Goal: Task Accomplishment & Management: Use online tool/utility

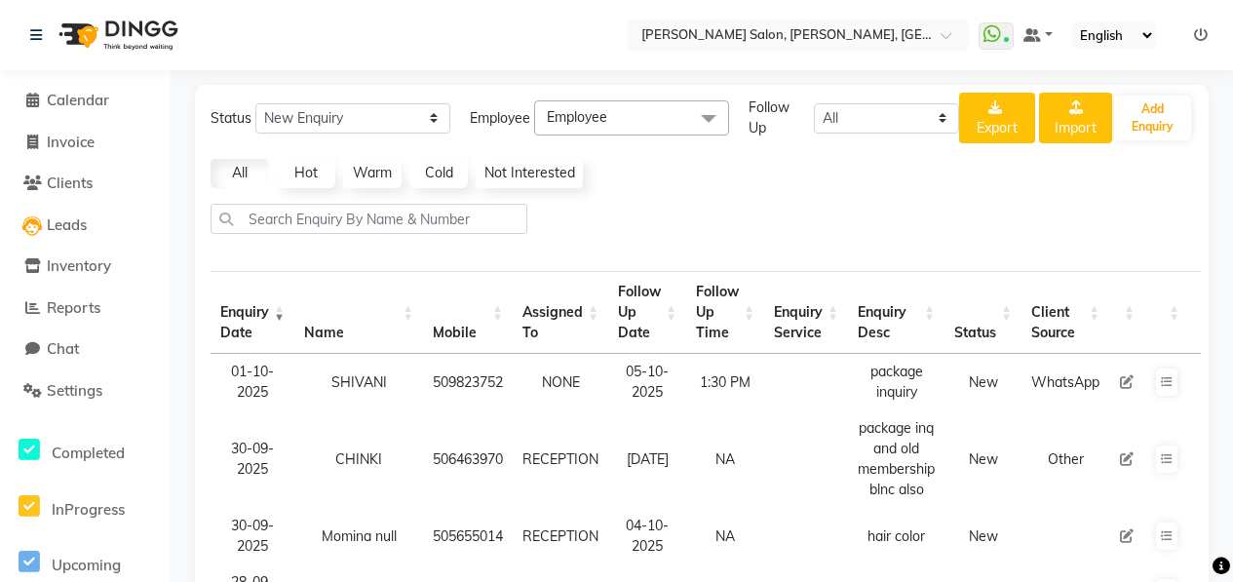
click at [97, 193] on link "Clients" at bounding box center [85, 184] width 161 height 22
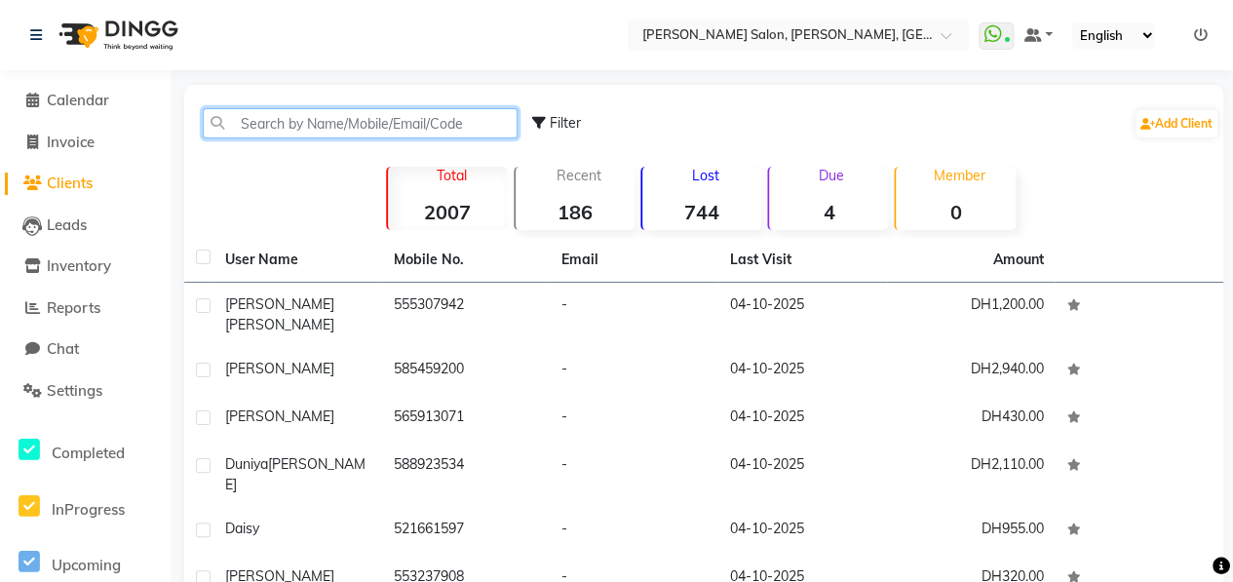
click at [322, 110] on input "text" at bounding box center [360, 123] width 315 height 30
type input "a"
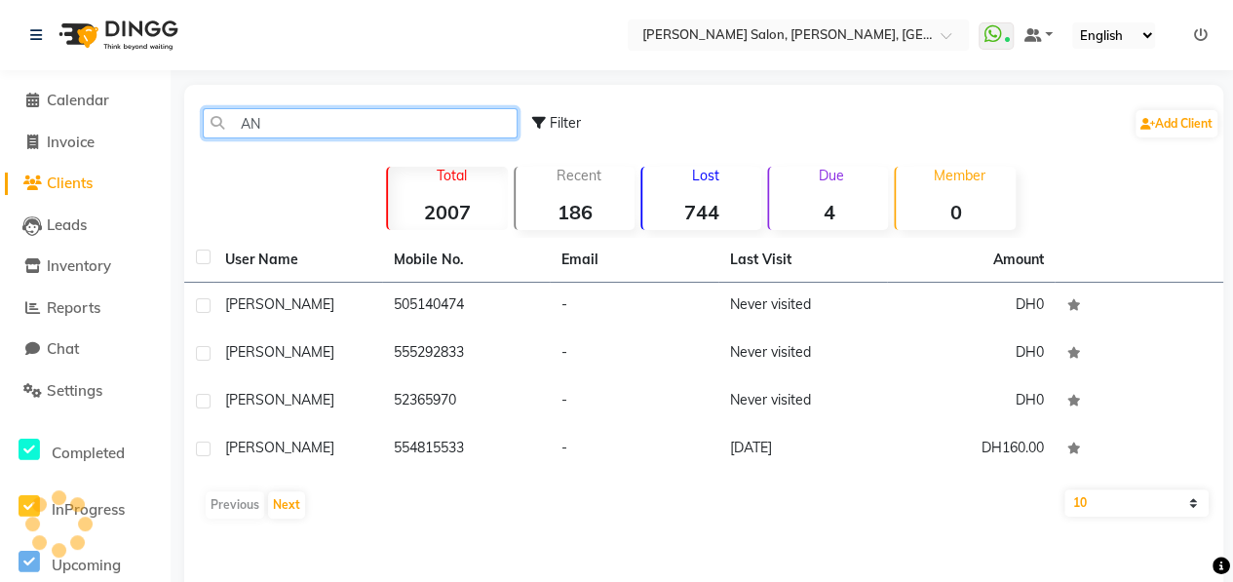
type input "A"
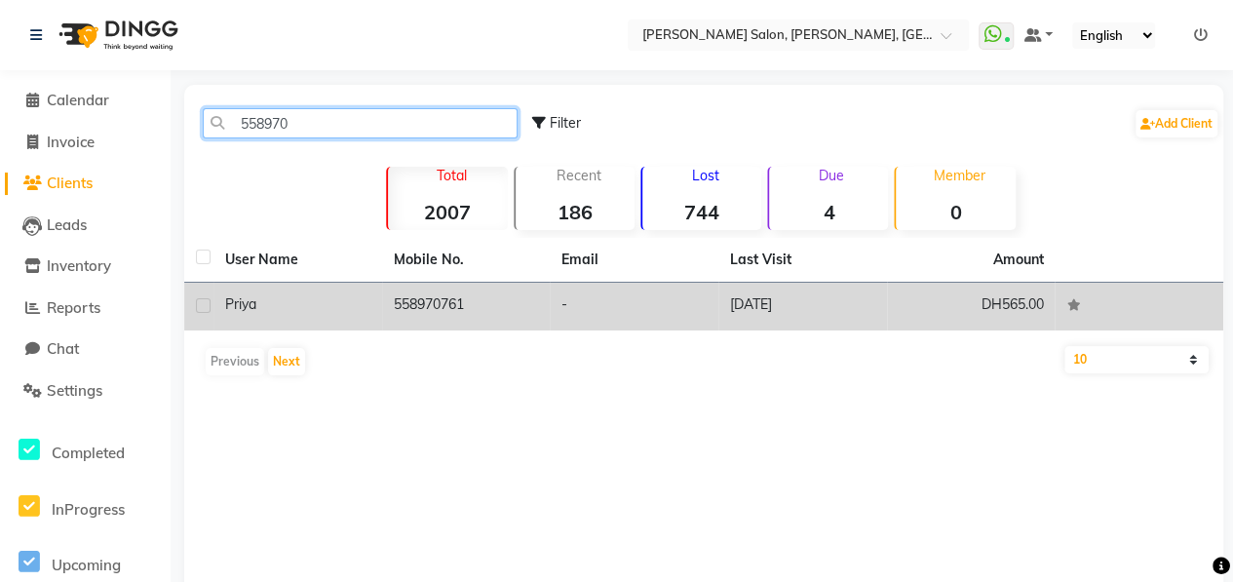
type input "558970"
click at [566, 307] on td "-" at bounding box center [634, 307] width 169 height 48
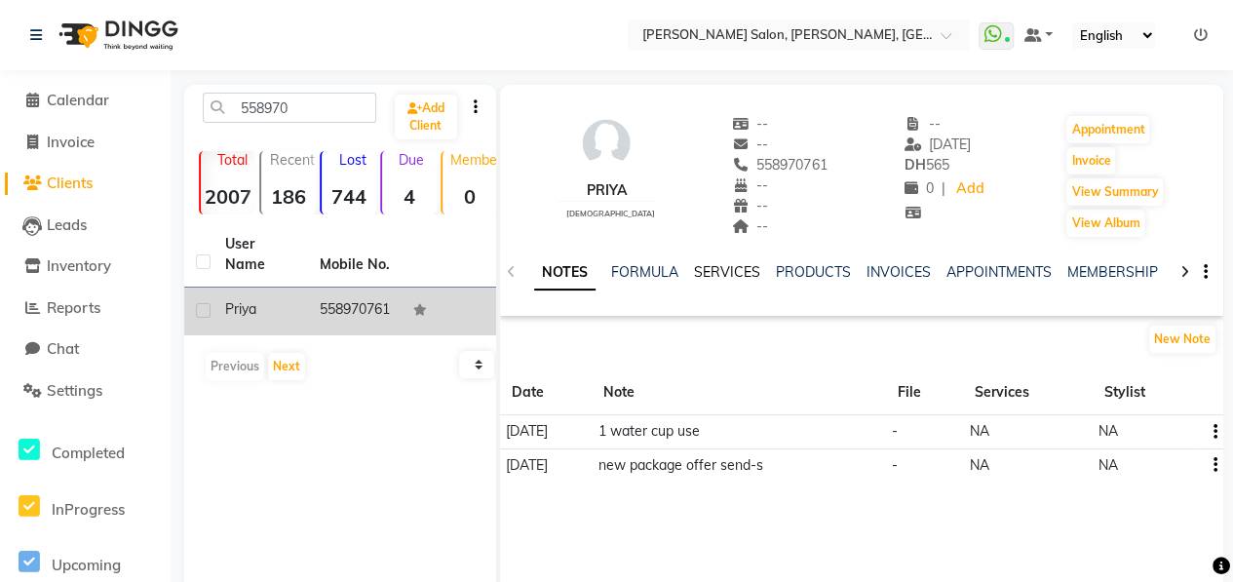
click at [712, 273] on link "SERVICES" at bounding box center [727, 272] width 66 height 18
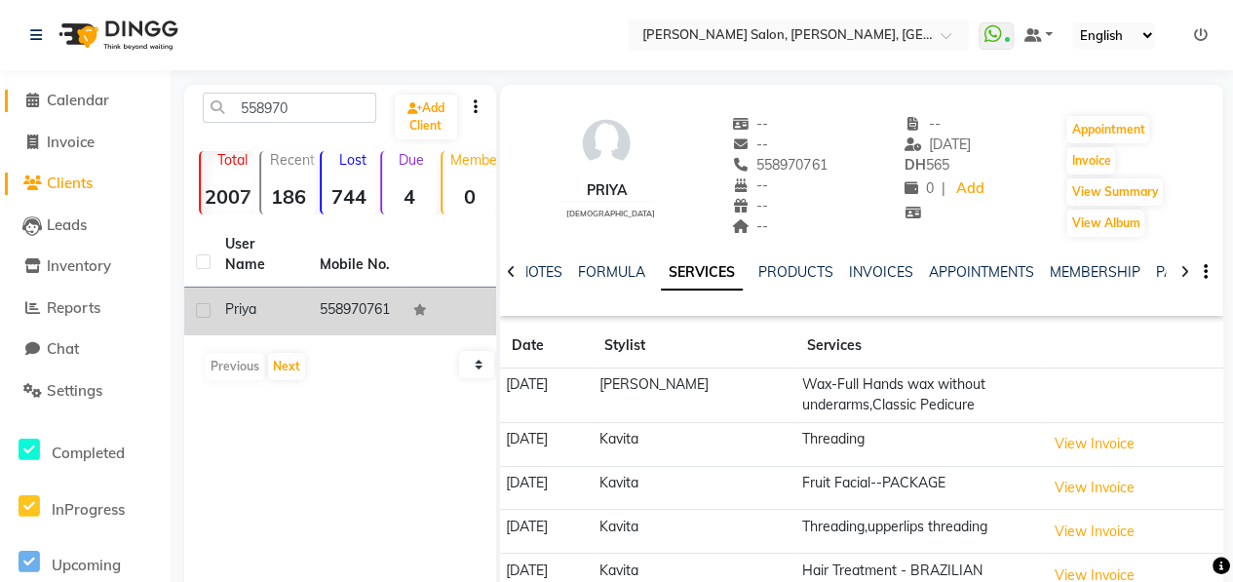
click at [81, 102] on span "Calendar" at bounding box center [78, 100] width 62 height 19
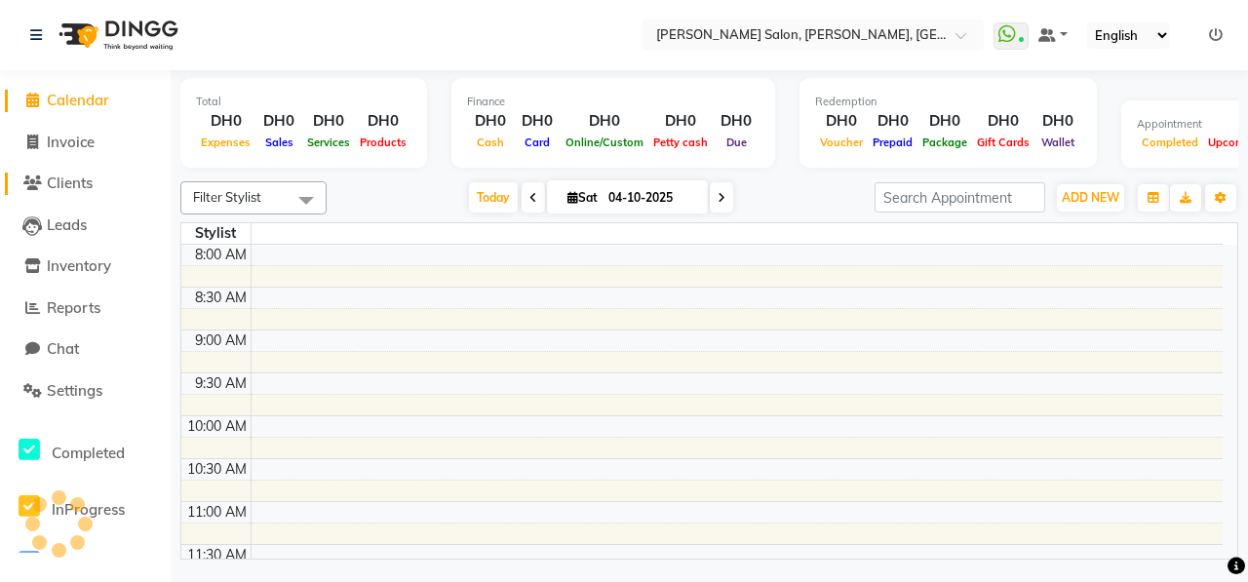
drag, startPoint x: 92, startPoint y: 178, endPoint x: 112, endPoint y: 166, distance: 24.1
click at [93, 178] on span "Clients" at bounding box center [70, 183] width 46 height 19
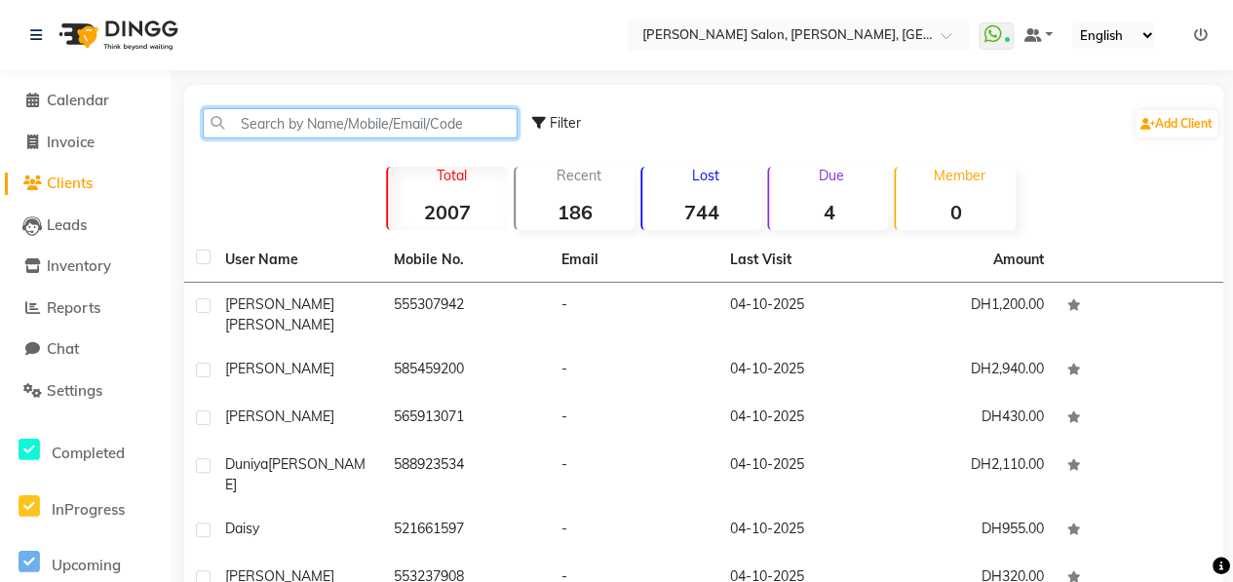
click at [281, 112] on input "text" at bounding box center [360, 123] width 315 height 30
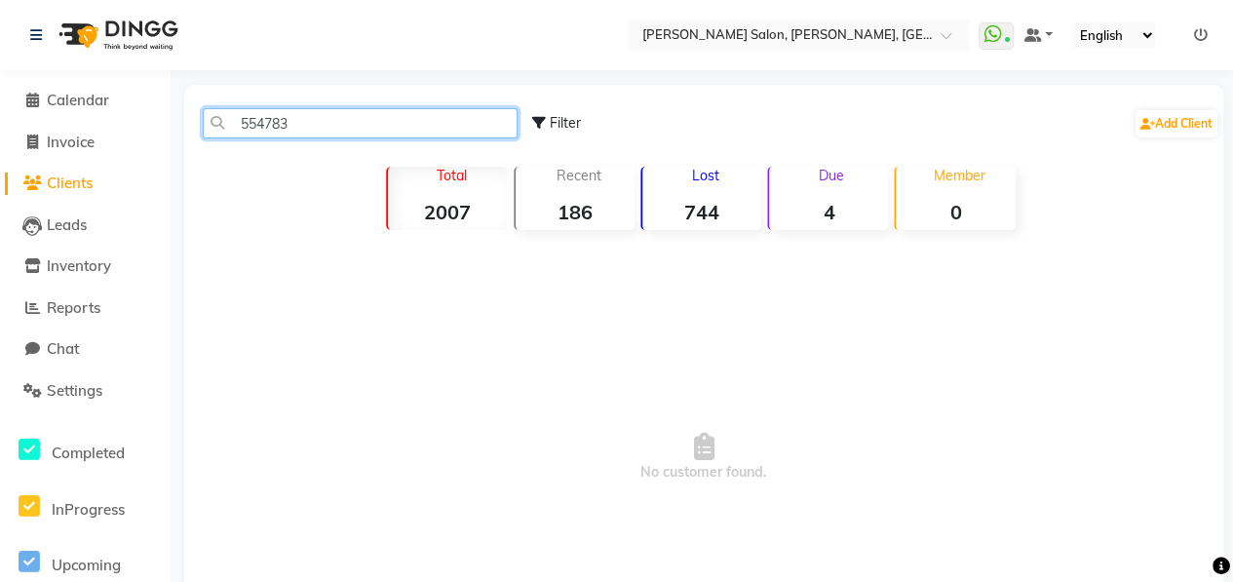
type input "554783"
click at [86, 271] on span "Inventory" at bounding box center [79, 265] width 64 height 19
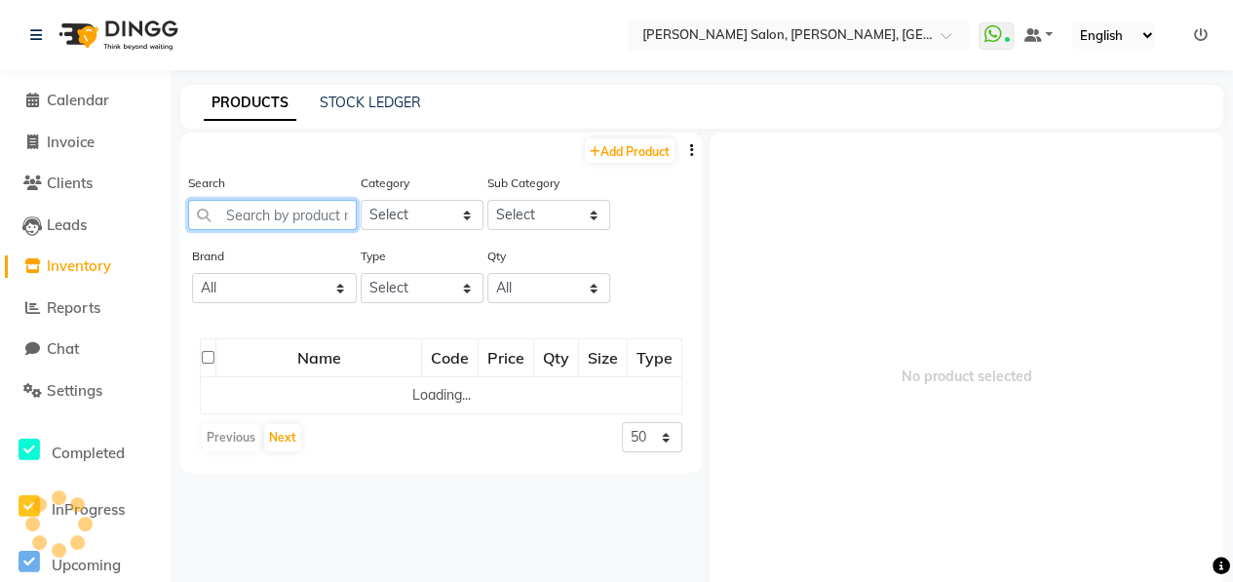
click at [279, 215] on input "text" at bounding box center [272, 215] width 169 height 30
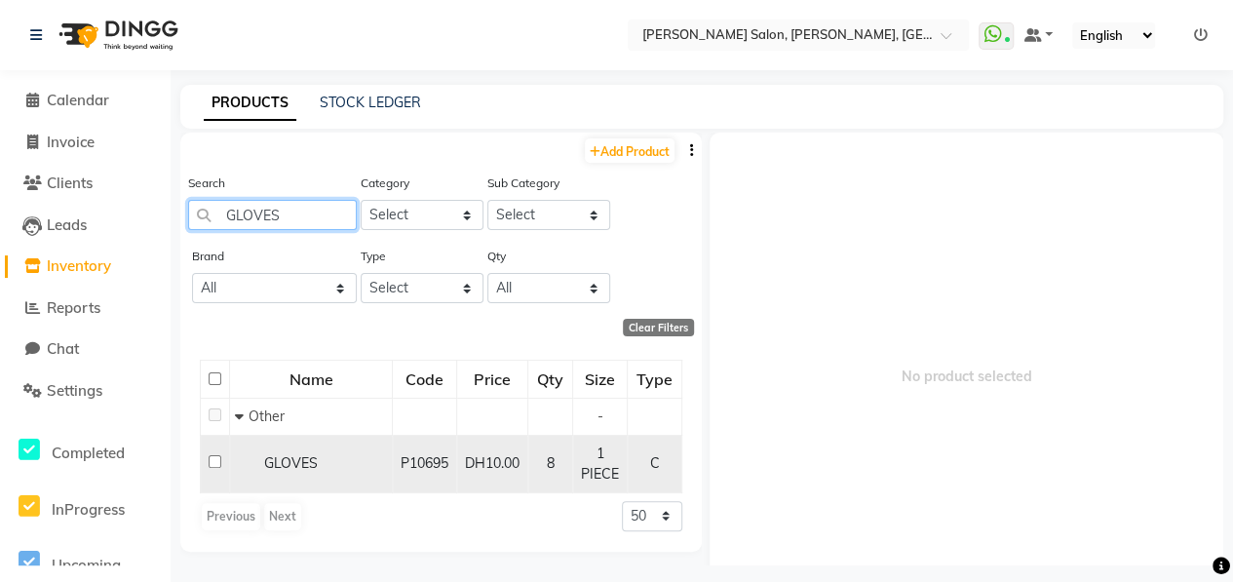
type input "GLOVES"
click at [211, 457] on input "checkbox" at bounding box center [215, 461] width 13 height 13
checkbox input "true"
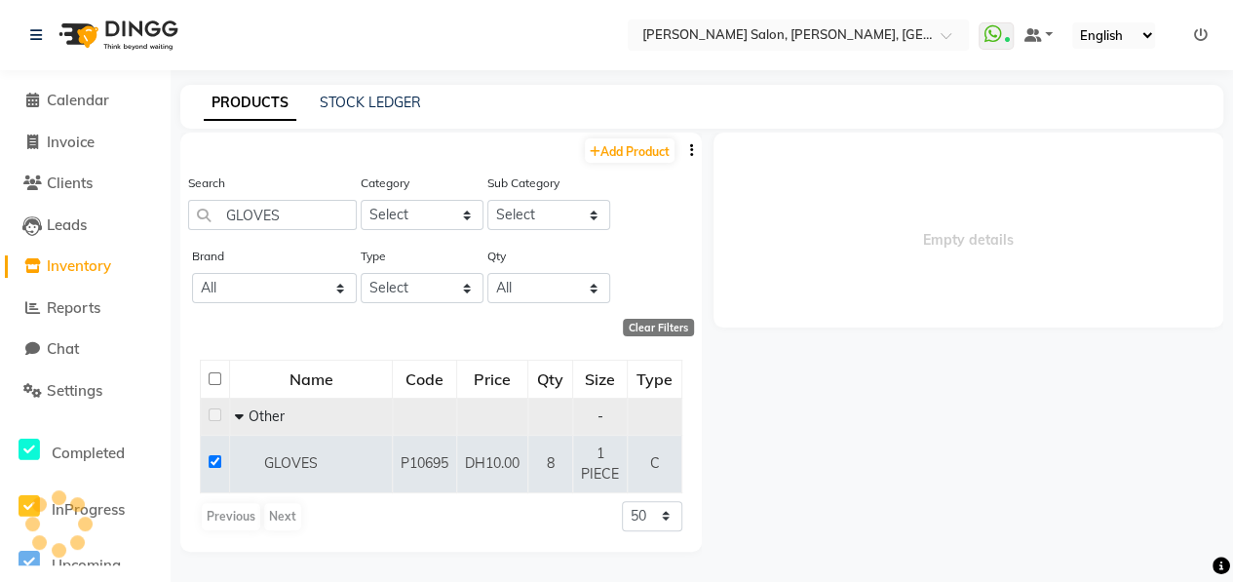
select select
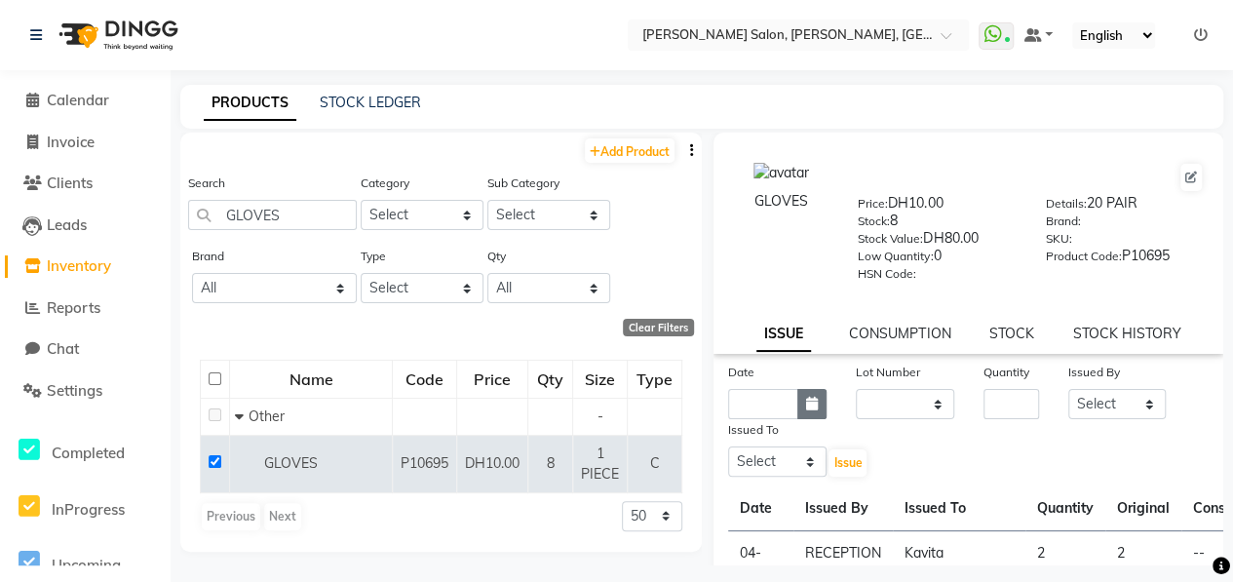
click at [807, 409] on icon "button" at bounding box center [812, 404] width 12 height 14
select select "10"
select select "2025"
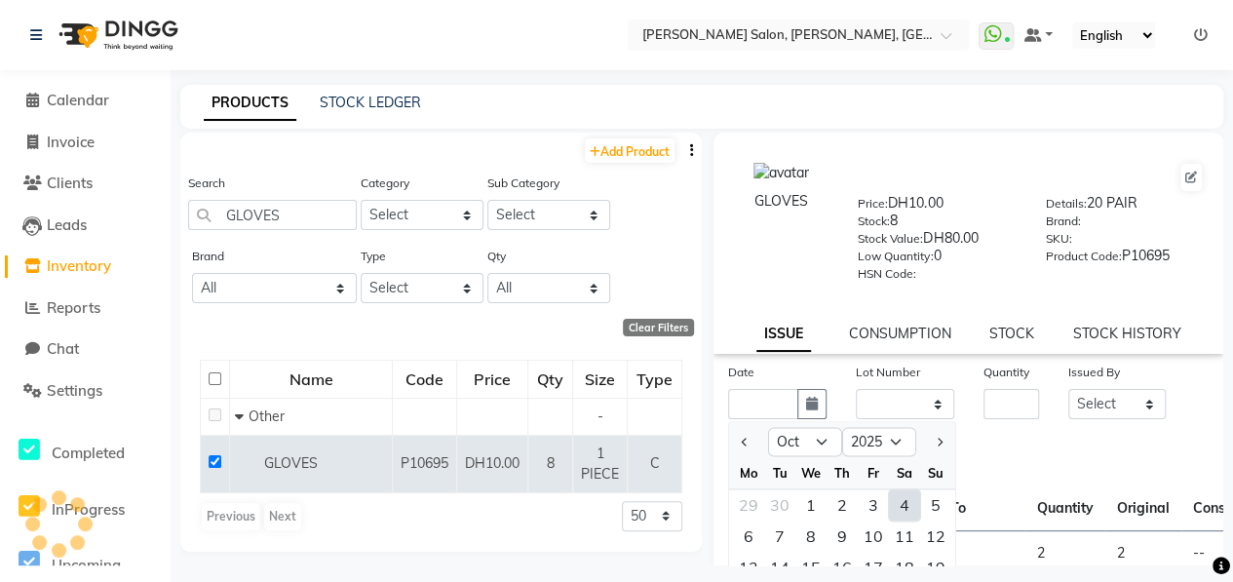
click at [892, 508] on div "4" at bounding box center [904, 504] width 31 height 31
type input "04-10-2025"
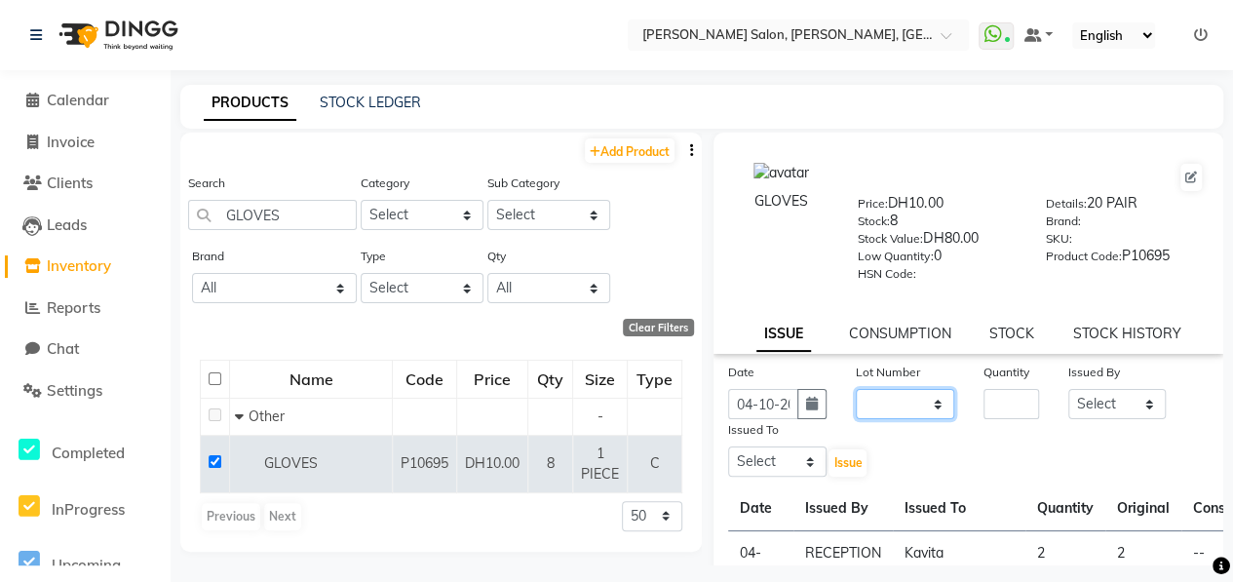
drag, startPoint x: 896, startPoint y: 408, endPoint x: 901, endPoint y: 420, distance: 13.6
click at [896, 408] on select "None" at bounding box center [905, 404] width 98 height 30
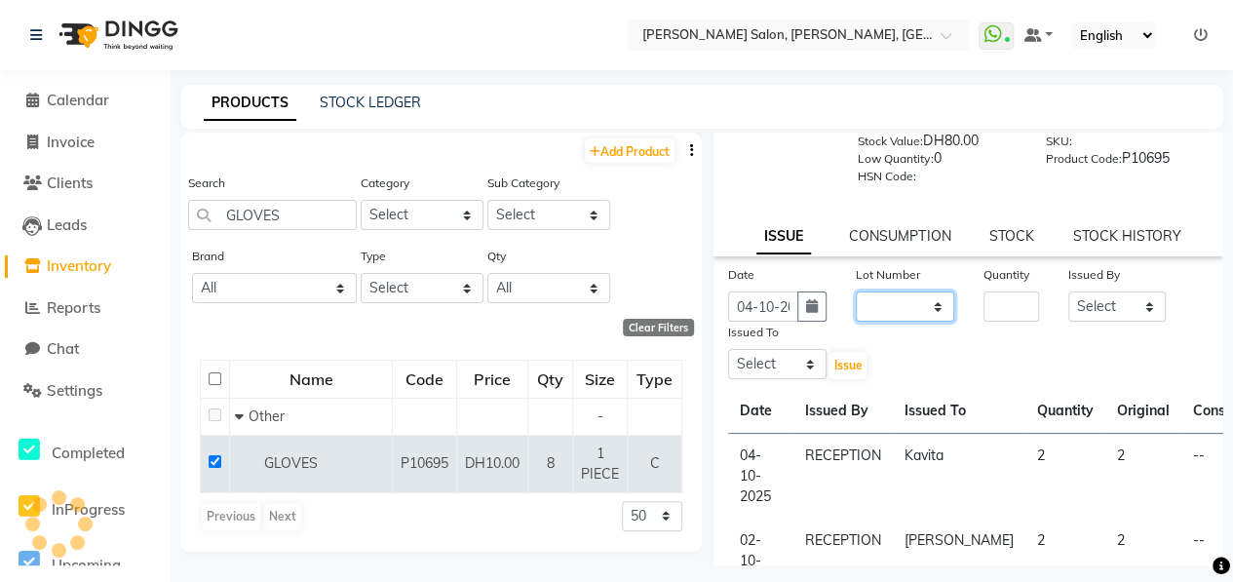
drag, startPoint x: 877, startPoint y: 303, endPoint x: 891, endPoint y: 323, distance: 23.8
click at [877, 303] on select "None" at bounding box center [905, 307] width 98 height 30
select select "0: null"
click at [856, 292] on select "None" at bounding box center [905, 307] width 98 height 30
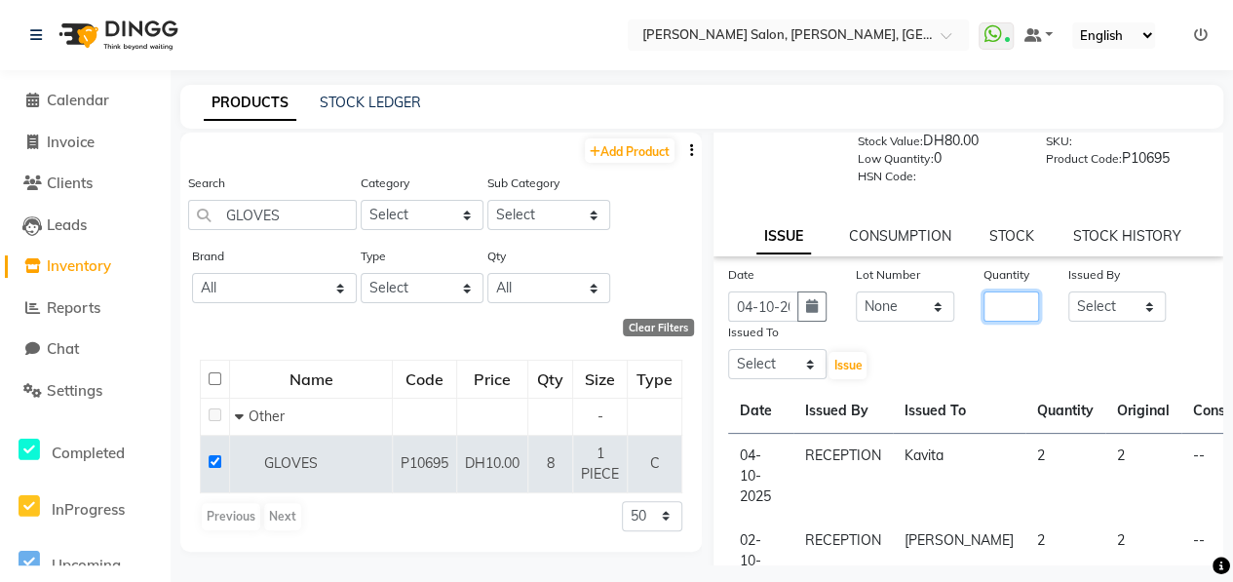
click at [999, 301] on input "number" at bounding box center [1012, 307] width 56 height 30
type input "4"
click at [1130, 307] on select "Select ALWAHDA GIVE HOME SERVICE STAFF [PERSON_NAME] [PERSON_NAME] Management […" at bounding box center [1118, 307] width 98 height 30
select select "76470"
click at [1069, 292] on select "Select ALWAHDA GIVE HOME SERVICE STAFF [PERSON_NAME] [PERSON_NAME] Management […" at bounding box center [1118, 307] width 98 height 30
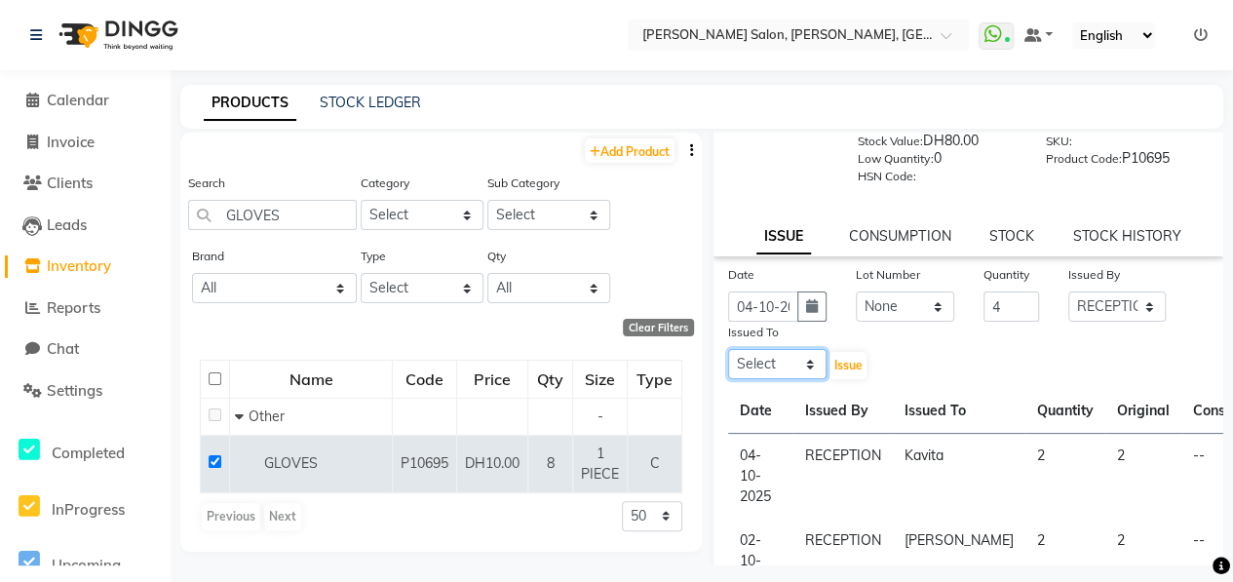
click at [798, 366] on select "Select ALWAHDA GIVE HOME SERVICE STAFF [PERSON_NAME] [PERSON_NAME] Management […" at bounding box center [777, 364] width 98 height 30
select select "76539"
click at [728, 349] on select "Select ALWAHDA GIVE HOME SERVICE STAFF [PERSON_NAME] [PERSON_NAME] Management […" at bounding box center [777, 364] width 98 height 30
click at [848, 360] on span "Issue" at bounding box center [848, 365] width 28 height 15
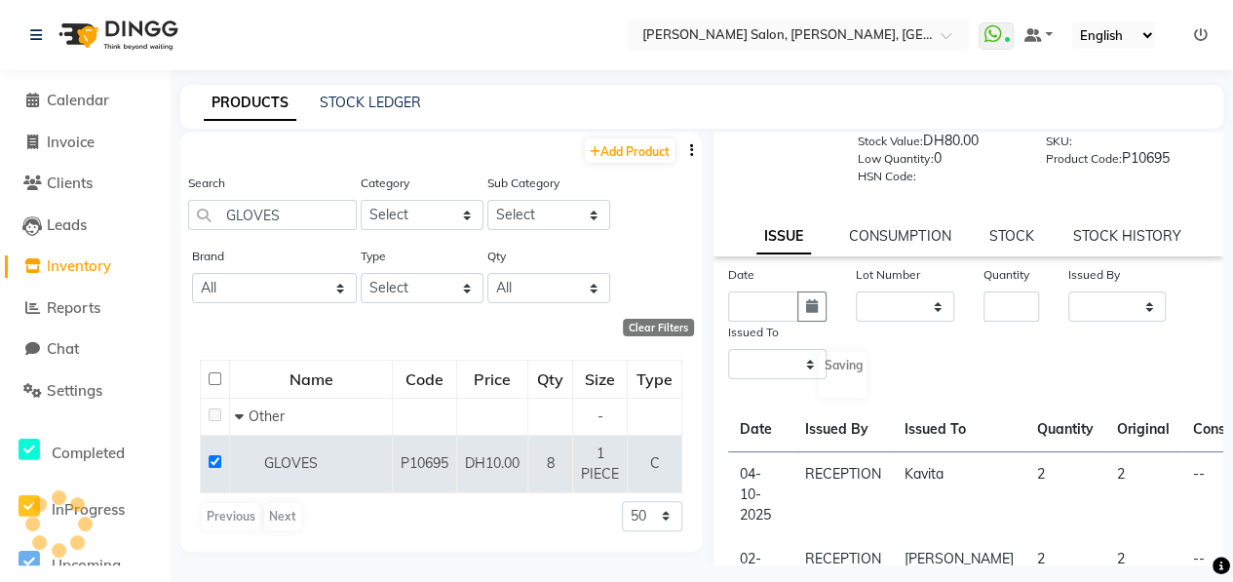
scroll to position [0, 0]
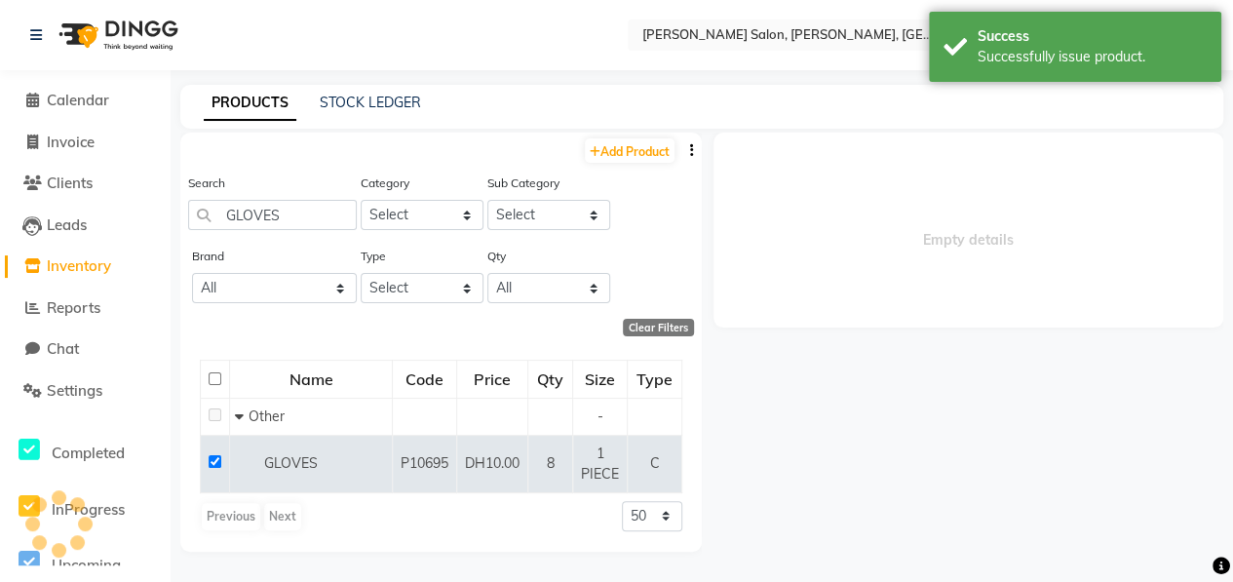
select select
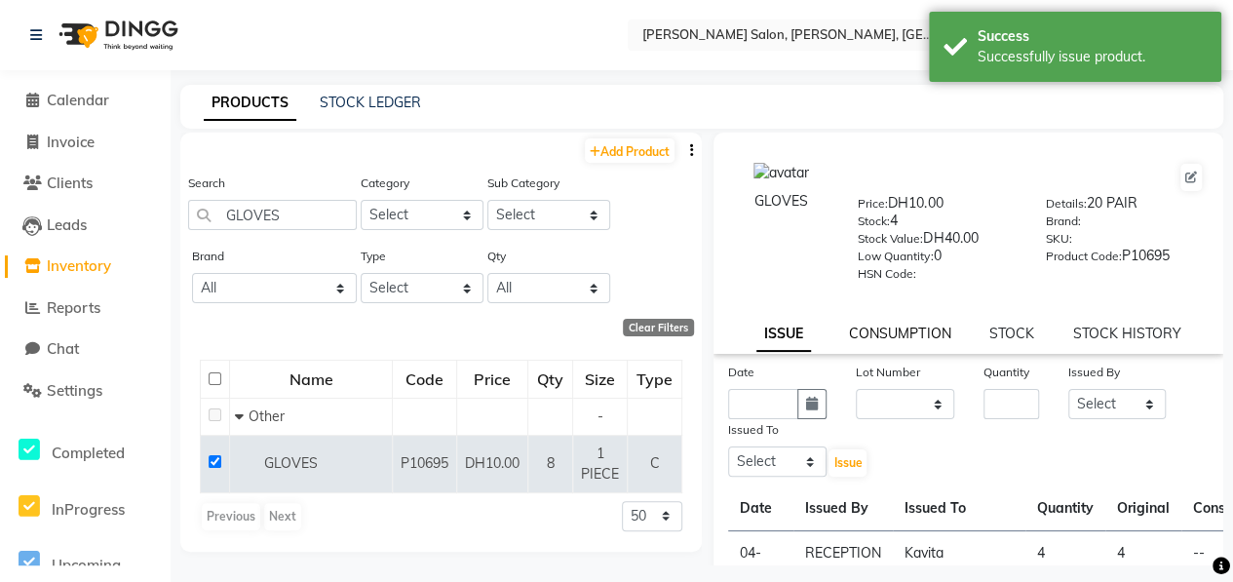
click at [895, 329] on link "CONSUMPTION" at bounding box center [899, 334] width 101 height 18
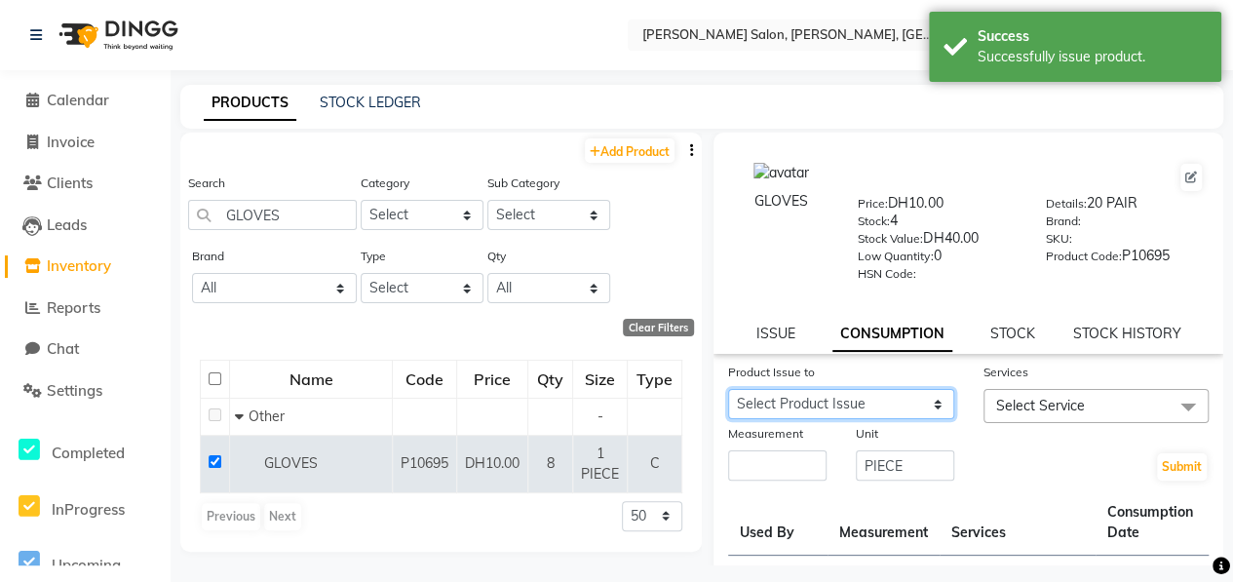
click at [893, 406] on select "Select Product Issue [DATE], Issued to: Kavita, Balance: 4 [DATE], Issued to: K…" at bounding box center [841, 404] width 226 height 30
select select "1286946"
click at [728, 389] on select "Select Product Issue [DATE], Issued to: Kavita, Balance: 4 [DATE], Issued to: K…" at bounding box center [841, 404] width 226 height 30
click at [1031, 414] on span "Select Service" at bounding box center [1097, 406] width 226 height 34
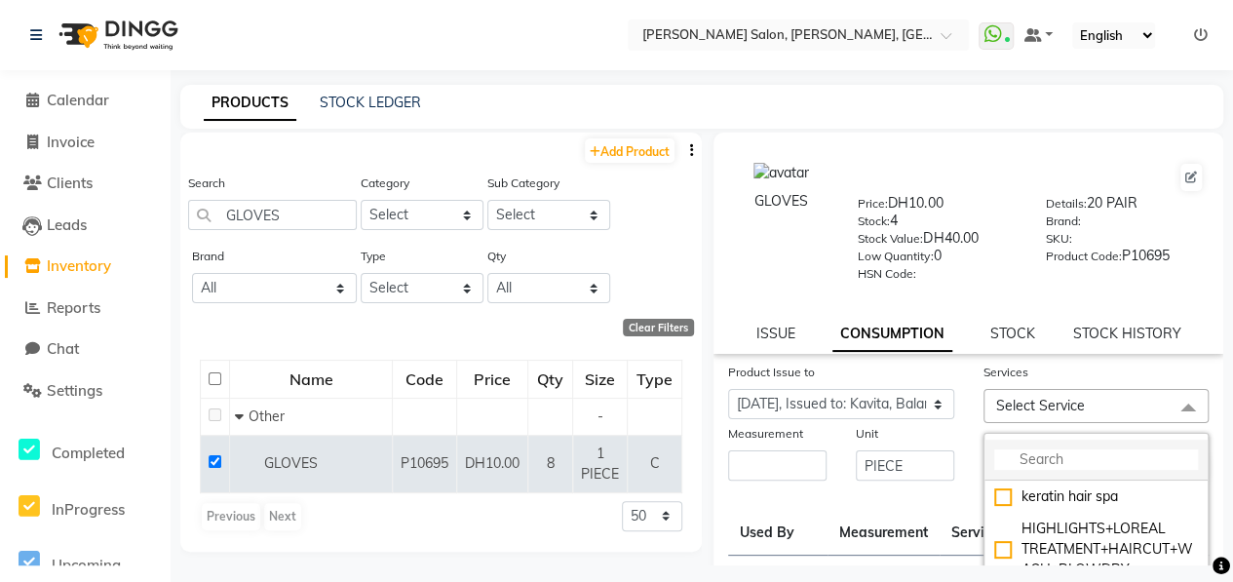
click at [1055, 451] on input "multiselect-search" at bounding box center [1096, 459] width 205 height 20
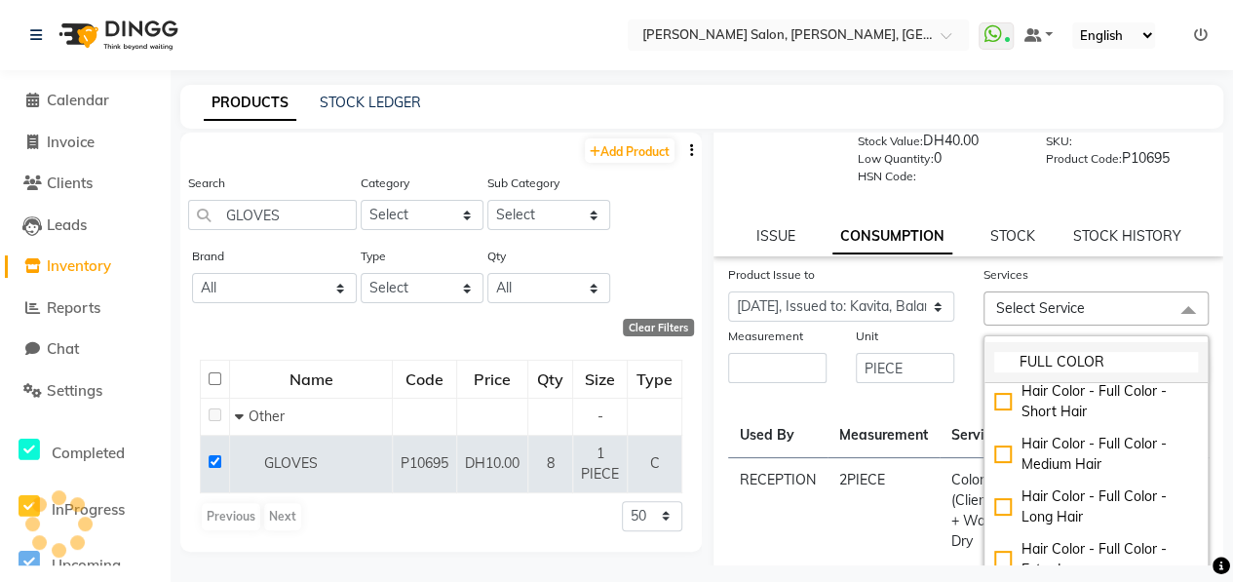
scroll to position [97, 0]
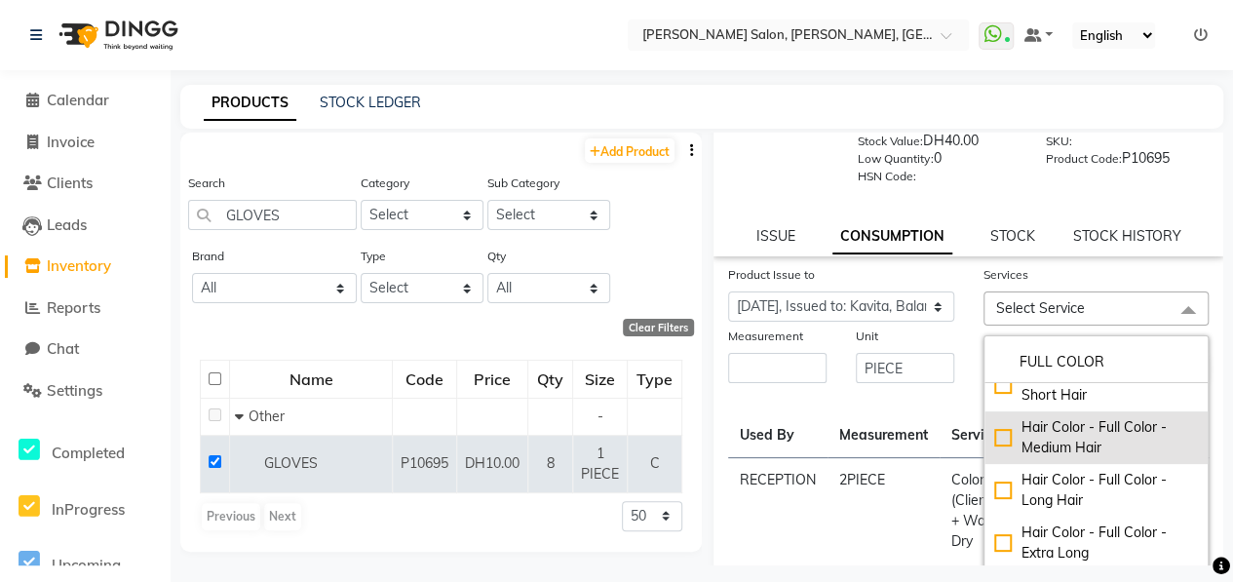
type input "FULL COLOR"
click at [994, 458] on div "Hair Color - Full Color - Medium Hair" at bounding box center [1096, 437] width 205 height 41
checkbox input "true"
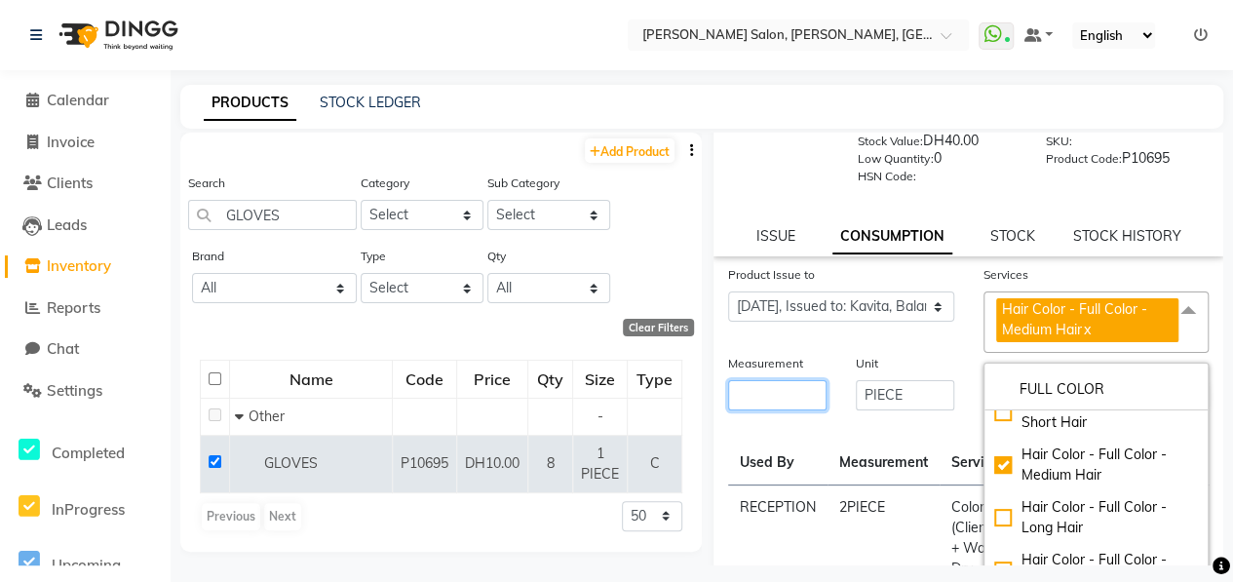
click at [779, 388] on input "number" at bounding box center [777, 395] width 98 height 30
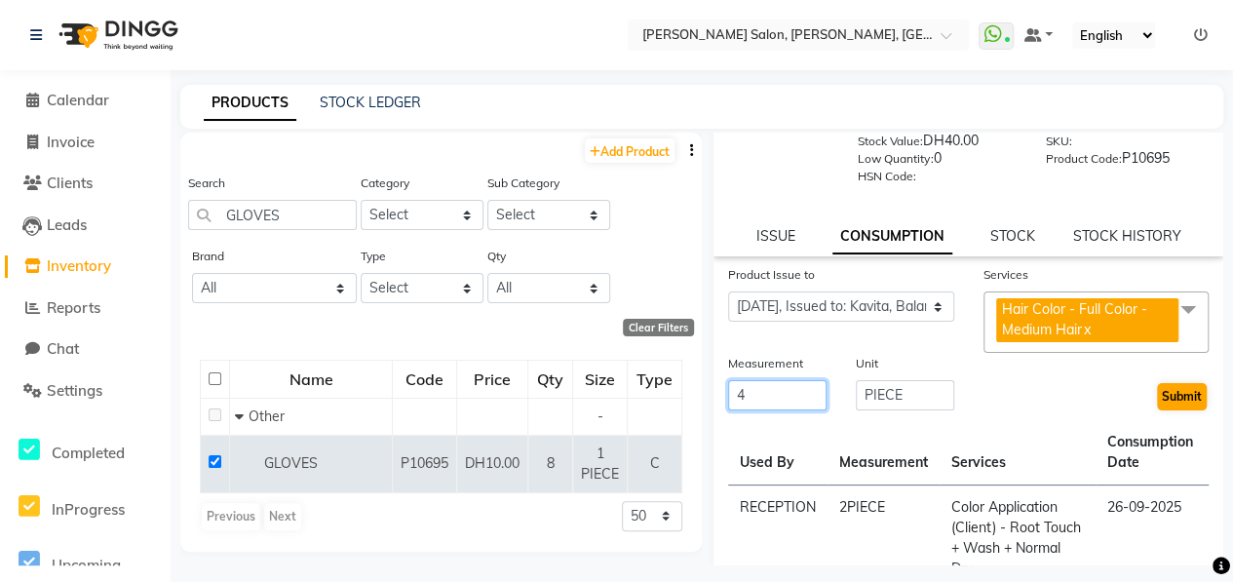
type input "4"
click at [1167, 387] on button "Submit" at bounding box center [1182, 396] width 50 height 27
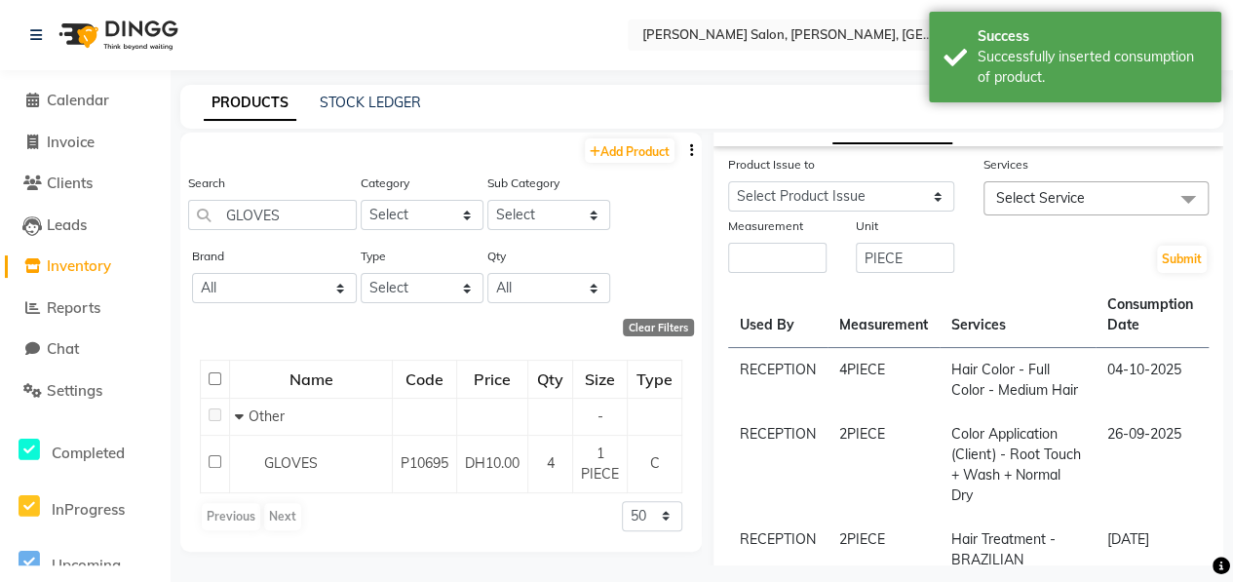
scroll to position [0, 0]
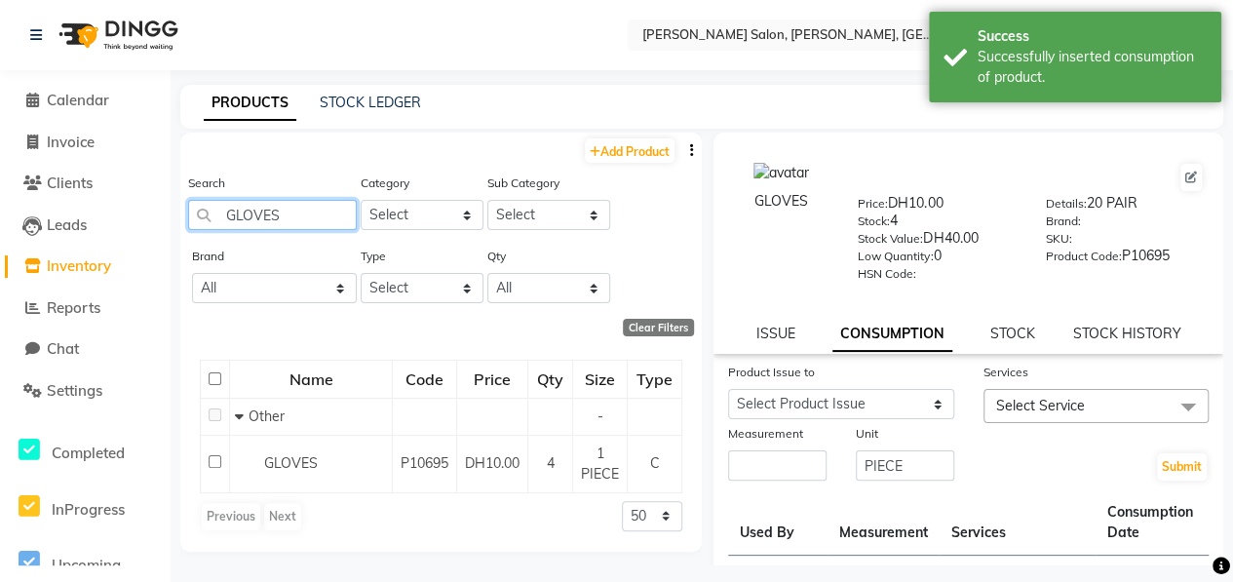
drag, startPoint x: 294, startPoint y: 218, endPoint x: 214, endPoint y: 201, distance: 81.8
click at [214, 201] on input "GLOVES" at bounding box center [272, 215] width 169 height 30
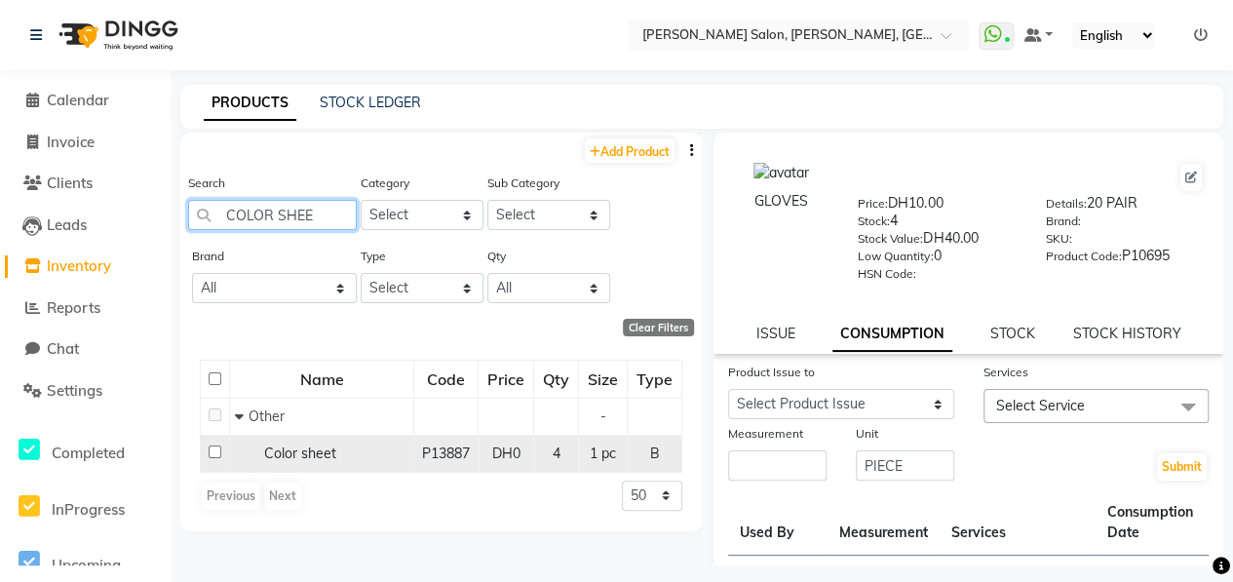
type input "COLOR SHEE"
drag, startPoint x: 211, startPoint y: 450, endPoint x: 218, endPoint y: 442, distance: 11.7
click at [210, 449] on input "checkbox" at bounding box center [215, 452] width 13 height 13
checkbox input "true"
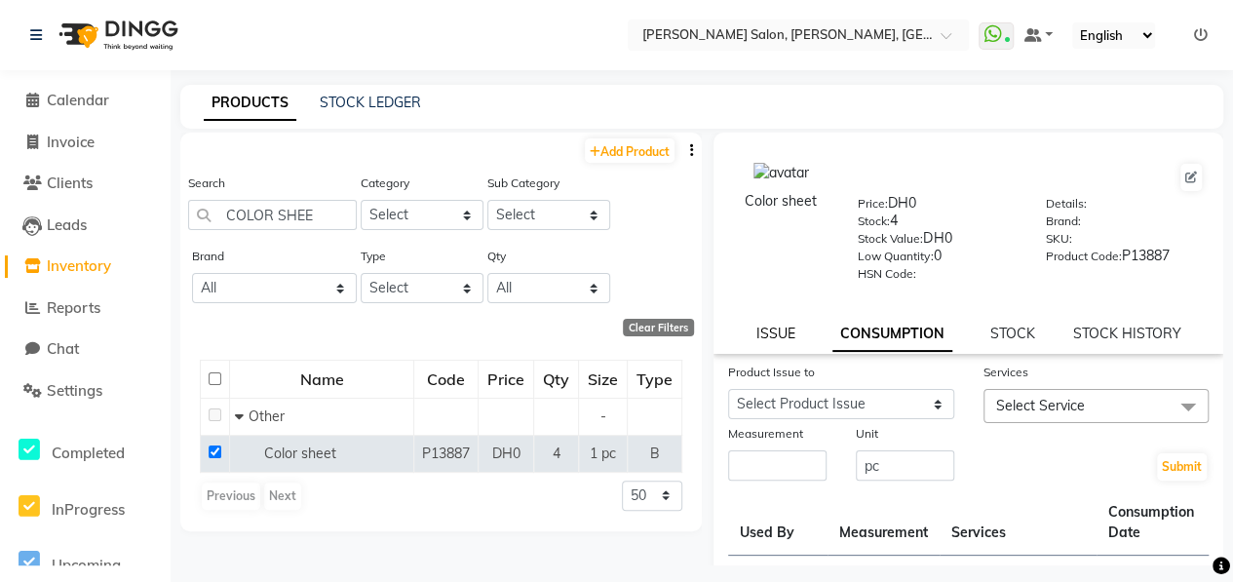
click at [776, 331] on link "ISSUE" at bounding box center [775, 334] width 39 height 18
select select
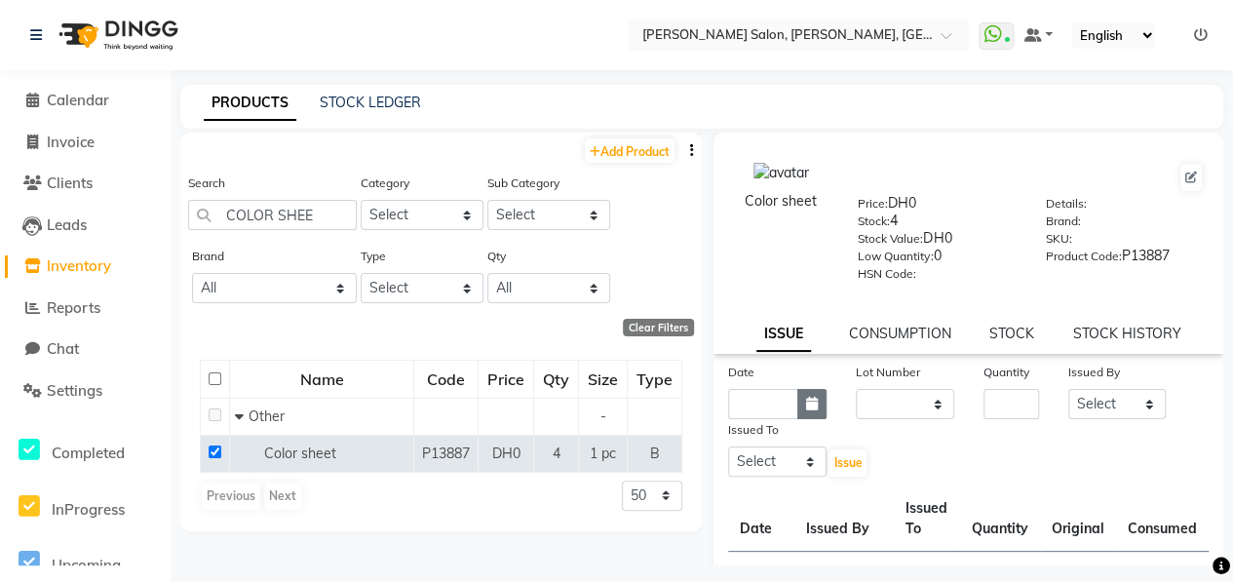
click at [807, 407] on icon "button" at bounding box center [812, 404] width 12 height 14
select select "10"
select select "2025"
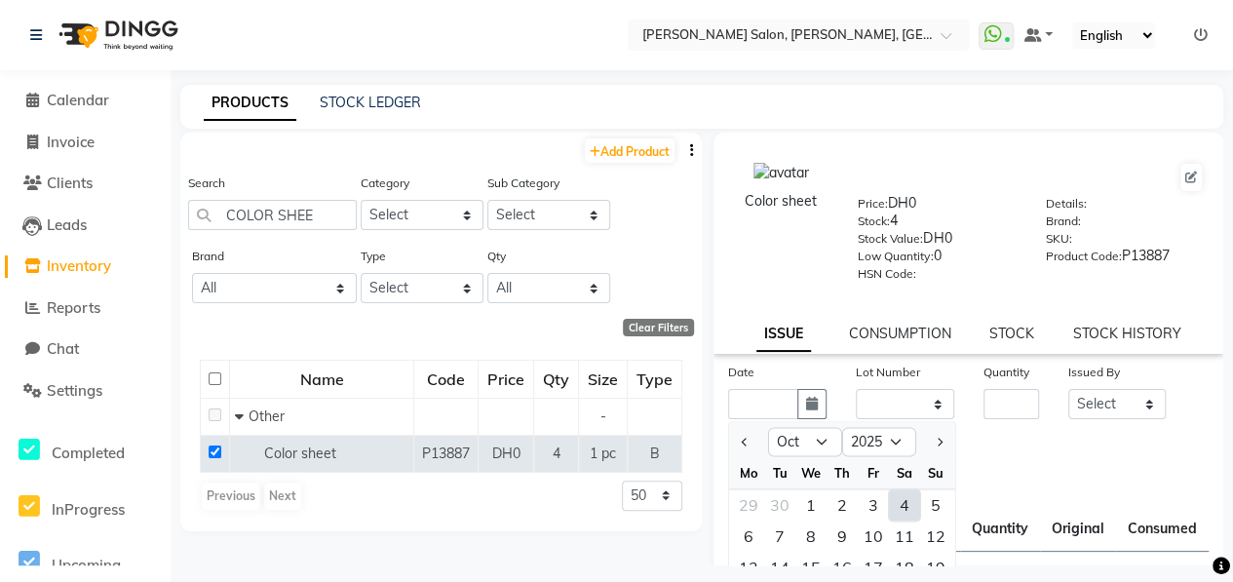
click at [899, 504] on div "4" at bounding box center [904, 504] width 31 height 31
type input "04-10-2025"
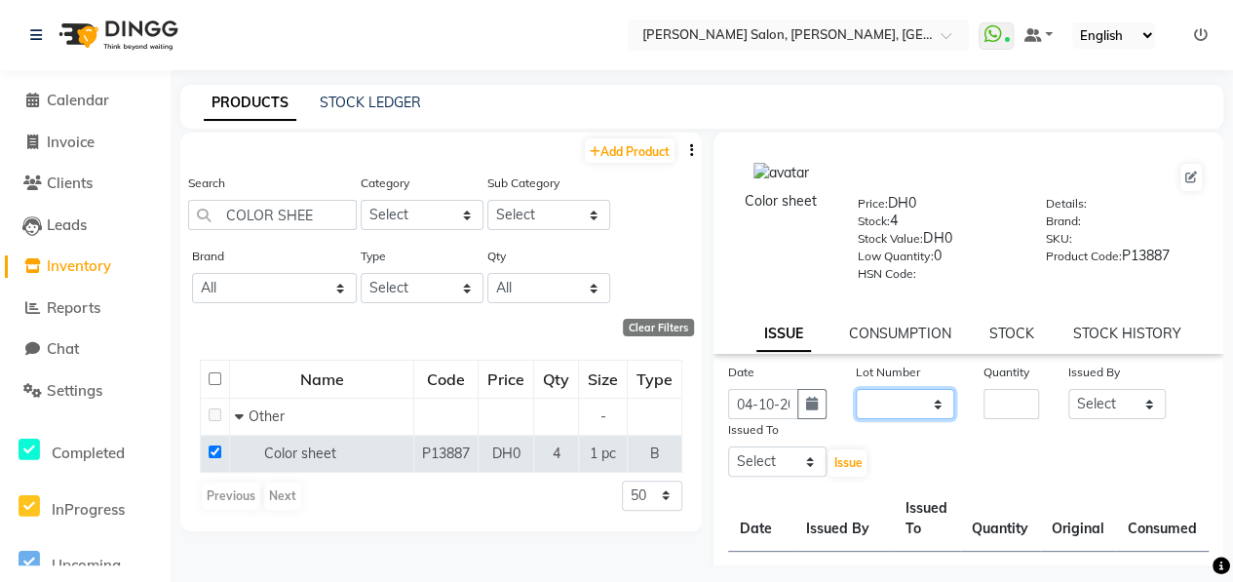
click at [901, 399] on select "None" at bounding box center [905, 404] width 98 height 30
select select "0: null"
click at [856, 389] on select "None" at bounding box center [905, 404] width 98 height 30
click at [991, 399] on input "number" at bounding box center [1012, 404] width 56 height 30
type input "1"
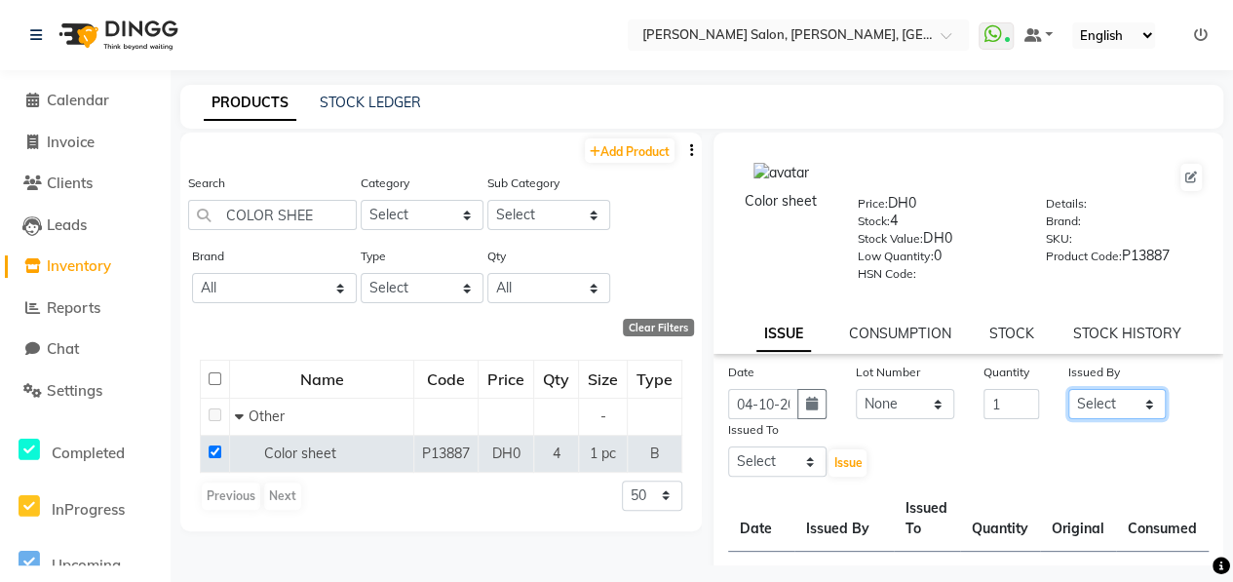
click at [1126, 408] on select "Select ALWAHDA GIVE HOME SERVICE STAFF [PERSON_NAME] [PERSON_NAME] Management […" at bounding box center [1118, 404] width 98 height 30
select select "76470"
click at [1069, 389] on select "Select ALWAHDA GIVE HOME SERVICE STAFF [PERSON_NAME] [PERSON_NAME] Management […" at bounding box center [1118, 404] width 98 height 30
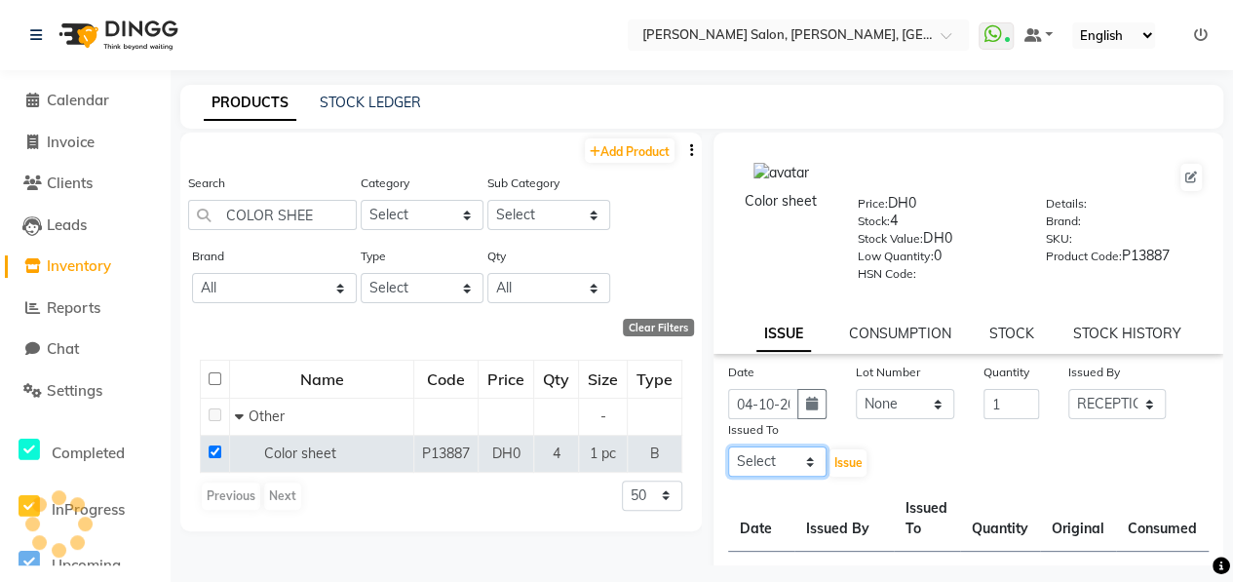
click at [810, 466] on select "Select ALWAHDA GIVE HOME SERVICE STAFF [PERSON_NAME] [PERSON_NAME] Management […" at bounding box center [777, 462] width 98 height 30
select select "76539"
click at [728, 447] on select "Select ALWAHDA GIVE HOME SERVICE STAFF [PERSON_NAME] [PERSON_NAME] Management […" at bounding box center [777, 462] width 98 height 30
click at [850, 469] on span "Issue" at bounding box center [848, 462] width 28 height 15
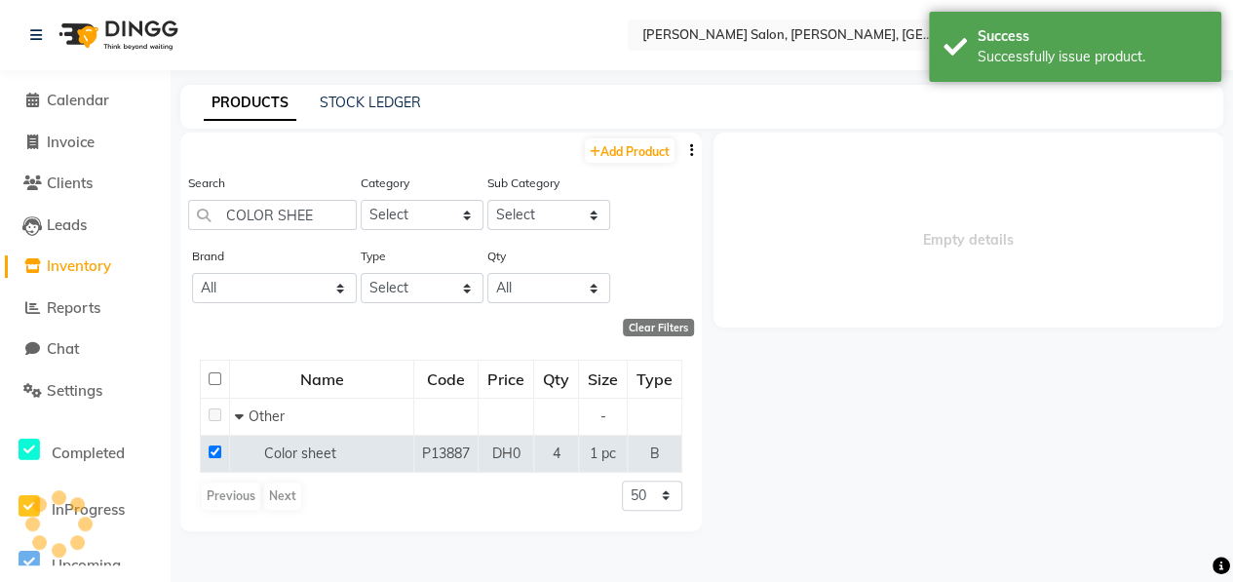
select select
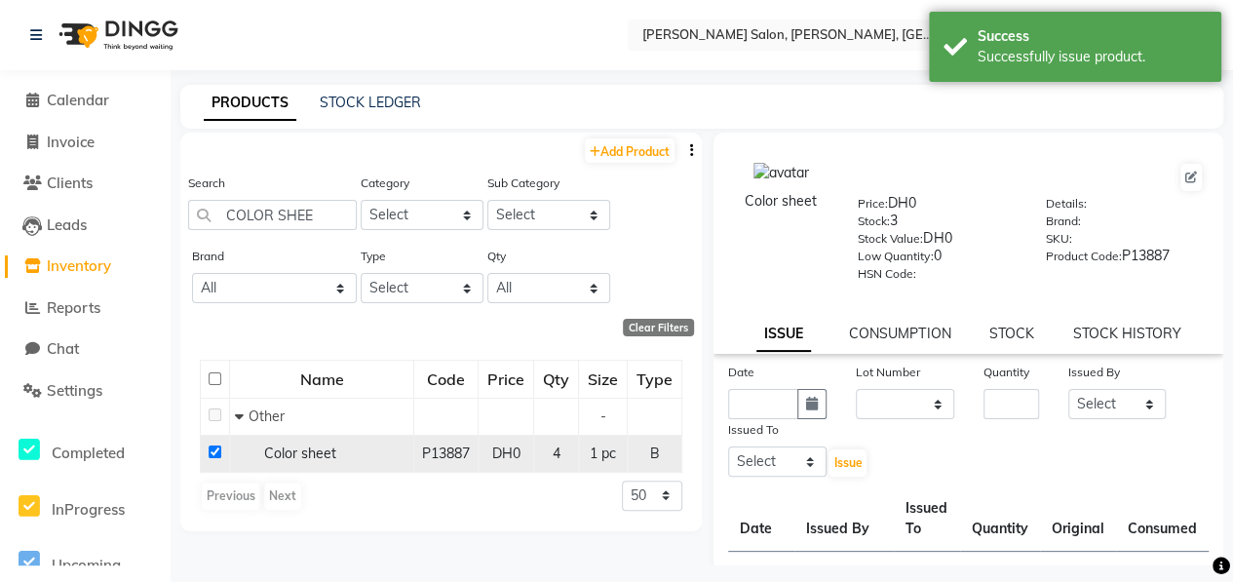
click at [211, 453] on input "checkbox" at bounding box center [215, 452] width 13 height 13
checkbox input "false"
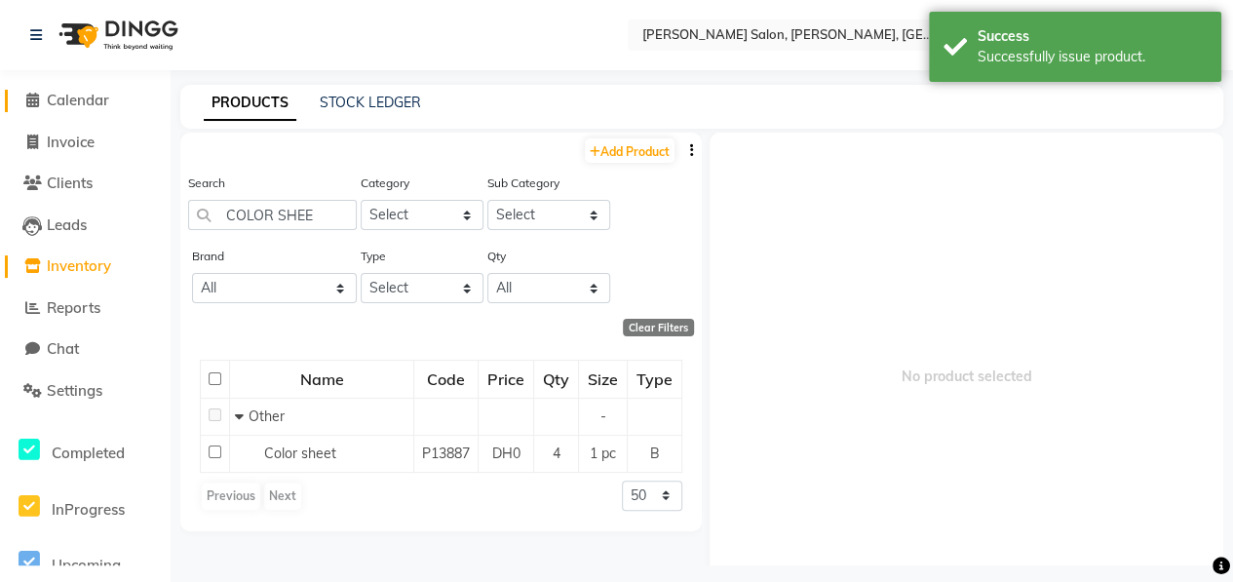
click at [80, 104] on span "Calendar" at bounding box center [78, 100] width 62 height 19
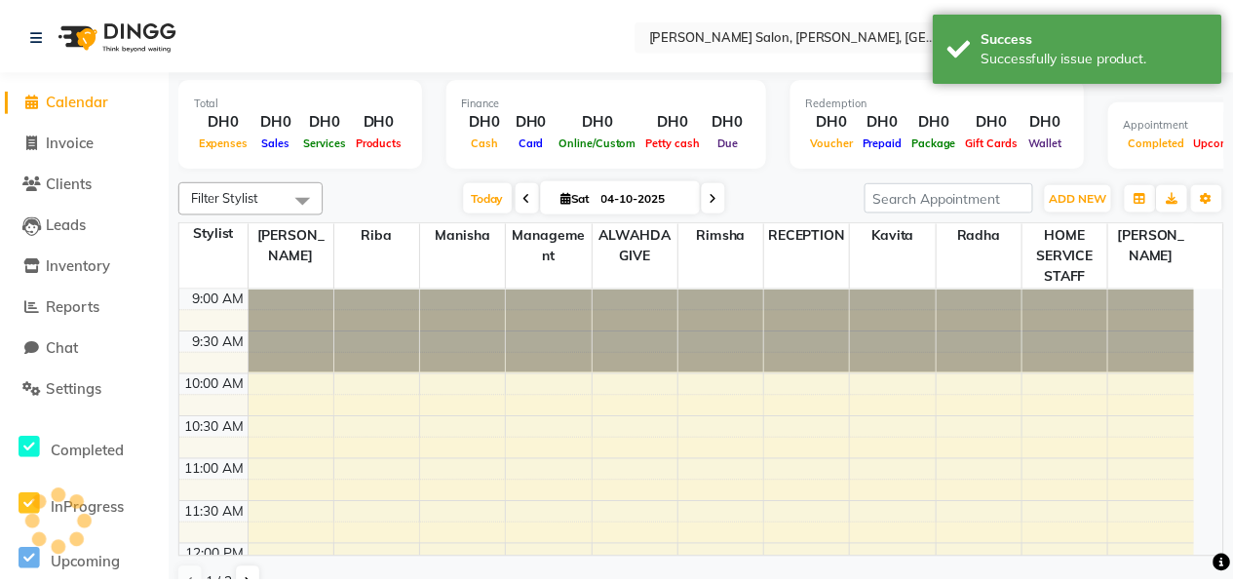
scroll to position [677, 0]
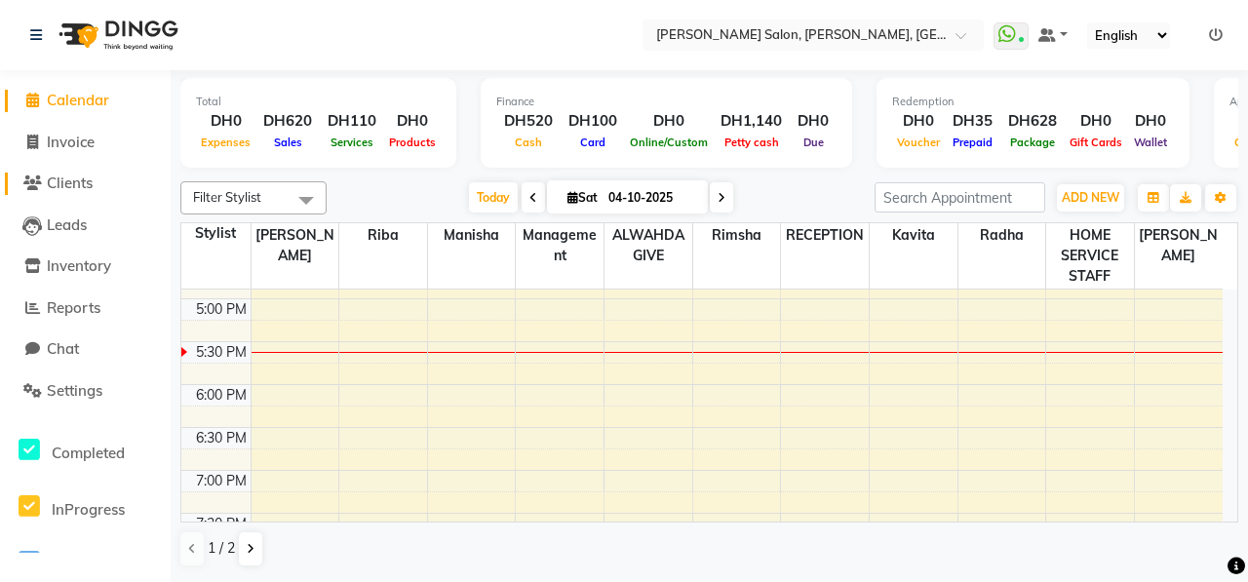
click at [88, 190] on span "Clients" at bounding box center [70, 183] width 46 height 19
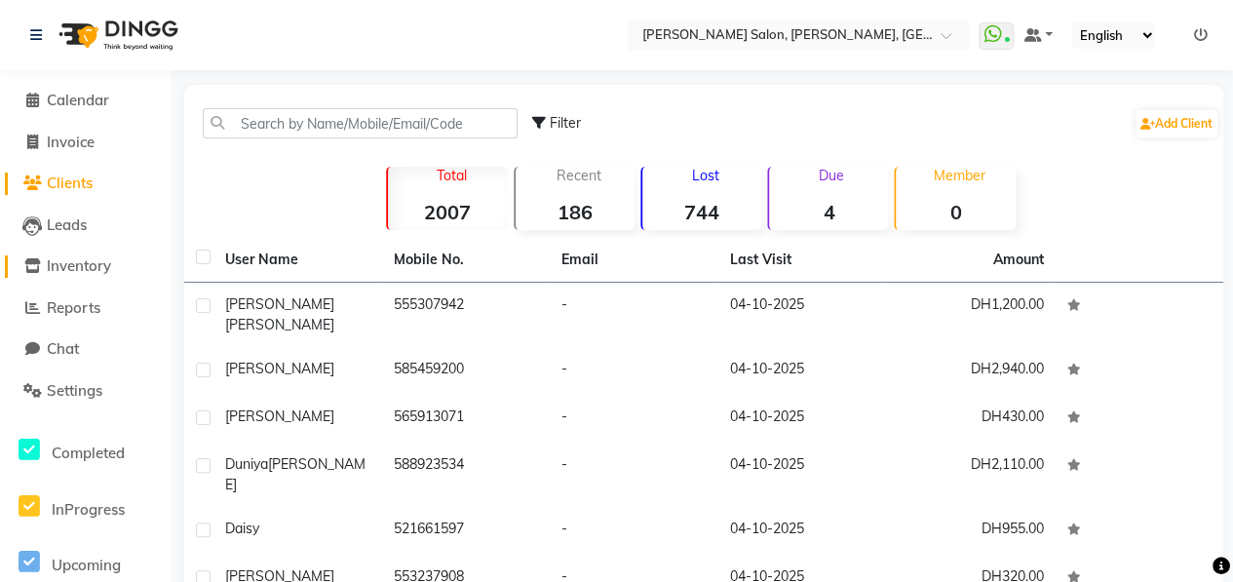
click at [109, 268] on span "Inventory" at bounding box center [79, 265] width 64 height 19
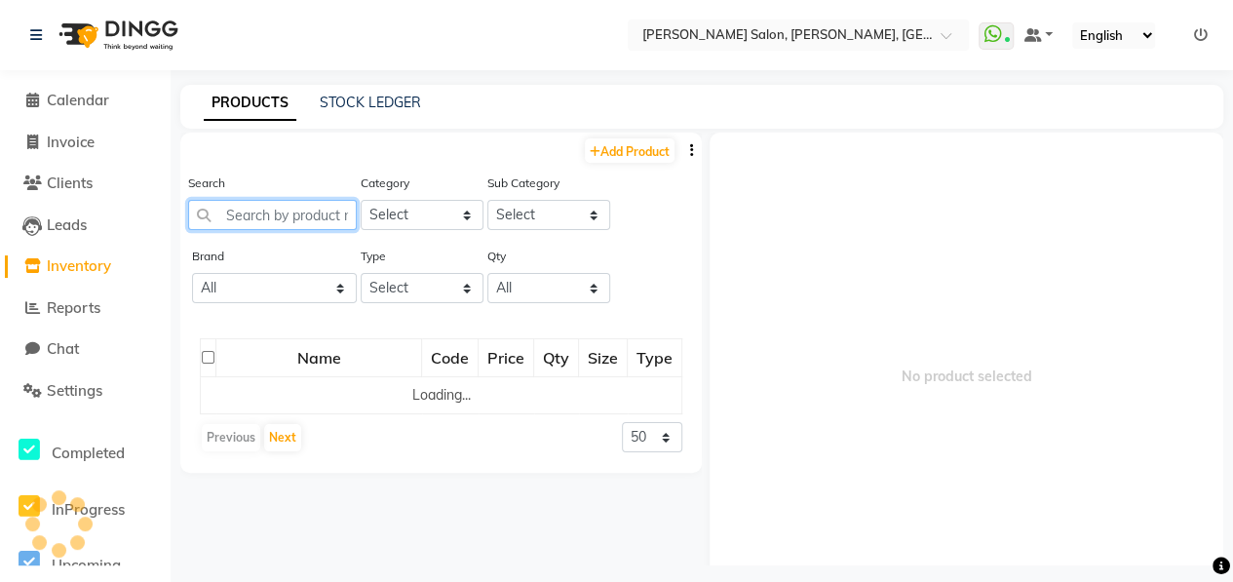
click at [292, 217] on input "text" at bounding box center [272, 215] width 169 height 30
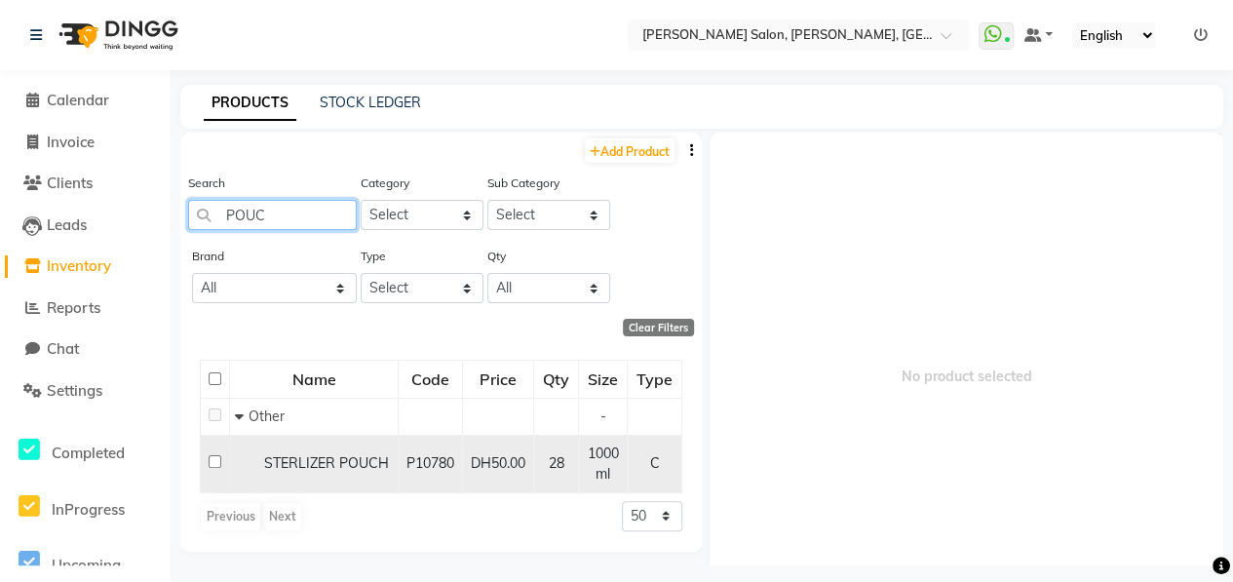
type input "POUC"
click at [214, 459] on input "checkbox" at bounding box center [215, 461] width 13 height 13
checkbox input "true"
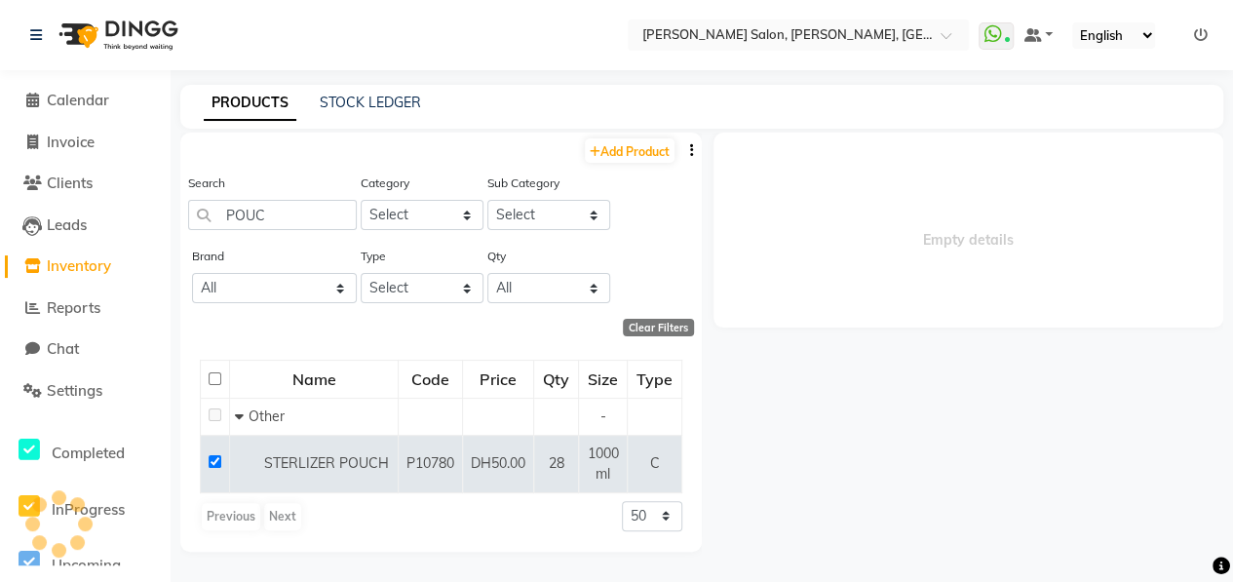
select select
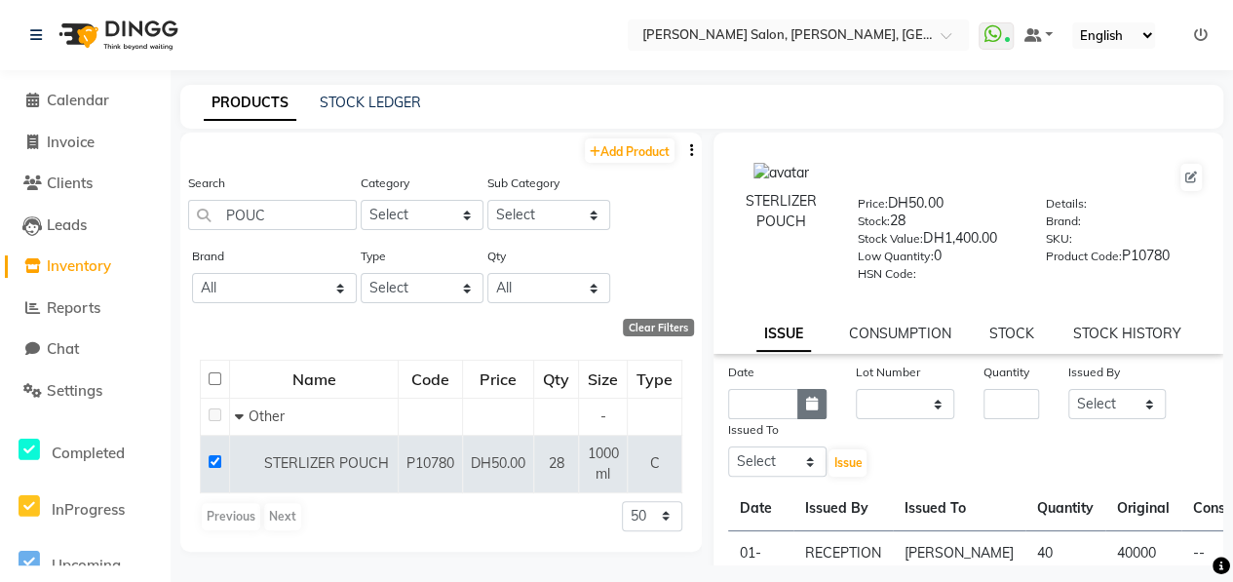
click at [815, 409] on button "button" at bounding box center [812, 404] width 29 height 30
select select "10"
select select "2025"
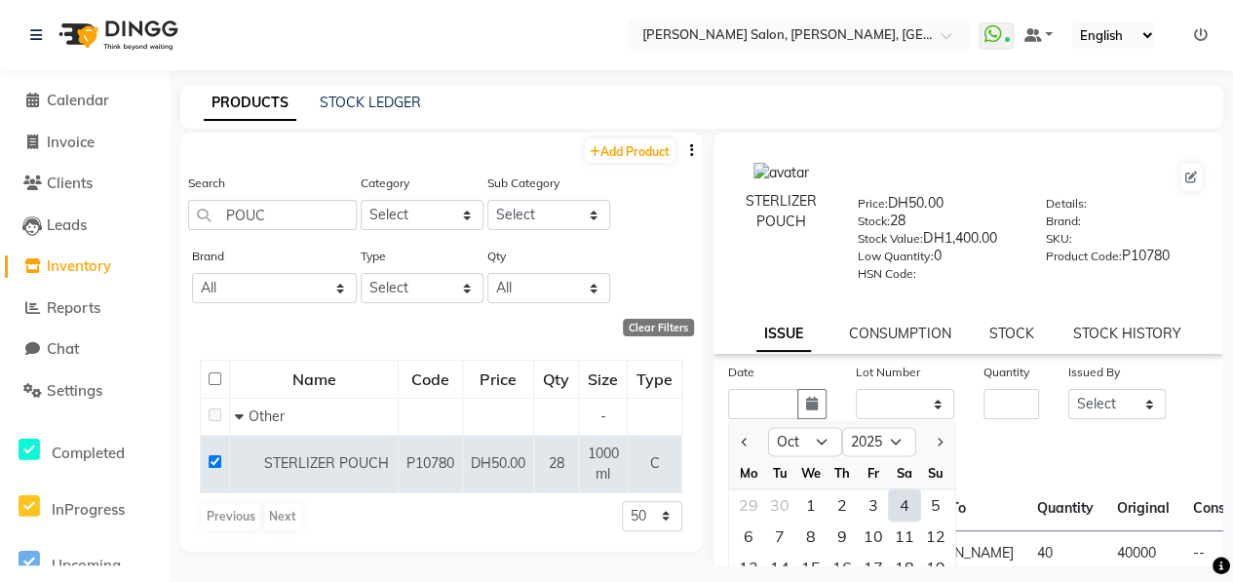
click at [899, 506] on div "4" at bounding box center [904, 504] width 31 height 31
type input "04-10-2025"
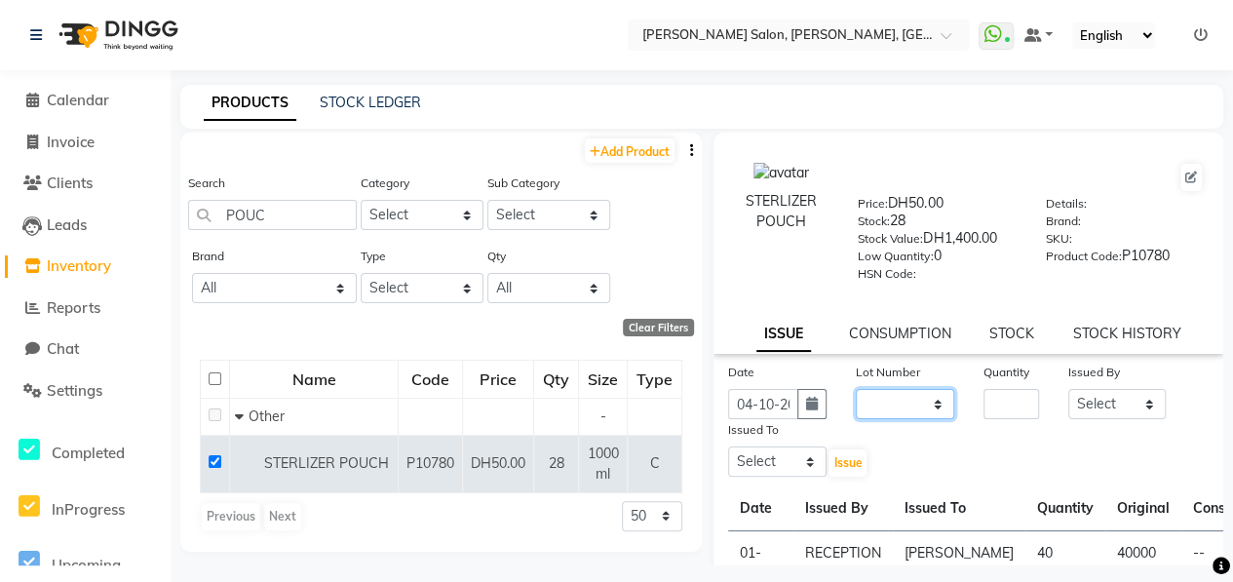
click at [893, 407] on select "None" at bounding box center [905, 404] width 98 height 30
select select "0: null"
click at [856, 389] on select "None" at bounding box center [905, 404] width 98 height 30
click at [1013, 395] on input "number" at bounding box center [1012, 404] width 56 height 30
type input "3"
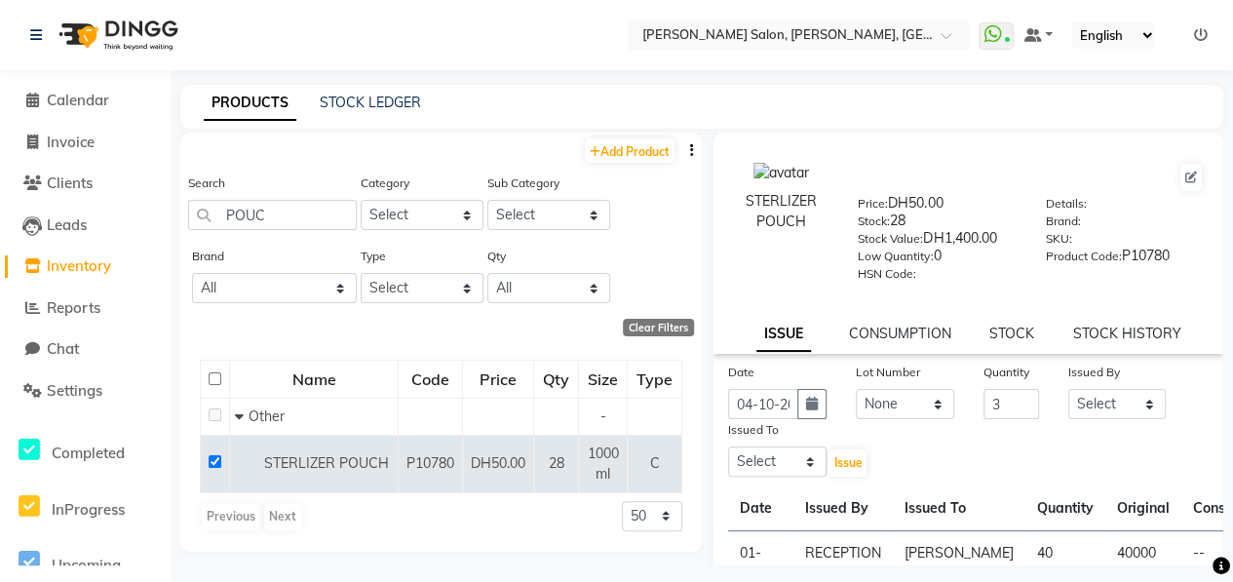
click at [1116, 381] on div "Issued By" at bounding box center [1118, 375] width 98 height 27
click at [1126, 412] on select "Select ALWAHDA GIVE HOME SERVICE STAFF [PERSON_NAME] [PERSON_NAME] Management […" at bounding box center [1118, 404] width 98 height 30
select select "76470"
click at [1069, 389] on select "Select ALWAHDA GIVE HOME SERVICE STAFF [PERSON_NAME] [PERSON_NAME] Management […" at bounding box center [1118, 404] width 98 height 30
drag, startPoint x: 793, startPoint y: 451, endPoint x: 784, endPoint y: 457, distance: 10.5
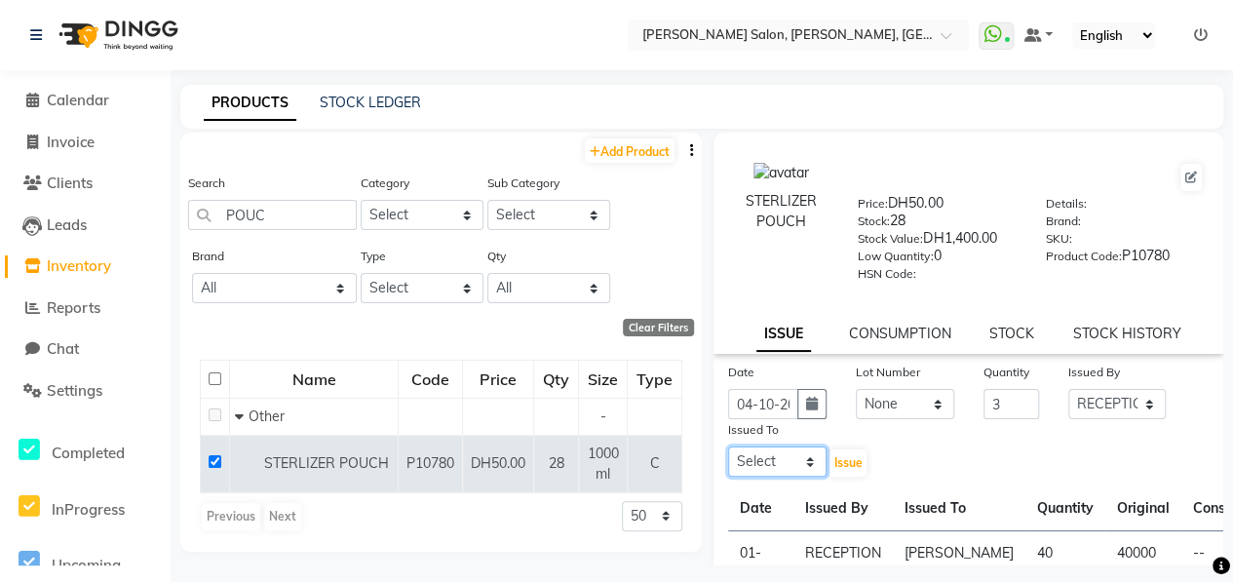
click at [793, 451] on select "Select ALWAHDA GIVE HOME SERVICE STAFF [PERSON_NAME] [PERSON_NAME] Management […" at bounding box center [777, 462] width 98 height 30
select select "37157"
click at [728, 447] on select "Select ALWAHDA GIVE HOME SERVICE STAFF [PERSON_NAME] [PERSON_NAME] Management […" at bounding box center [777, 462] width 98 height 30
click at [849, 457] on span "Issue" at bounding box center [848, 462] width 28 height 15
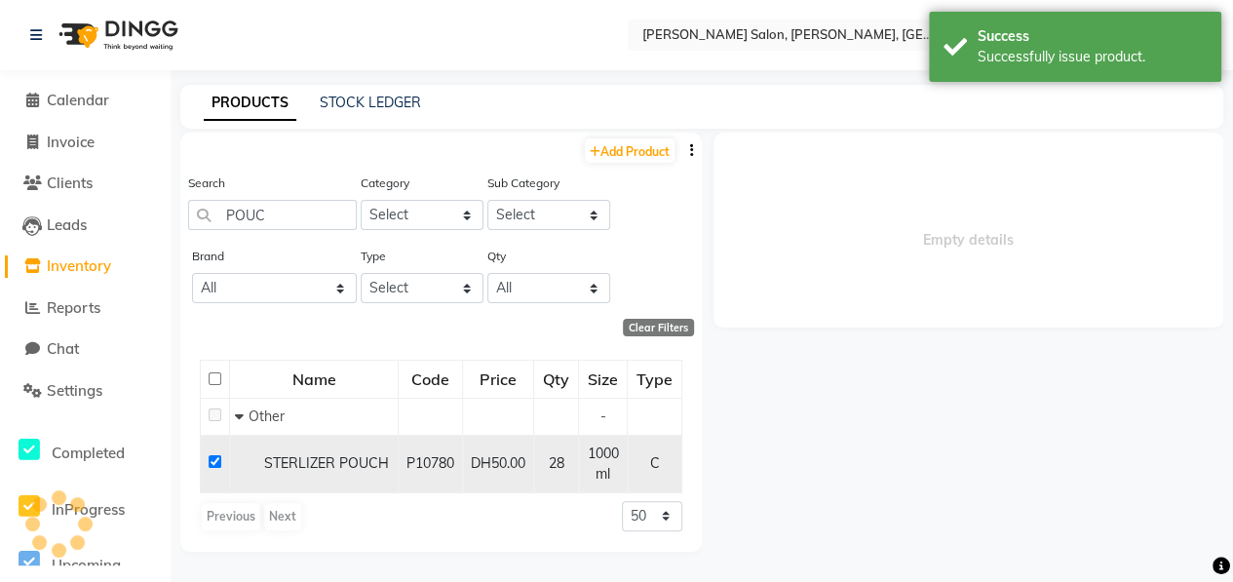
select select
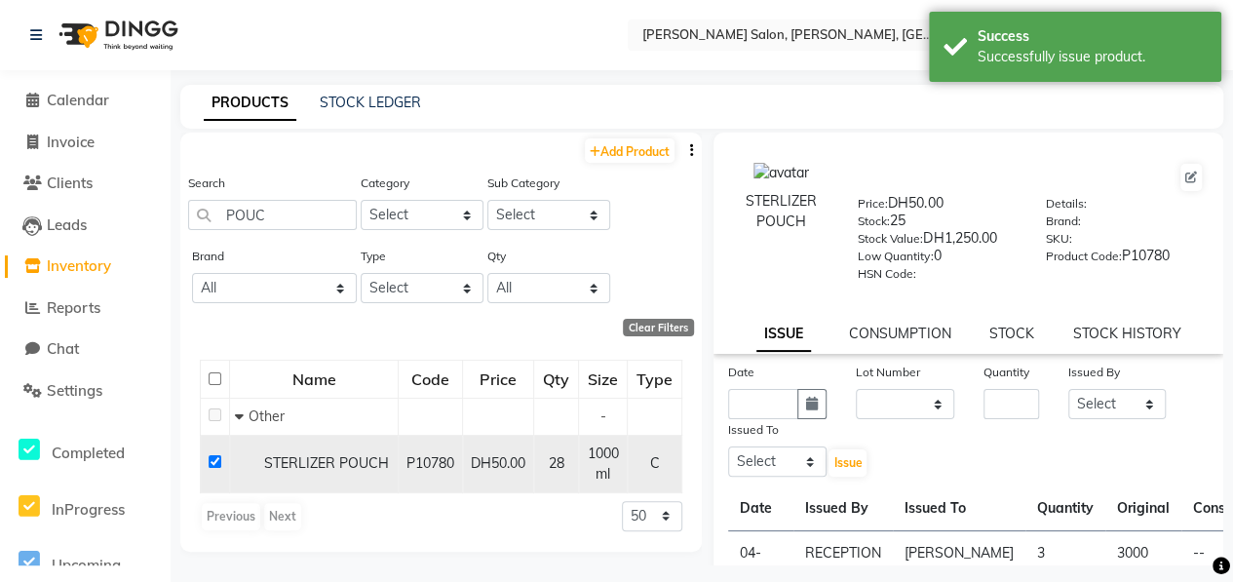
click at [209, 461] on input "checkbox" at bounding box center [215, 461] width 13 height 13
checkbox input "false"
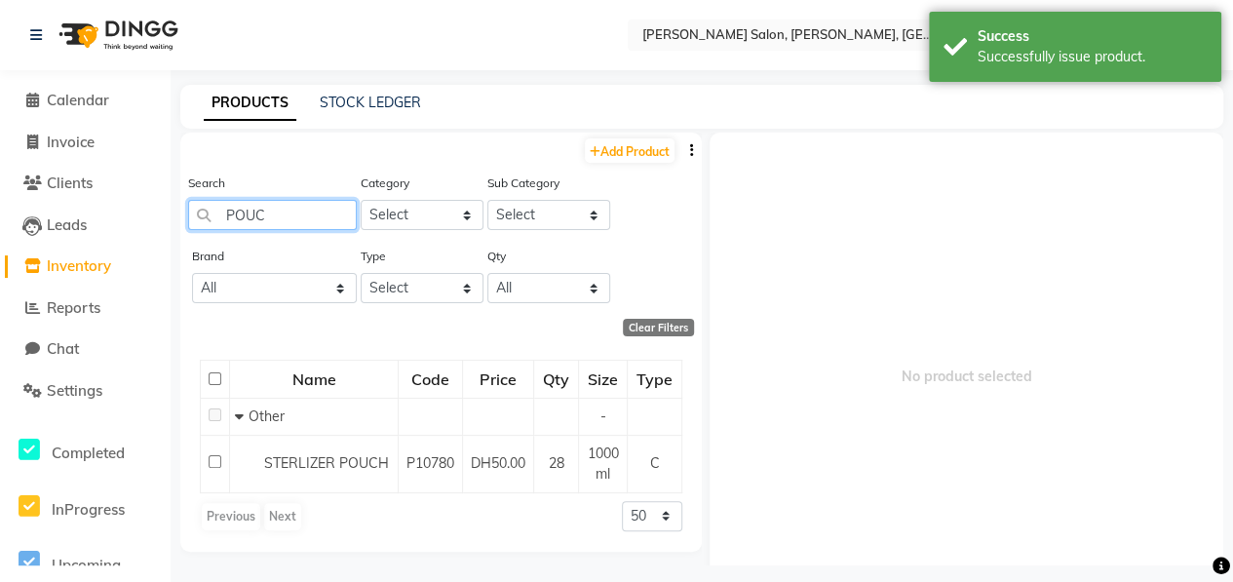
drag, startPoint x: 268, startPoint y: 213, endPoint x: 179, endPoint y: 189, distance: 91.8
click at [180, 189] on div "Search POUC Category Select Hair Skin Makeup Personal Care Appliances [PERSON_N…" at bounding box center [441, 209] width 522 height 73
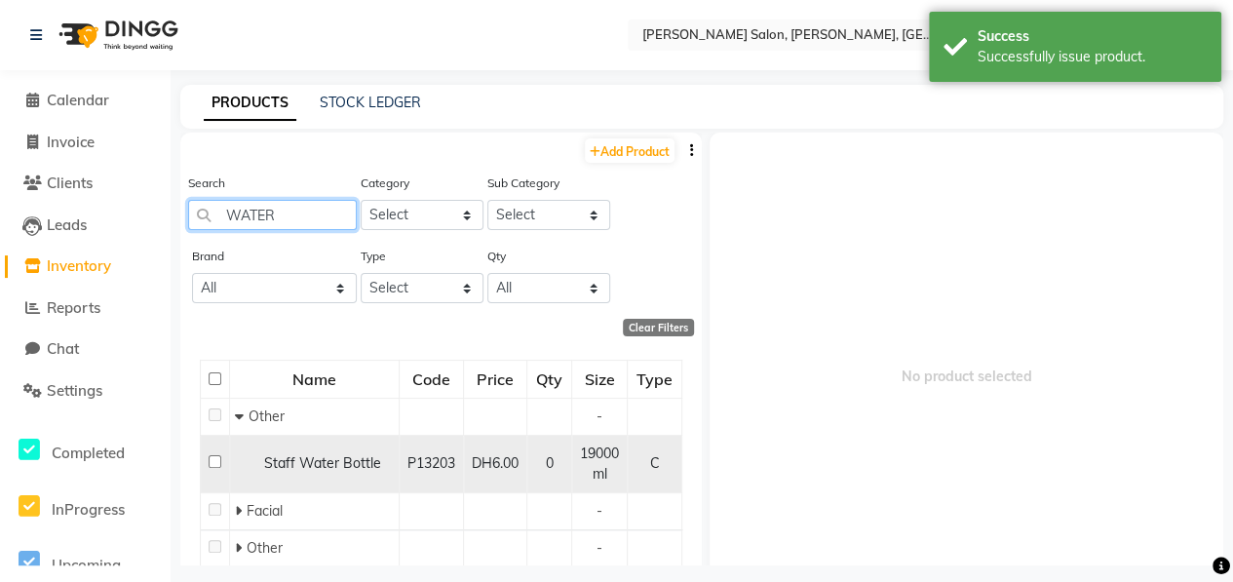
type input "WATER"
click at [207, 461] on td at bounding box center [215, 464] width 29 height 58
click at [214, 467] on input "checkbox" at bounding box center [215, 461] width 13 height 13
checkbox input "true"
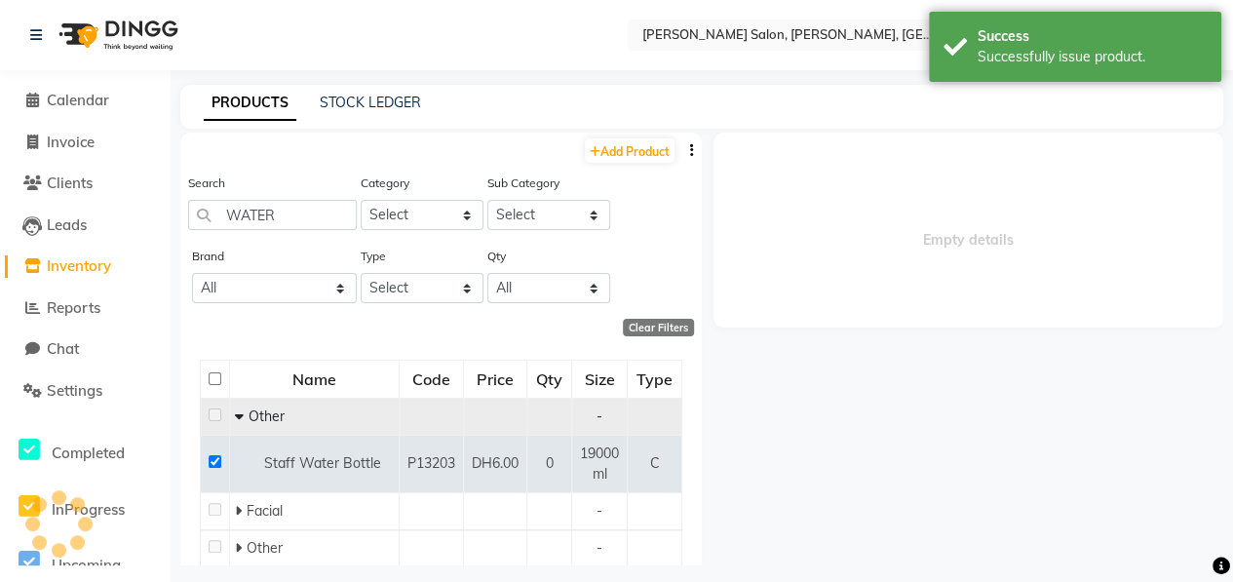
select select
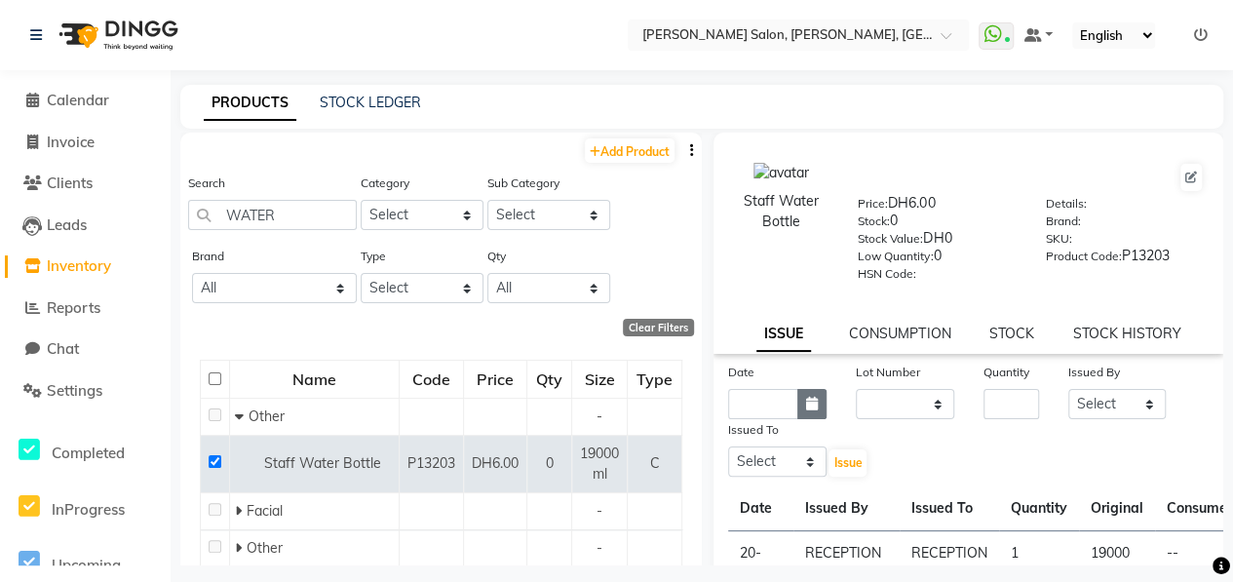
click at [806, 409] on icon "button" at bounding box center [812, 404] width 12 height 14
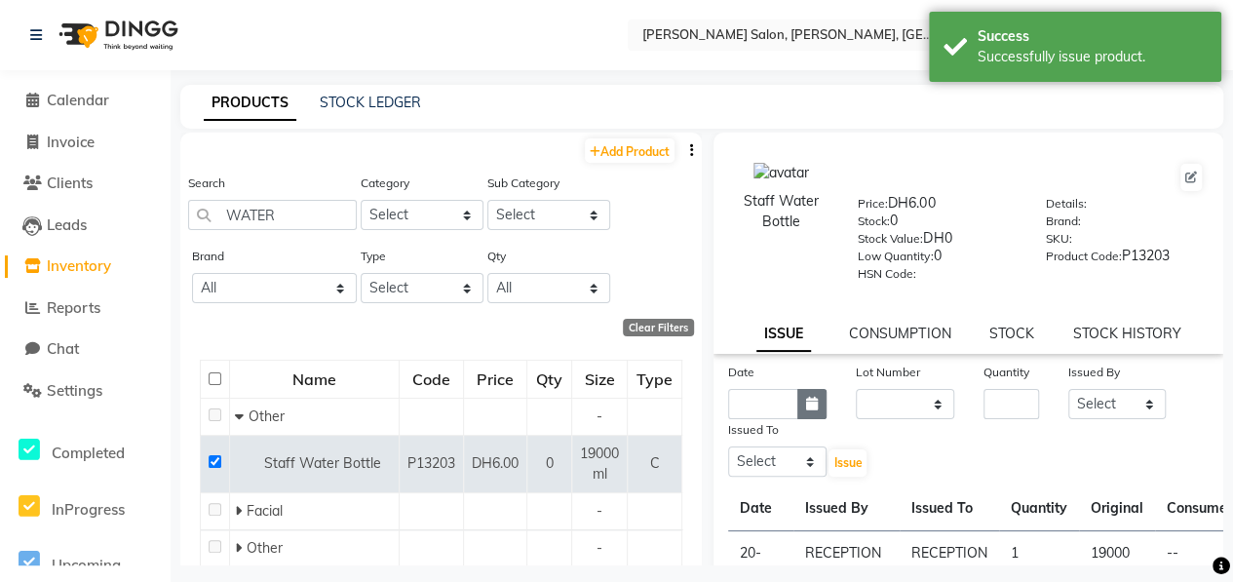
select select "10"
select select "2025"
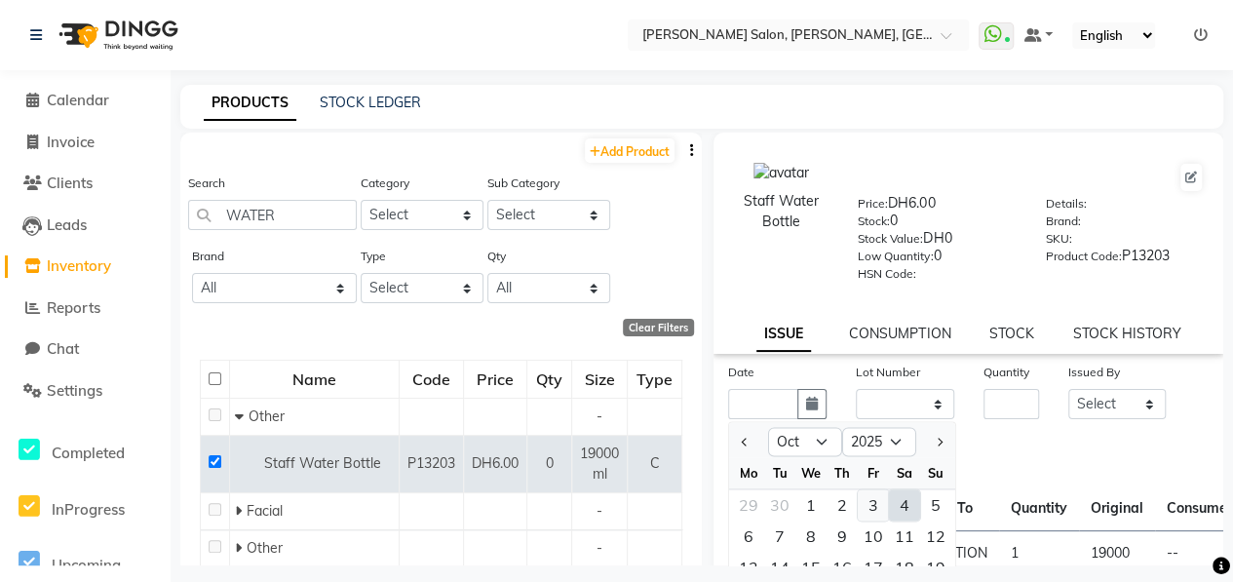
click at [871, 511] on div "3" at bounding box center [873, 504] width 31 height 31
type input "03-10-2025"
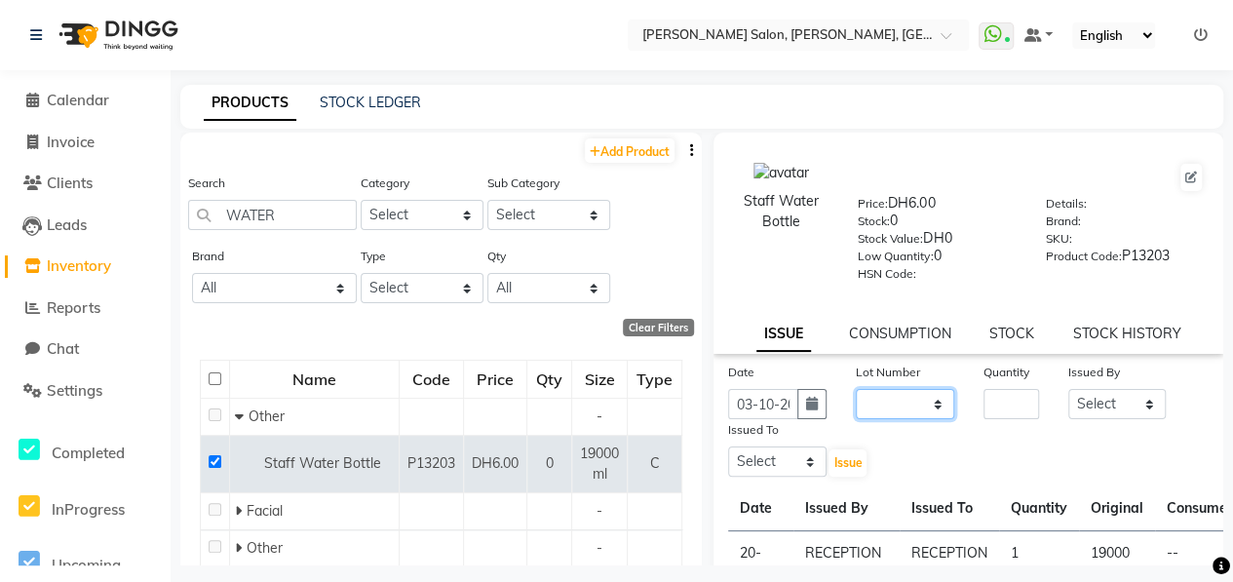
drag, startPoint x: 873, startPoint y: 406, endPoint x: 874, endPoint y: 422, distance: 16.6
click at [873, 414] on select "None" at bounding box center [905, 404] width 98 height 30
select select "0: null"
click at [856, 389] on select "None" at bounding box center [905, 404] width 98 height 30
click at [984, 399] on input "number" at bounding box center [1012, 404] width 56 height 30
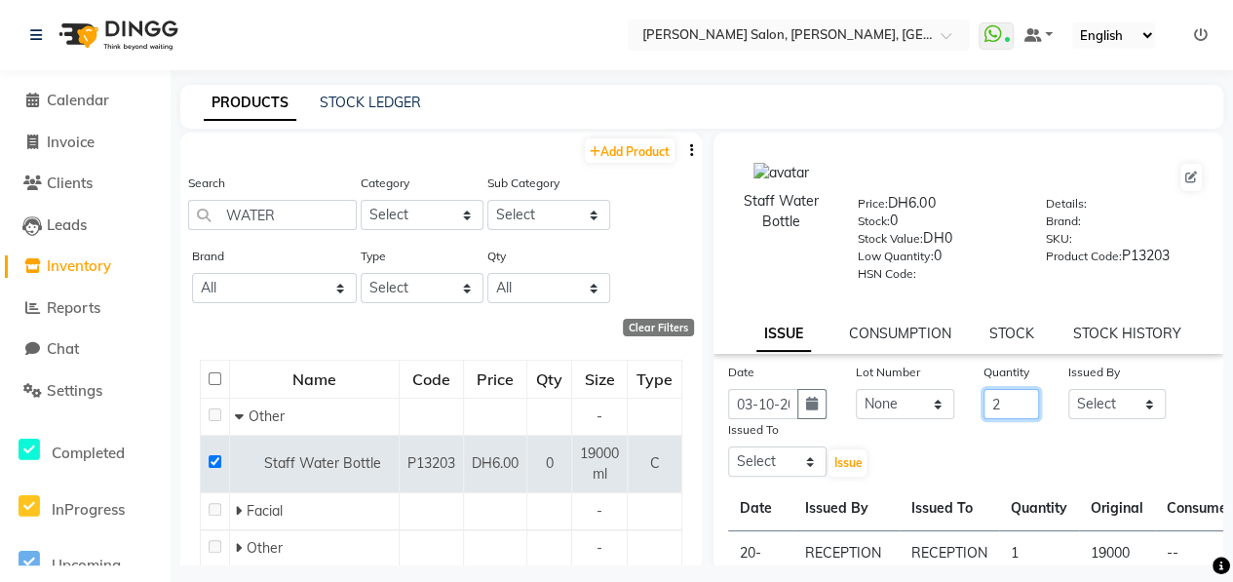
type input "2"
click at [1113, 396] on select "Select ALWAHDA GIVE HOME SERVICE STAFF [PERSON_NAME] [PERSON_NAME] Management […" at bounding box center [1118, 404] width 98 height 30
click at [1069, 389] on select "Select ALWAHDA GIVE HOME SERVICE STAFF [PERSON_NAME] [PERSON_NAME] Management […" at bounding box center [1118, 404] width 98 height 30
click at [1114, 425] on div "Date [DATE] Lot Number None Quantity 2 Issued By Select ALWAHDA GIVE HOME SERVI…" at bounding box center [969, 420] width 510 height 117
click at [1135, 407] on select "Select ALWAHDA GIVE HOME SERVICE STAFF [PERSON_NAME] [PERSON_NAME] Management […" at bounding box center [1118, 404] width 98 height 30
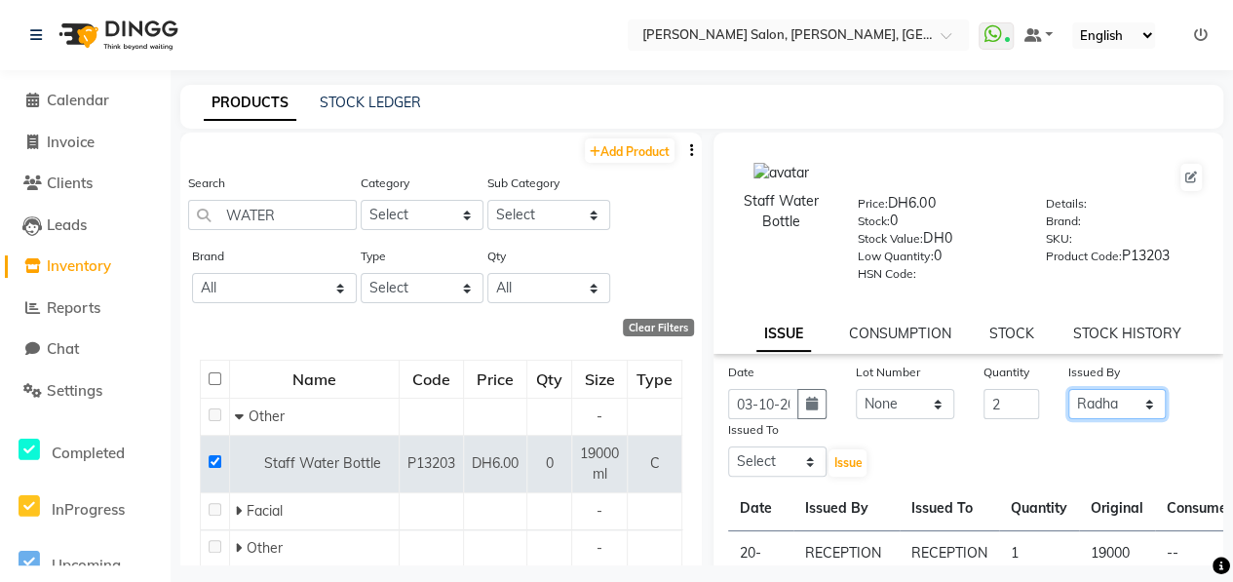
select select "76470"
click at [1069, 389] on select "Select ALWAHDA GIVE HOME SERVICE STAFF [PERSON_NAME] [PERSON_NAME] Management […" at bounding box center [1118, 404] width 98 height 30
click at [815, 446] on div "Issued To" at bounding box center [777, 432] width 98 height 27
click at [798, 457] on select "Select ALWAHDA GIVE HOME SERVICE STAFF [PERSON_NAME] [PERSON_NAME] Management […" at bounding box center [777, 462] width 98 height 30
select select "76470"
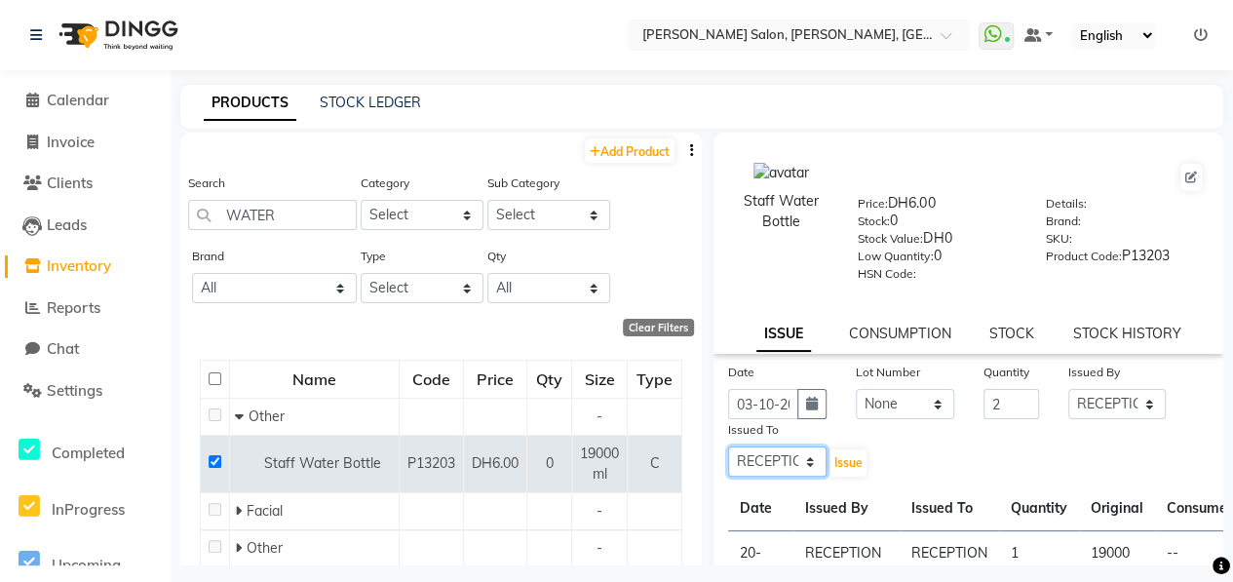
click at [728, 447] on select "Select ALWAHDA GIVE HOME SERVICE STAFF [PERSON_NAME] [PERSON_NAME] Management […" at bounding box center [777, 462] width 98 height 30
click at [856, 463] on span "Issue" at bounding box center [848, 462] width 28 height 15
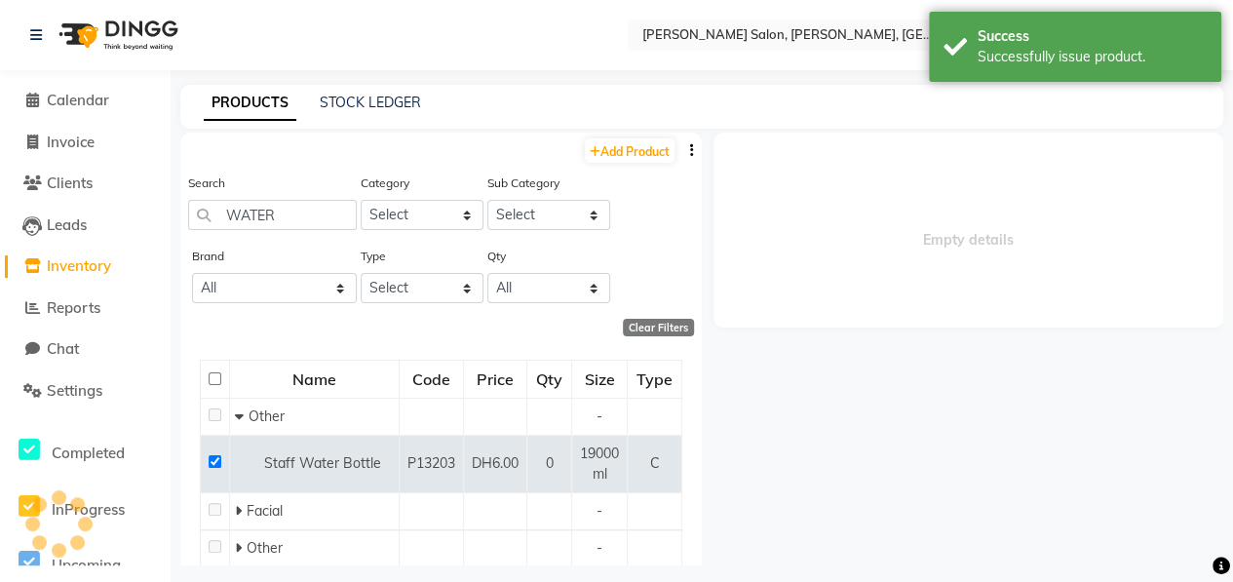
select select
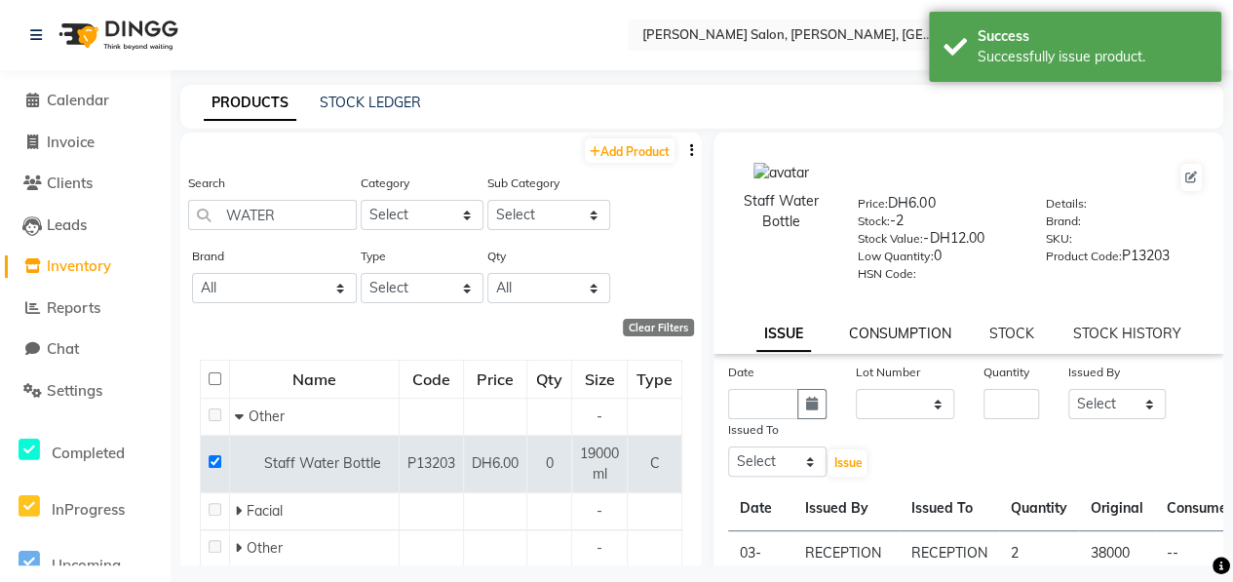
click at [864, 326] on link "CONSUMPTION" at bounding box center [899, 334] width 101 height 18
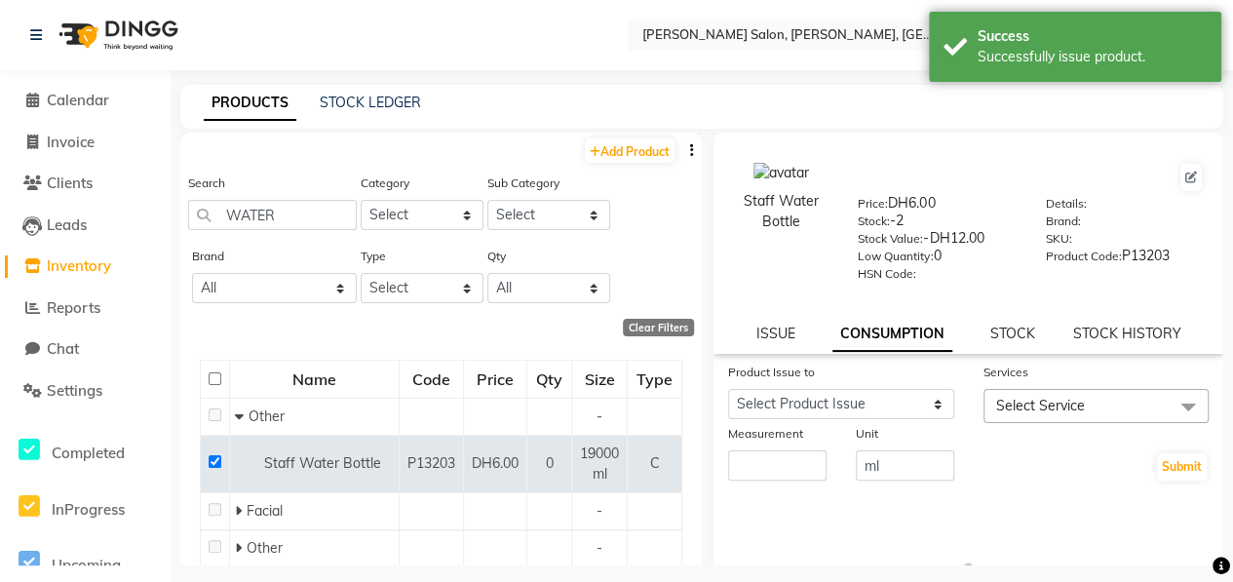
click at [777, 342] on div "ISSUE" at bounding box center [775, 334] width 39 height 20
click at [774, 338] on link "ISSUE" at bounding box center [775, 334] width 39 height 18
select select
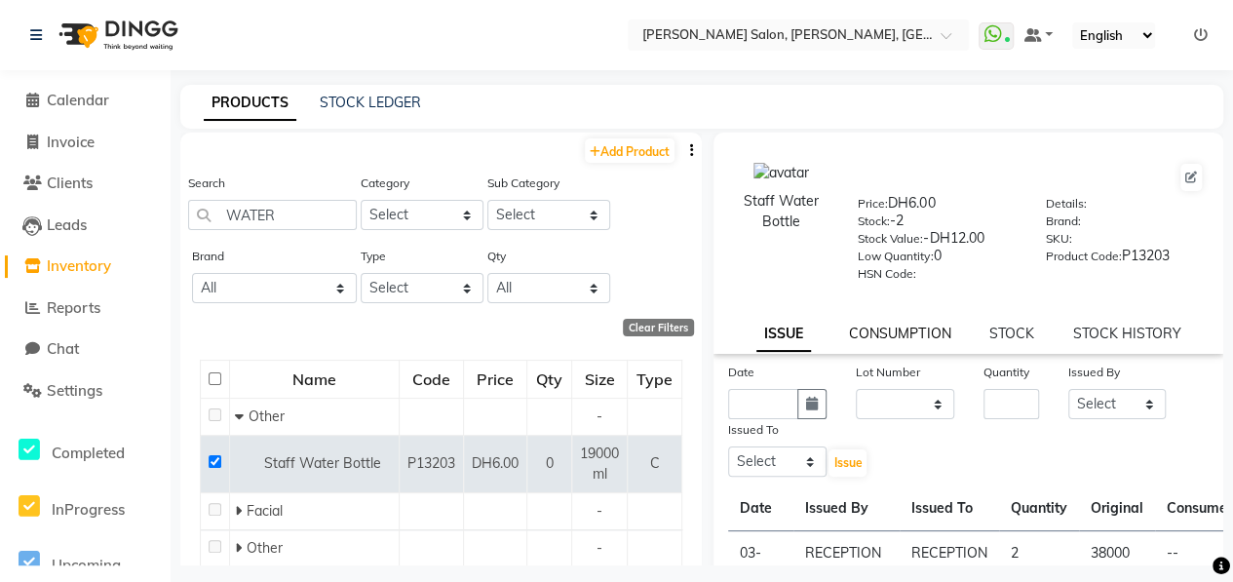
click at [897, 331] on link "CONSUMPTION" at bounding box center [899, 334] width 101 height 18
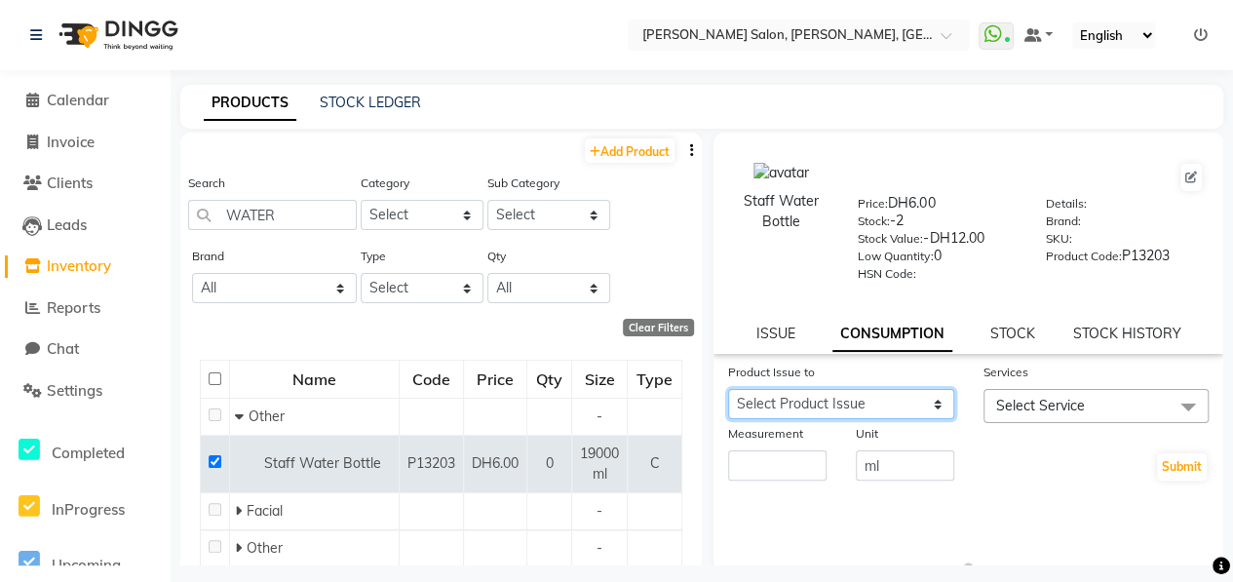
click at [886, 409] on select "Select Product Issue [DATE], Issued to: RECEPTION, Balance: 38000 [DATE], Issue…" at bounding box center [841, 404] width 226 height 30
select select "1286961"
click at [728, 389] on select "Select Product Issue [DATE], Issued to: RECEPTION, Balance: 38000 [DATE], Issue…" at bounding box center [841, 404] width 226 height 30
click at [1028, 414] on span "Select Service" at bounding box center [1040, 406] width 89 height 18
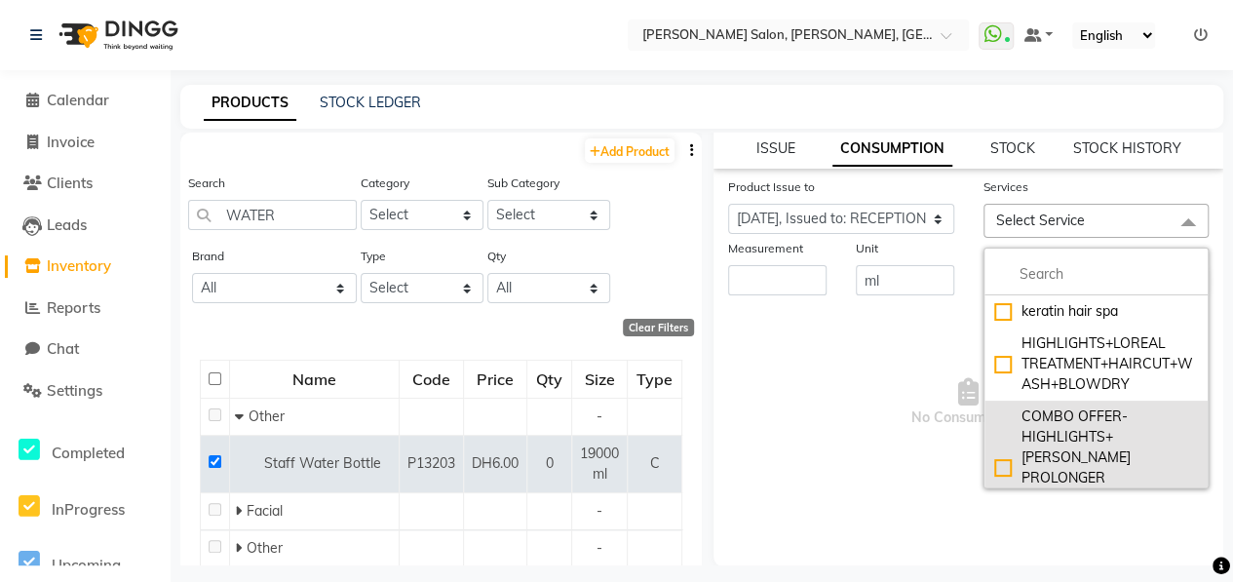
scroll to position [186, 0]
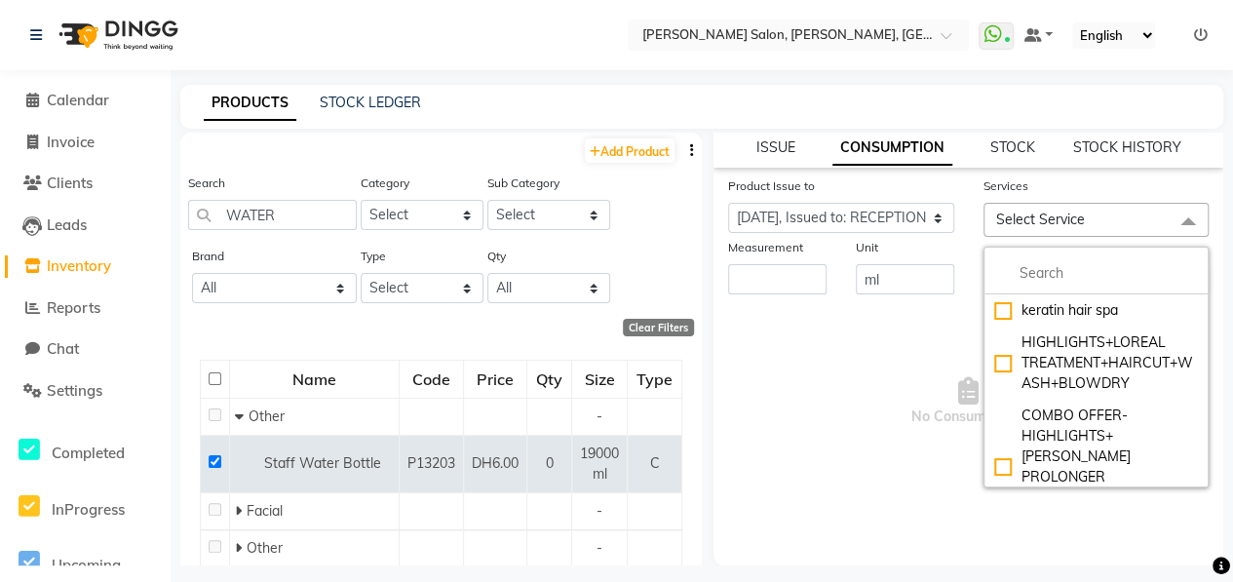
click at [874, 300] on div "Product Issue to Select Product Issue [DATE], Issued to: RECEPTION, Balance: 38…" at bounding box center [969, 337] width 510 height 324
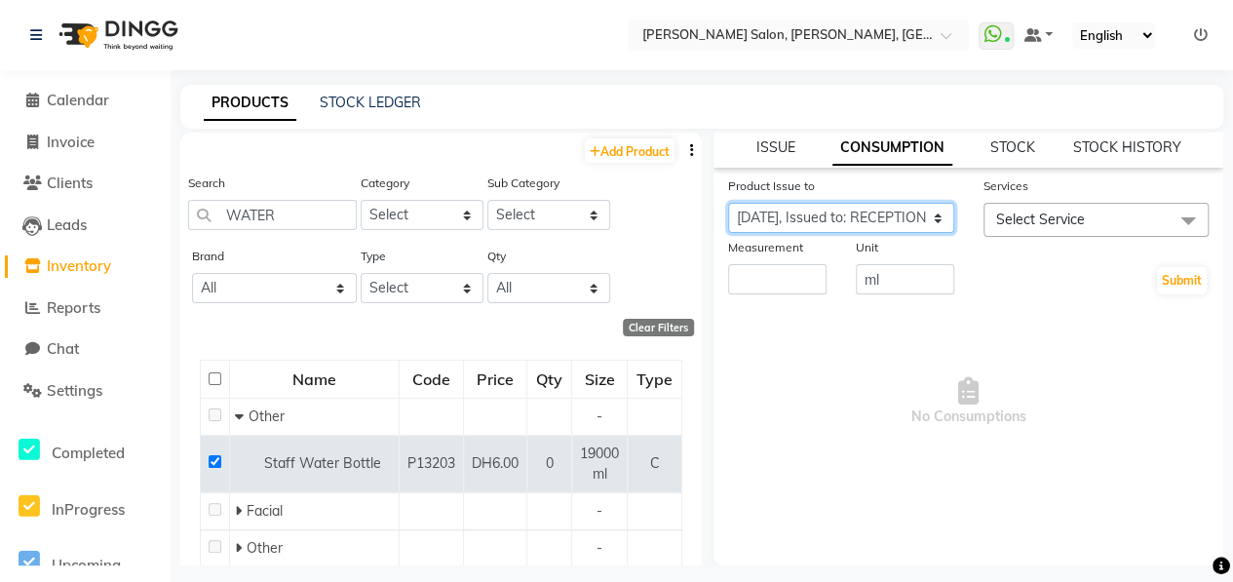
click at [900, 220] on select "Select Product Issue [DATE], Issued to: RECEPTION, Balance: 38000 [DATE], Issue…" at bounding box center [841, 218] width 226 height 30
click at [1136, 343] on span "No Consumptions" at bounding box center [968, 401] width 481 height 195
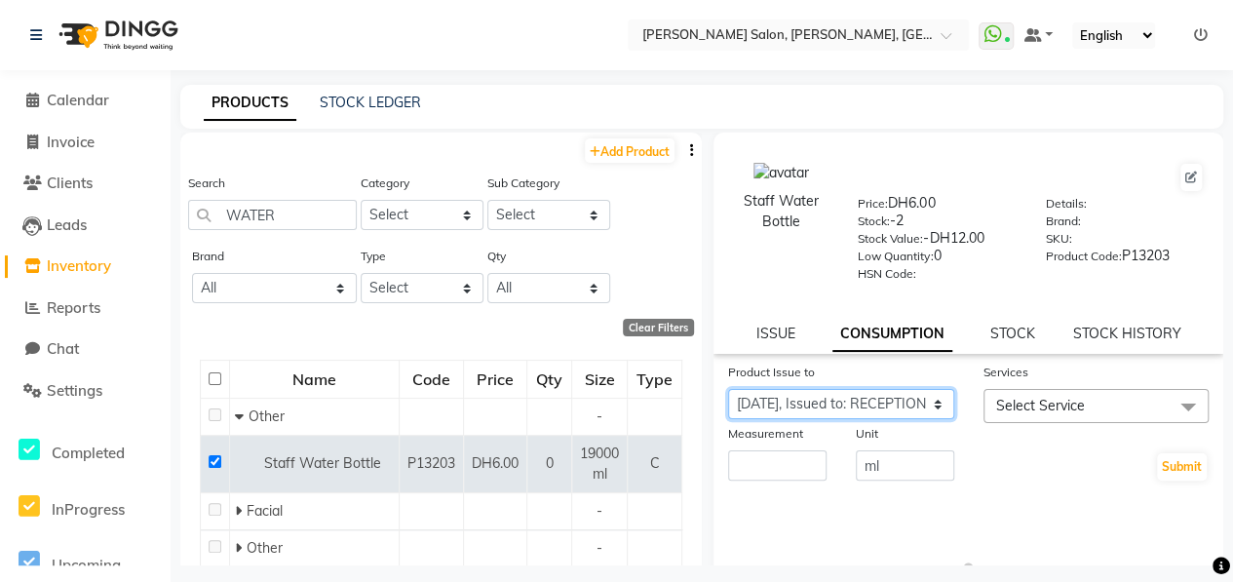
click at [864, 410] on select "Select Product Issue [DATE], Issued to: RECEPTION, Balance: 38000 [DATE], Issue…" at bounding box center [841, 404] width 226 height 30
drag, startPoint x: 991, startPoint y: 516, endPoint x: 983, endPoint y: 496, distance: 21.0
click at [988, 508] on span "No Consumptions" at bounding box center [968, 587] width 481 height 195
click at [790, 336] on link "ISSUE" at bounding box center [775, 334] width 39 height 18
select select
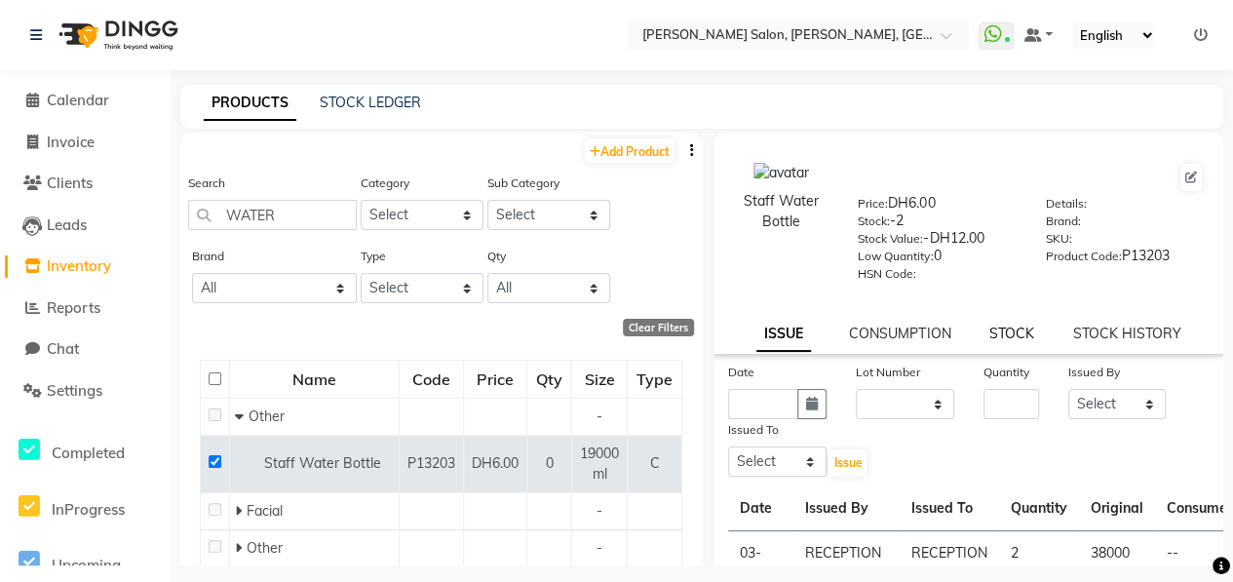
drag, startPoint x: 1016, startPoint y: 330, endPoint x: 1000, endPoint y: 342, distance: 20.1
click at [1014, 330] on link "STOCK" at bounding box center [1012, 334] width 45 height 18
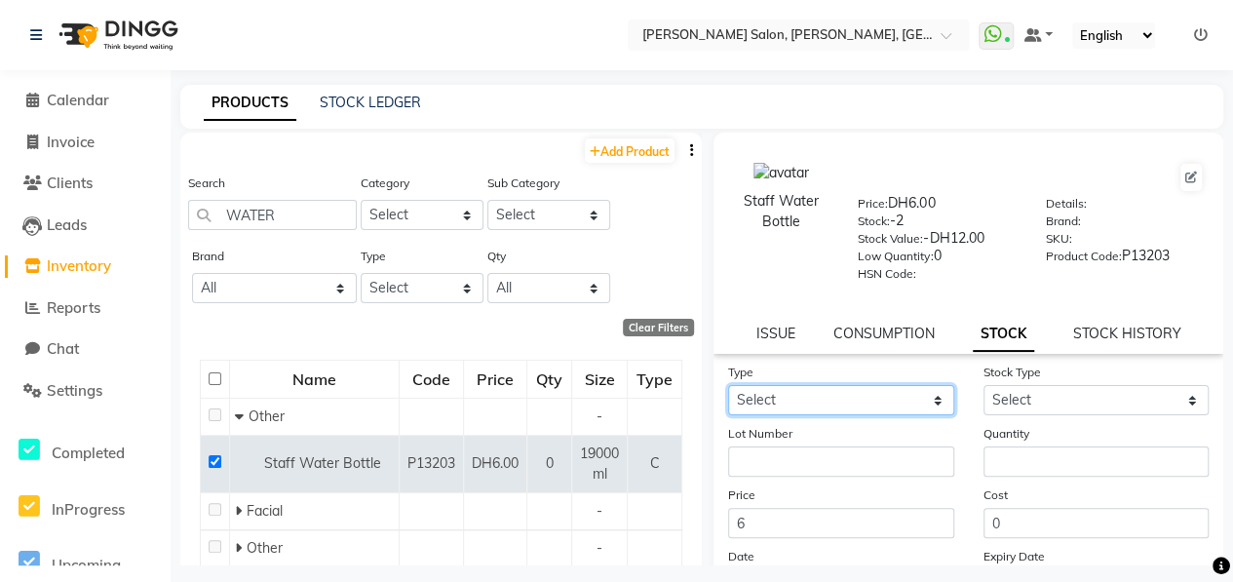
click at [862, 403] on select "Select In" at bounding box center [841, 400] width 226 height 30
select select "in"
click at [728, 385] on select "Select In" at bounding box center [841, 400] width 226 height 30
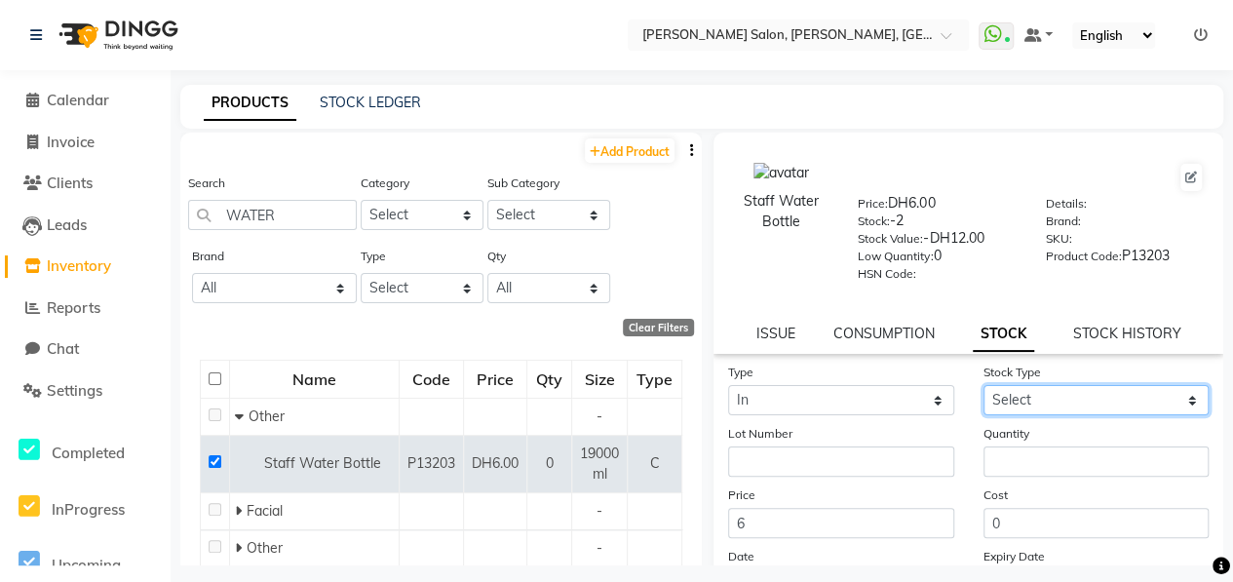
click at [1028, 388] on select "Select New Stock Adjustment Return Other" at bounding box center [1097, 400] width 226 height 30
select select "new stock"
click at [984, 385] on select "Select New Stock Adjustment Return Other" at bounding box center [1097, 400] width 226 height 30
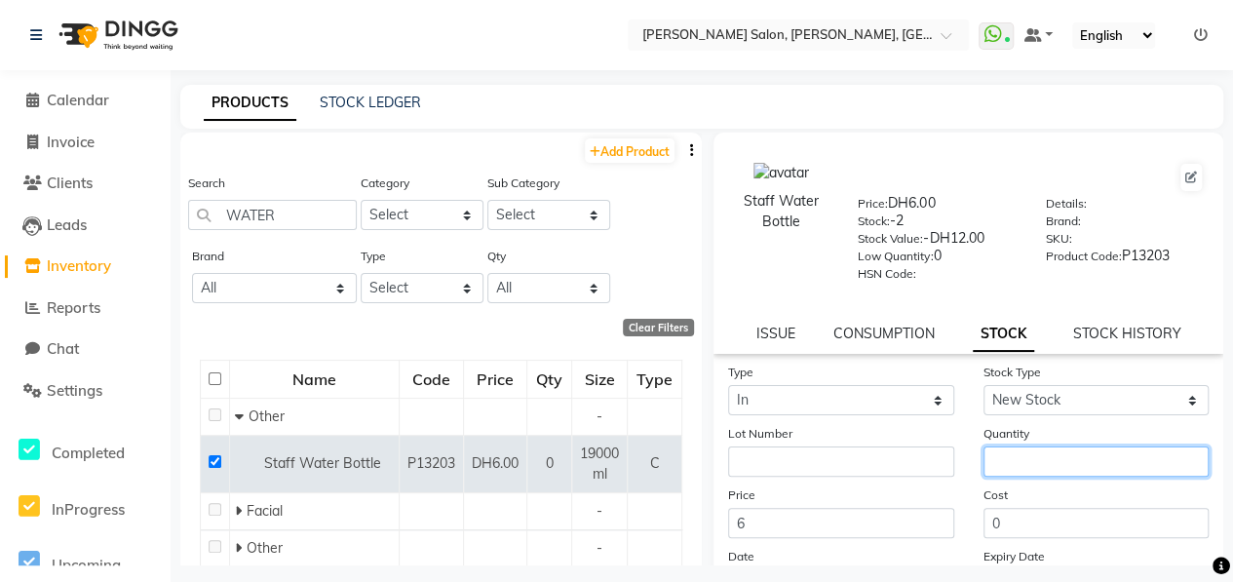
click at [1030, 462] on input "number" at bounding box center [1097, 462] width 226 height 30
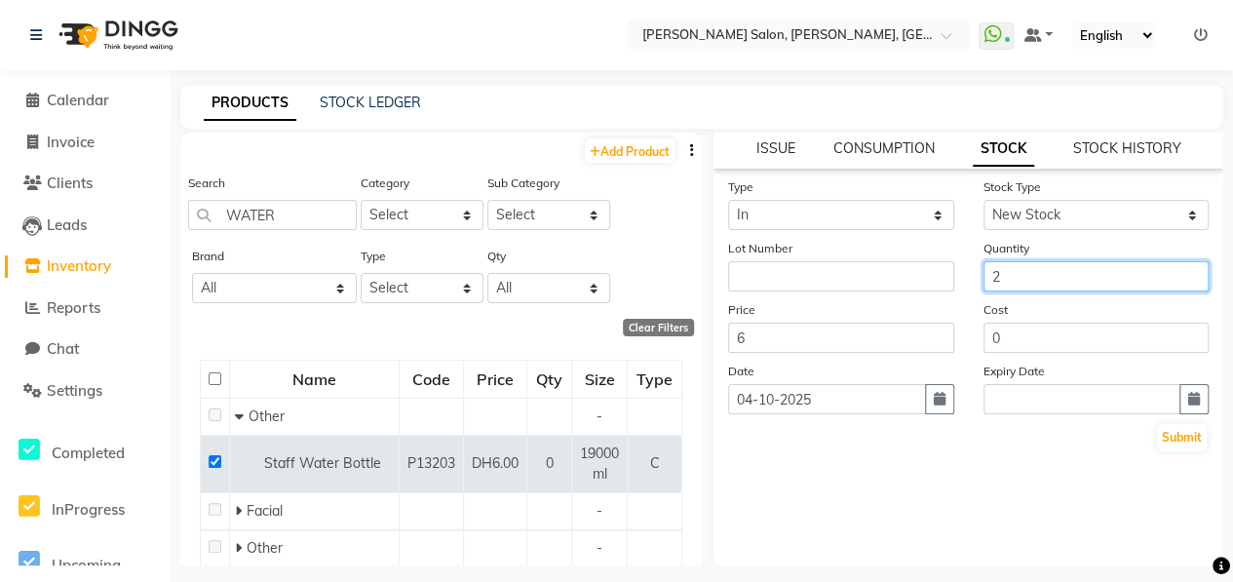
scroll to position [186, 0]
type input "2"
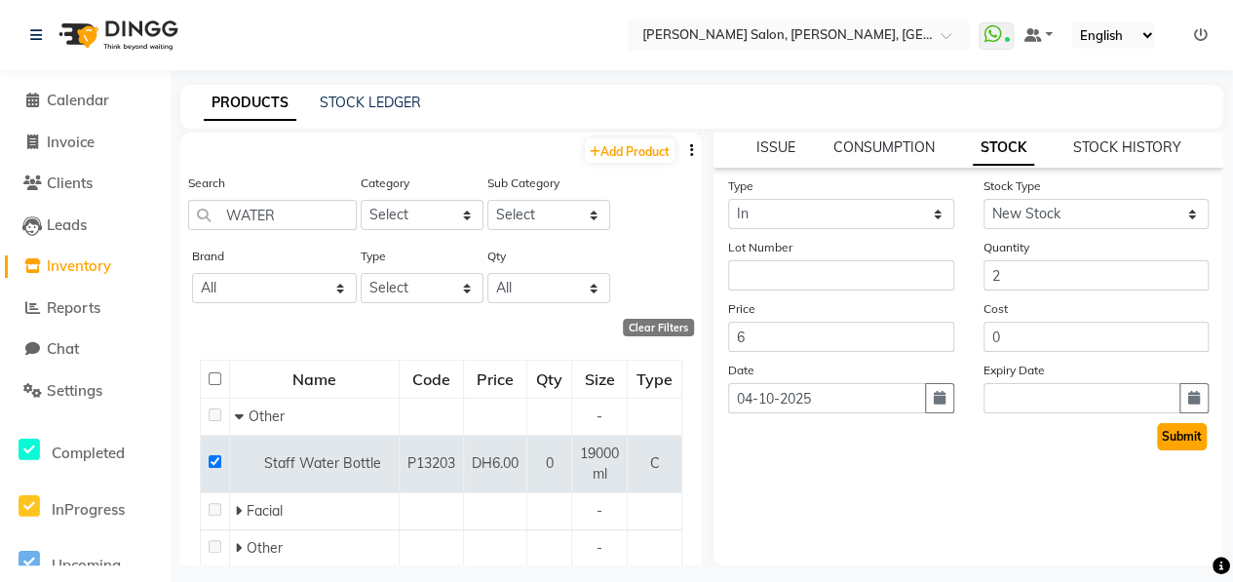
click at [1182, 437] on button "Submit" at bounding box center [1182, 436] width 50 height 27
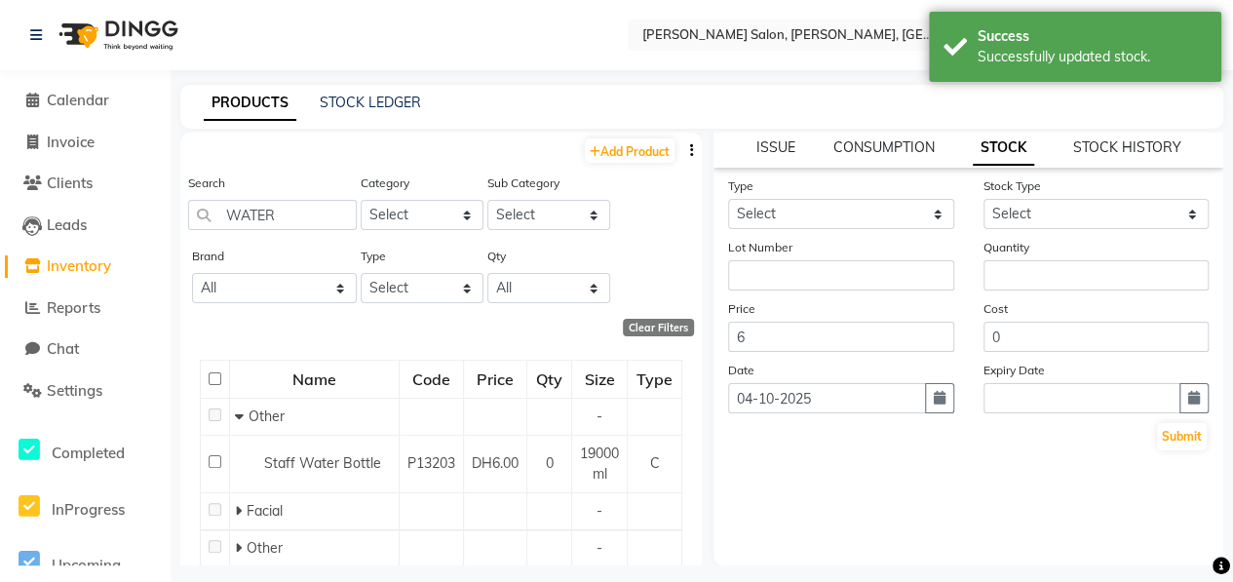
scroll to position [0, 0]
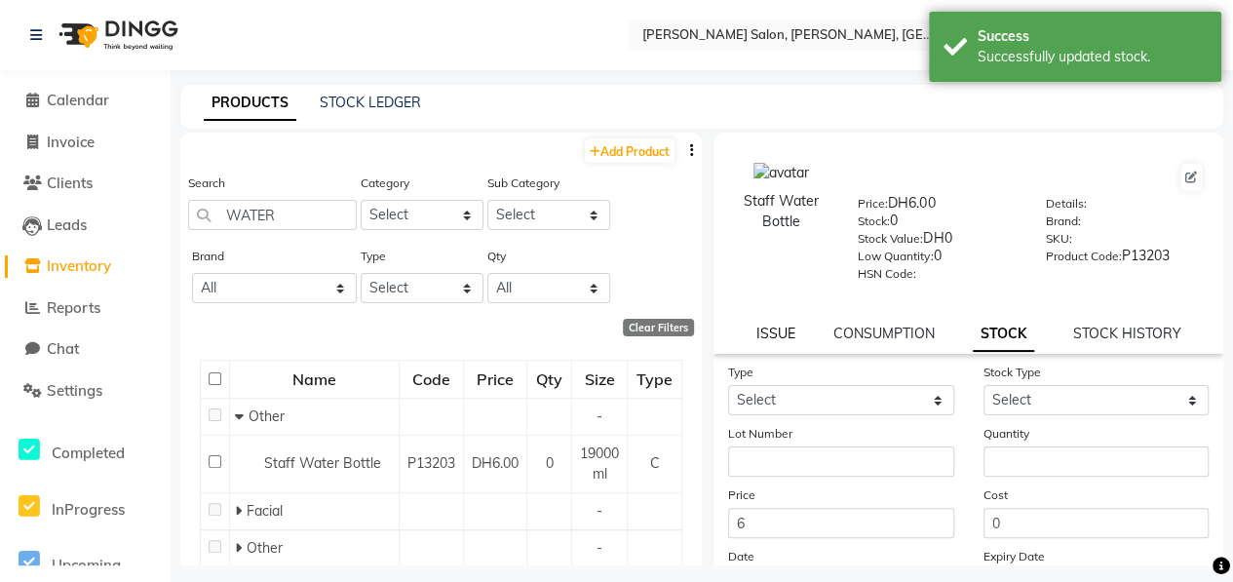
click at [774, 328] on link "ISSUE" at bounding box center [776, 334] width 39 height 18
select select
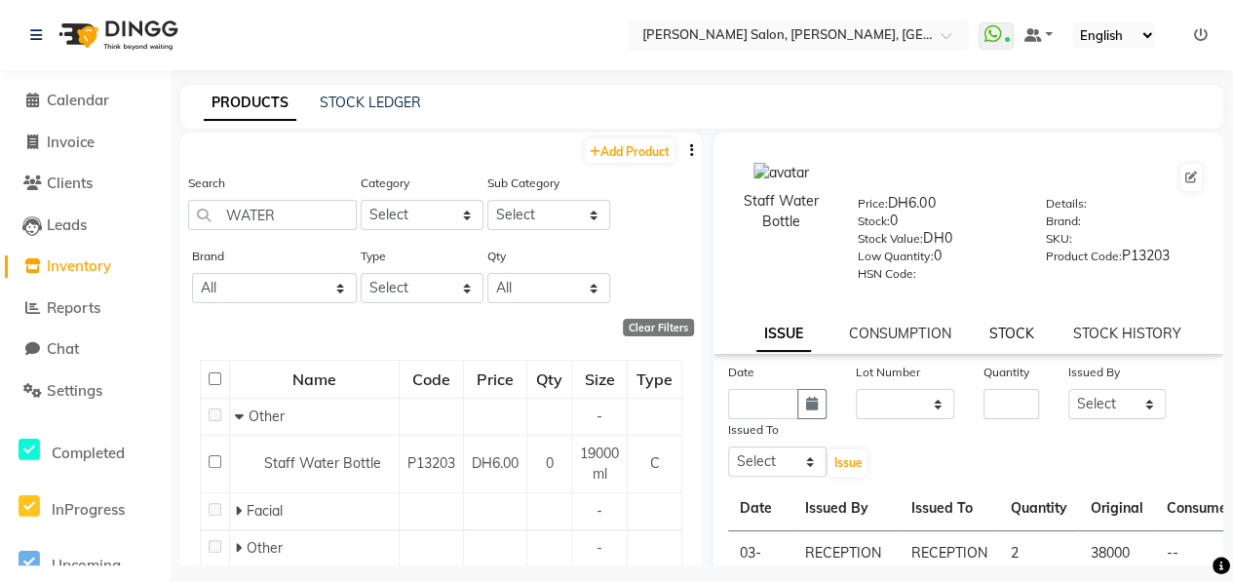
drag, startPoint x: 987, startPoint y: 329, endPoint x: 984, endPoint y: 338, distance: 10.2
click at [990, 327] on link "STOCK" at bounding box center [1012, 334] width 45 height 18
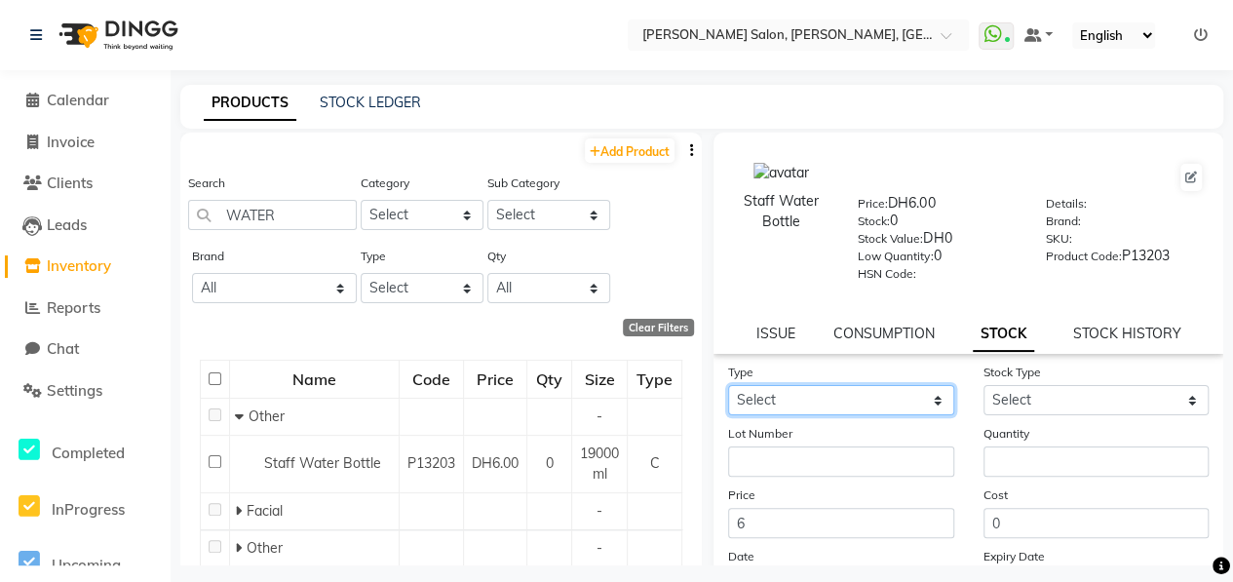
click at [878, 405] on select "Select In" at bounding box center [841, 400] width 226 height 30
select select "in"
click at [728, 385] on select "Select In" at bounding box center [841, 400] width 226 height 30
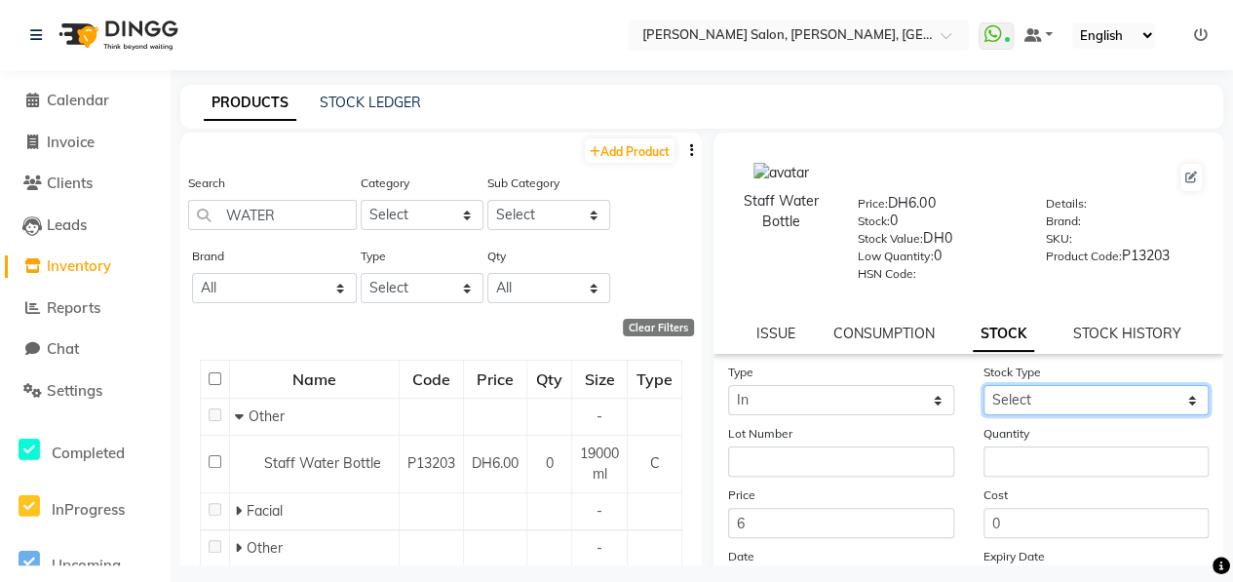
click at [1023, 407] on select "Select New Stock Adjustment Return Other" at bounding box center [1097, 400] width 226 height 30
select select "new stock"
click at [984, 385] on select "Select New Stock Adjustment Return Other" at bounding box center [1097, 400] width 226 height 30
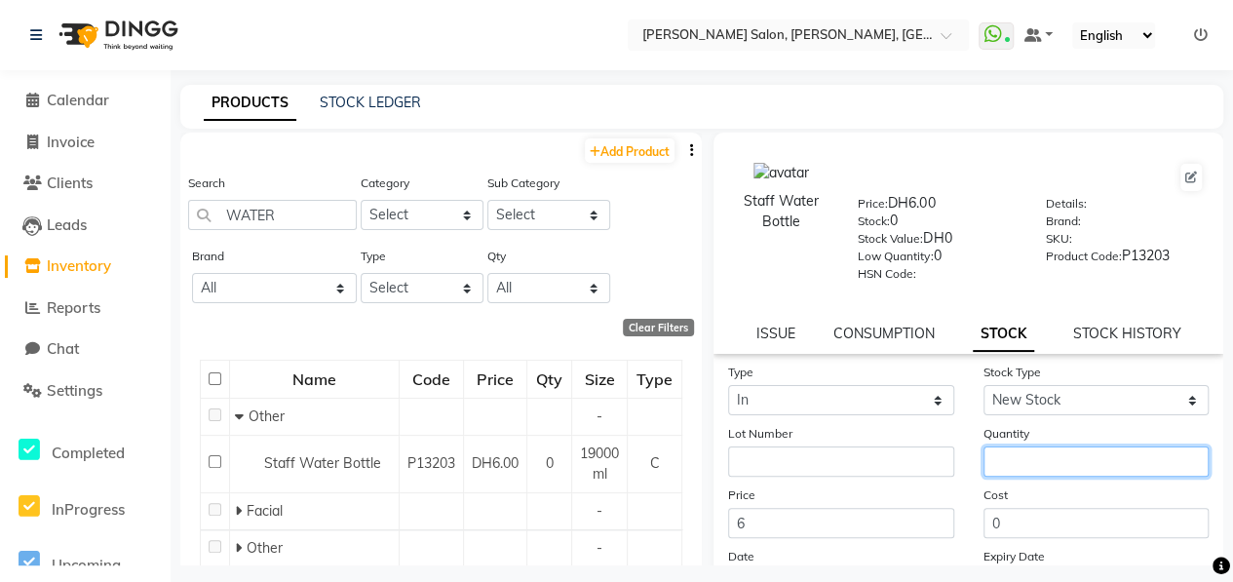
click at [1022, 464] on input "number" at bounding box center [1097, 462] width 226 height 30
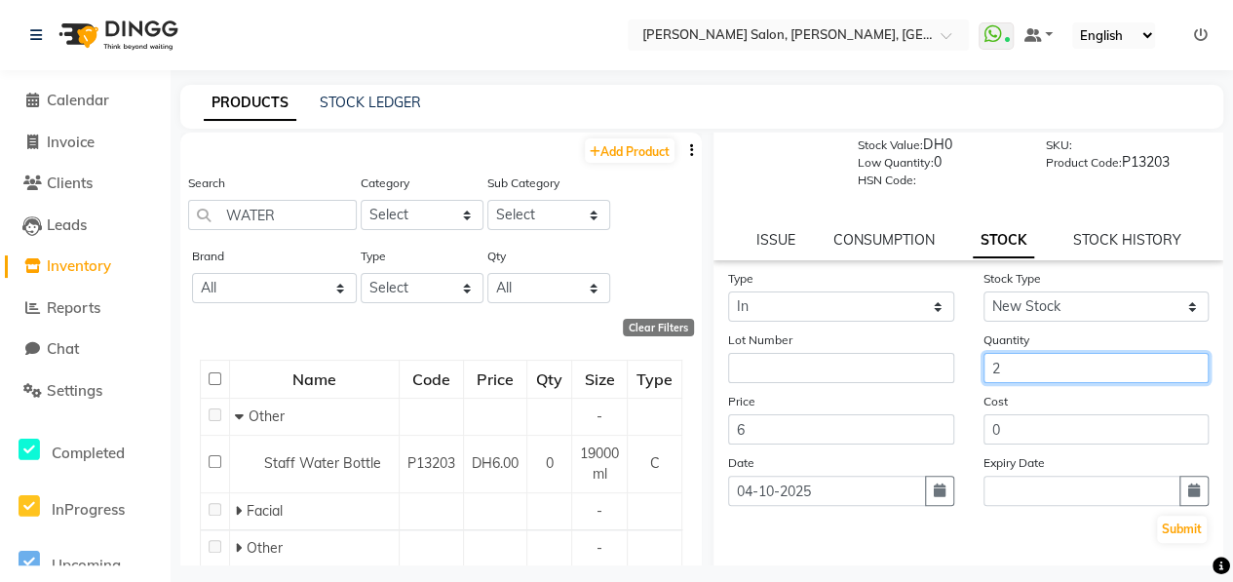
scroll to position [186, 0]
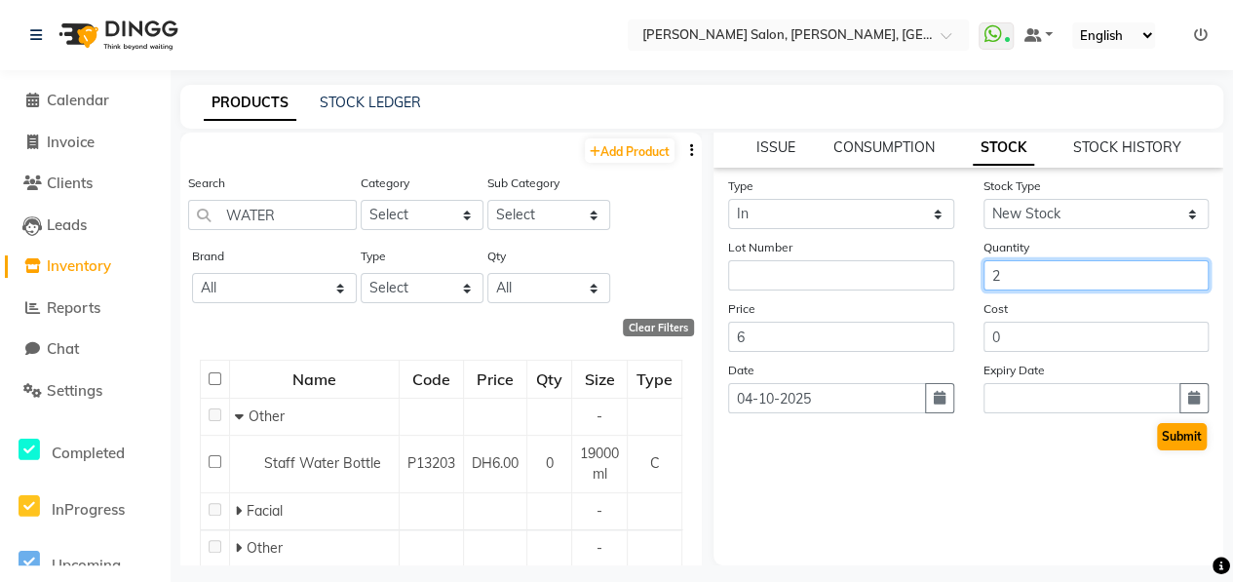
type input "2"
click at [1157, 429] on button "Submit" at bounding box center [1182, 436] width 50 height 27
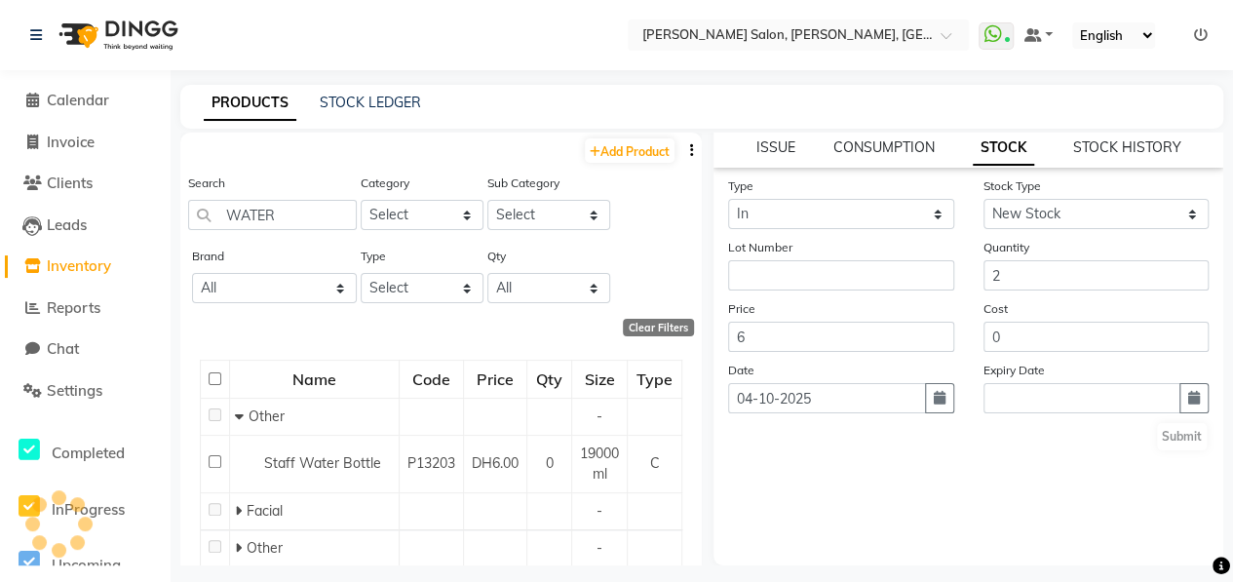
scroll to position [0, 0]
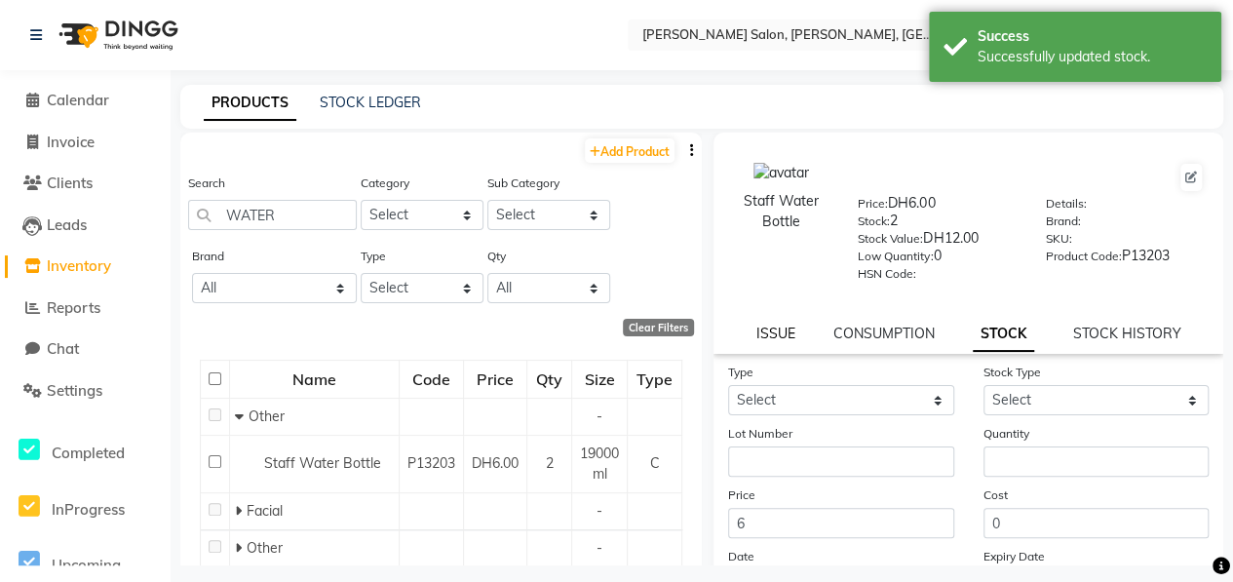
click at [766, 331] on link "ISSUE" at bounding box center [776, 334] width 39 height 18
select select
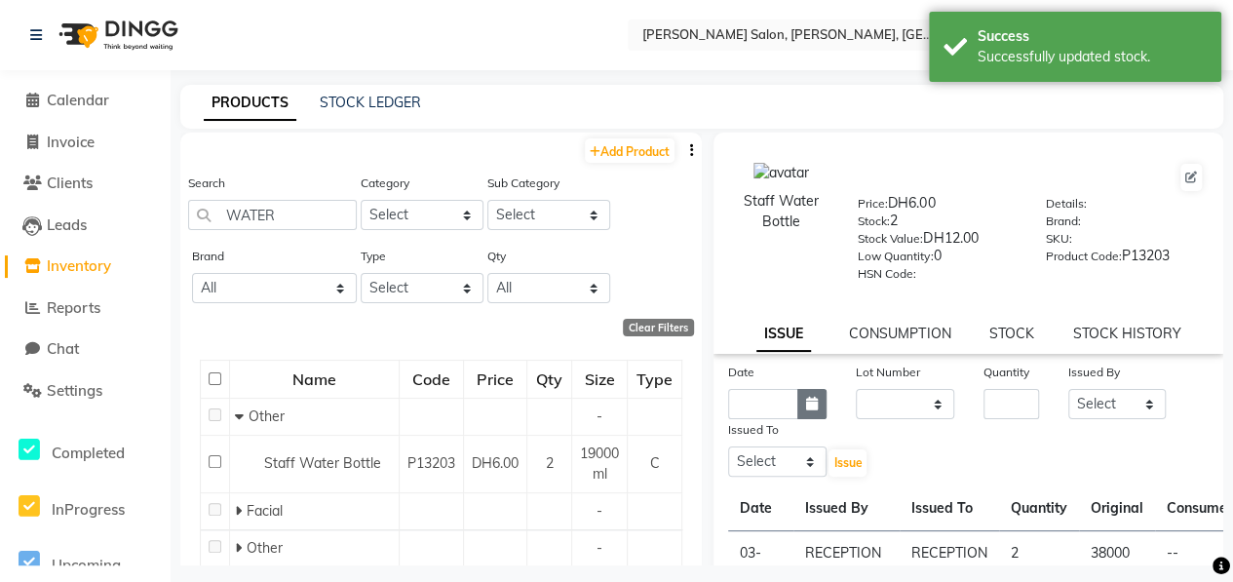
click at [806, 405] on icon "button" at bounding box center [812, 404] width 12 height 14
select select "10"
select select "2025"
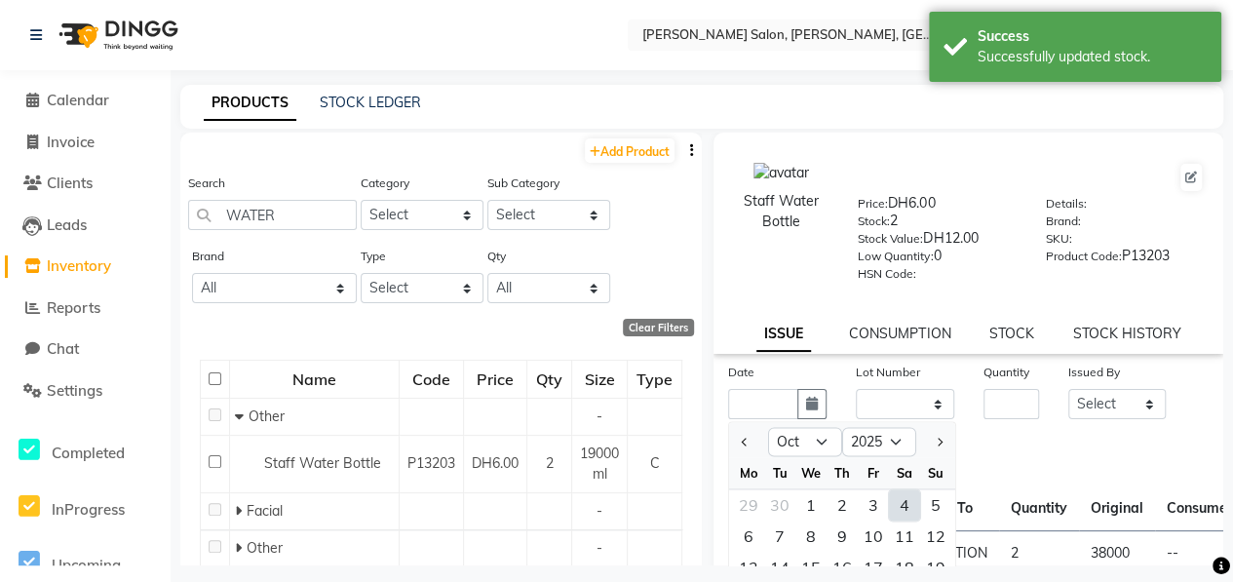
drag, startPoint x: 892, startPoint y: 497, endPoint x: 897, endPoint y: 479, distance: 19.2
click at [893, 497] on div "4" at bounding box center [904, 504] width 31 height 31
type input "04-10-2025"
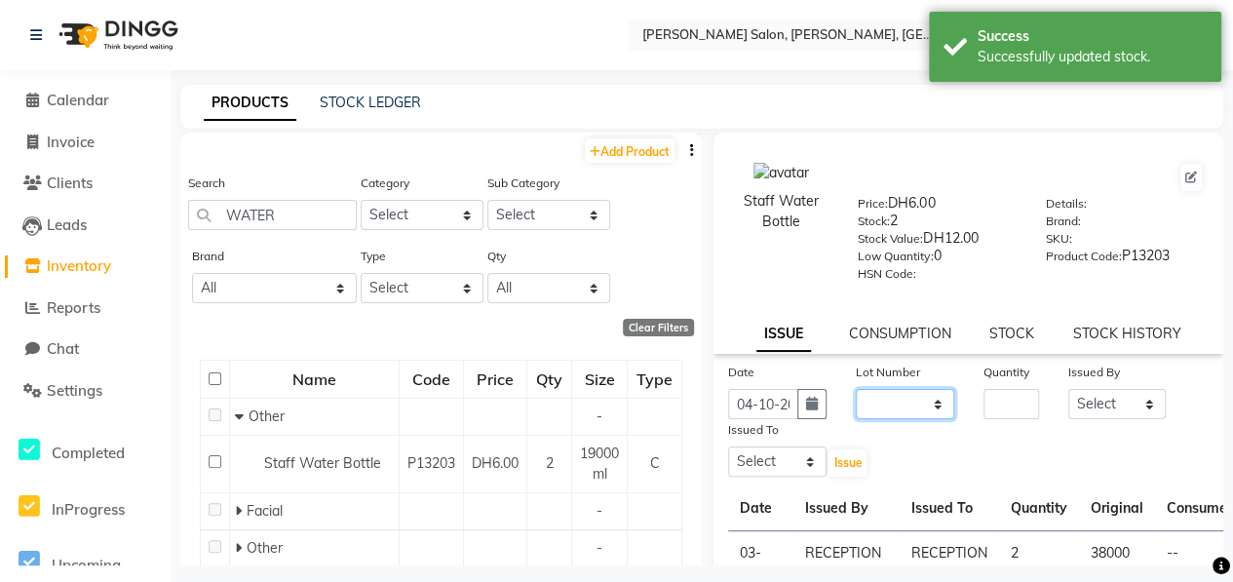
click at [900, 408] on select "None" at bounding box center [905, 404] width 98 height 30
drag, startPoint x: 926, startPoint y: 409, endPoint x: 924, endPoint y: 421, distance: 12.8
click at [926, 409] on select "None" at bounding box center [905, 404] width 98 height 30
select select "0: null"
click at [856, 389] on select "None" at bounding box center [905, 404] width 98 height 30
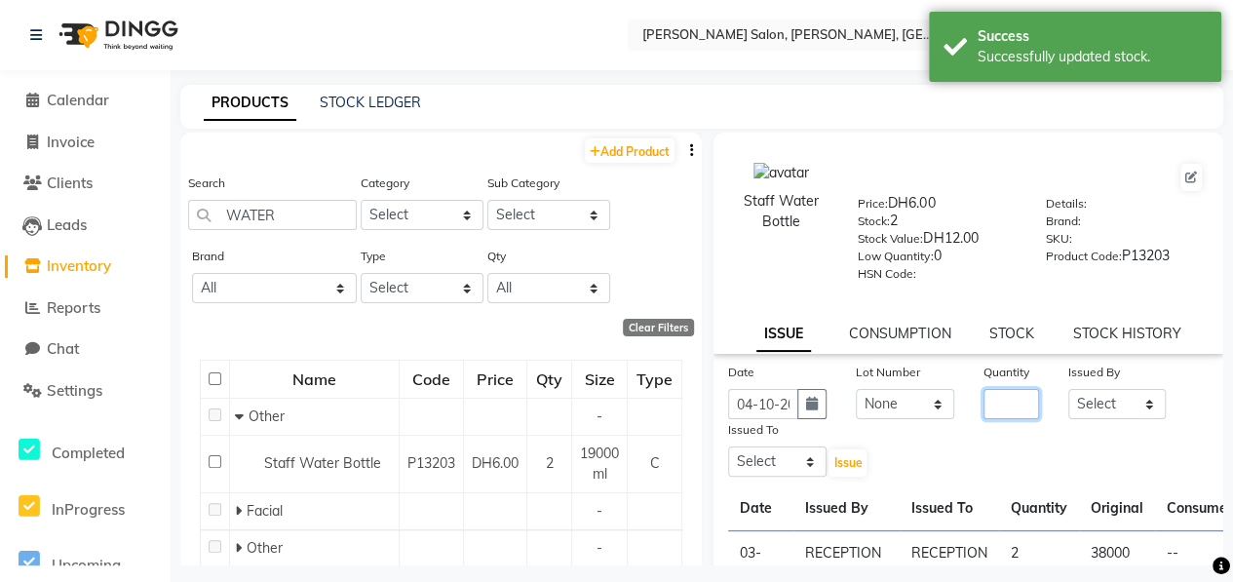
click at [1017, 397] on input "number" at bounding box center [1012, 404] width 56 height 30
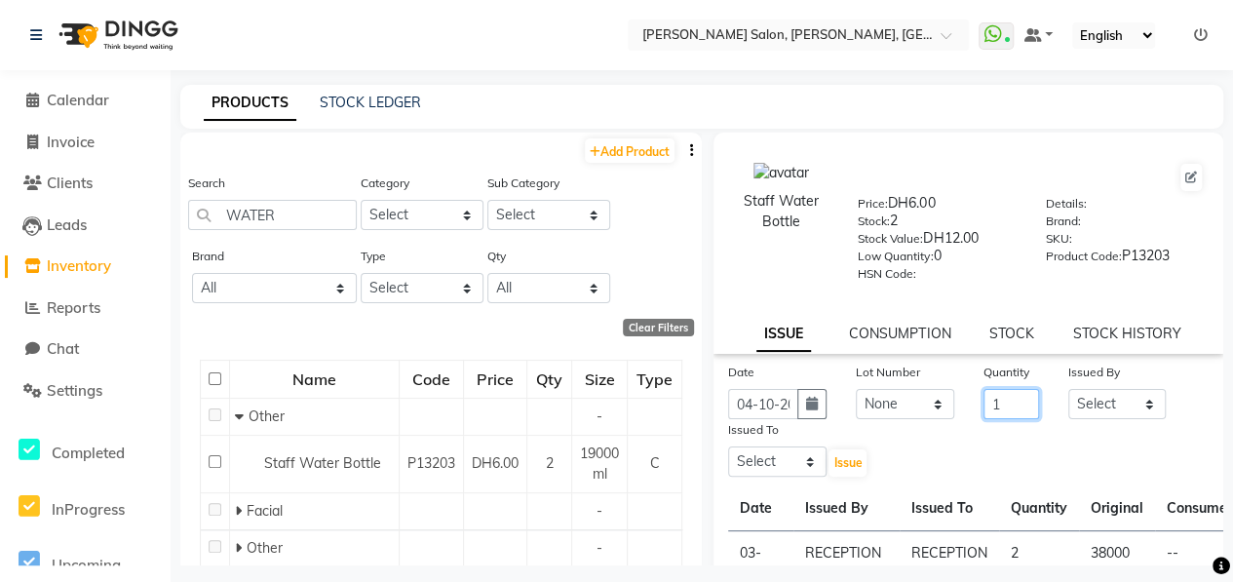
type input "1"
click at [1127, 418] on select "Select ALWAHDA GIVE HOME SERVICE STAFF [PERSON_NAME] [PERSON_NAME] Management […" at bounding box center [1118, 404] width 98 height 30
select select "76470"
click at [1069, 389] on select "Select ALWAHDA GIVE HOME SERVICE STAFF [PERSON_NAME] [PERSON_NAME] Management […" at bounding box center [1118, 404] width 98 height 30
click at [796, 476] on select "Select ALWAHDA GIVE HOME SERVICE STAFF [PERSON_NAME] [PERSON_NAME] Management […" at bounding box center [777, 462] width 98 height 30
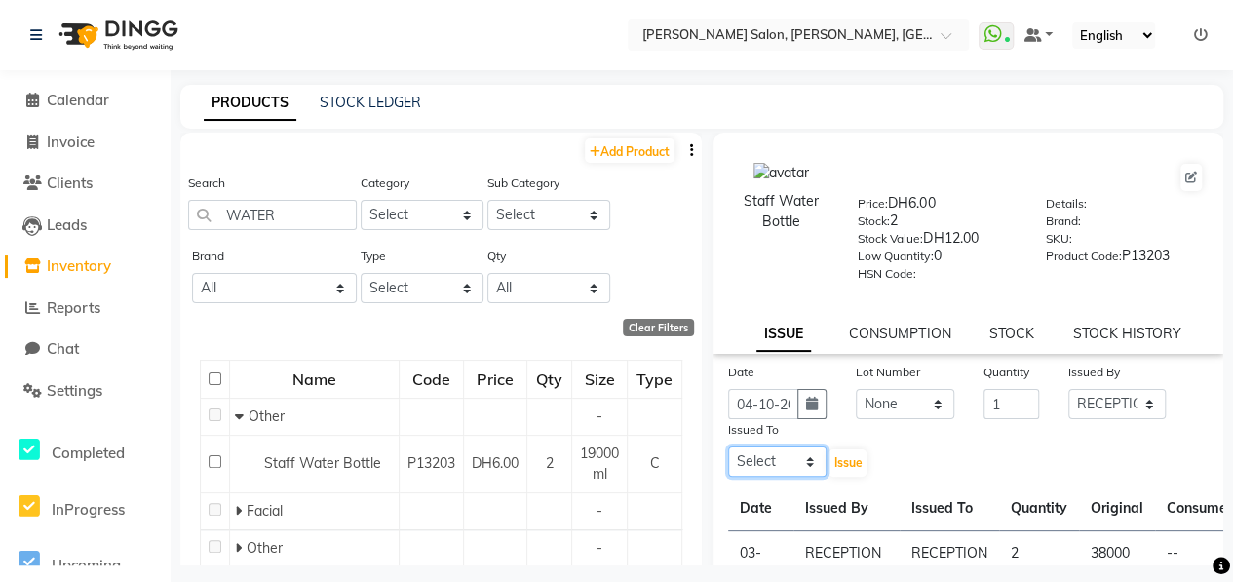
select select "76470"
click at [728, 447] on select "Select ALWAHDA GIVE HOME SERVICE STAFF [PERSON_NAME] [PERSON_NAME] Management […" at bounding box center [777, 462] width 98 height 30
click at [856, 465] on span "Issue" at bounding box center [848, 462] width 28 height 15
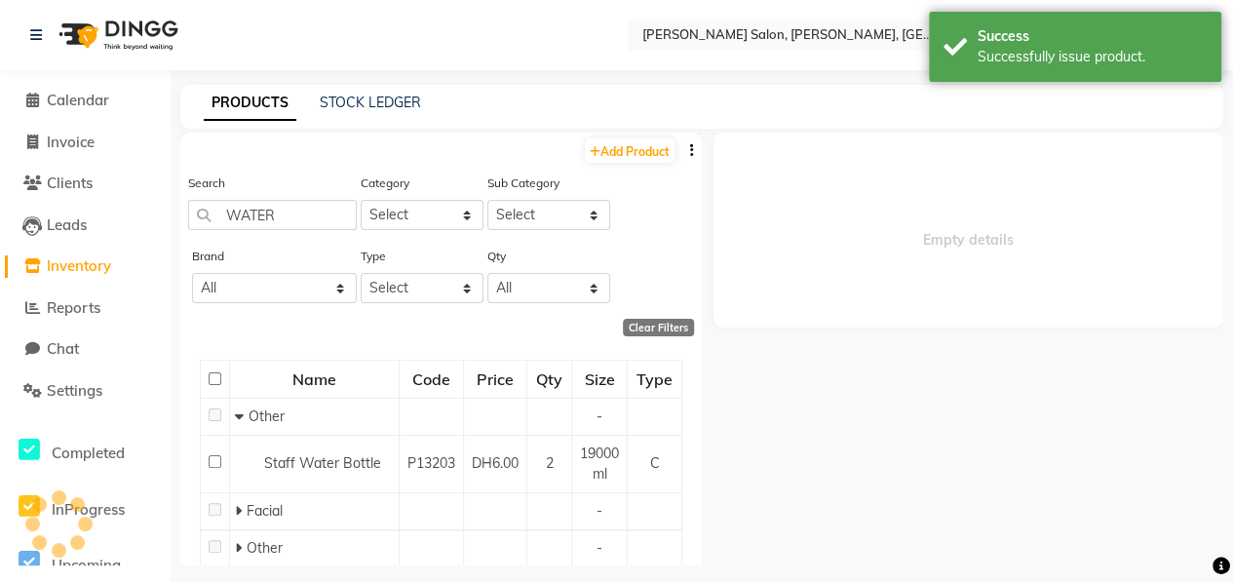
select select
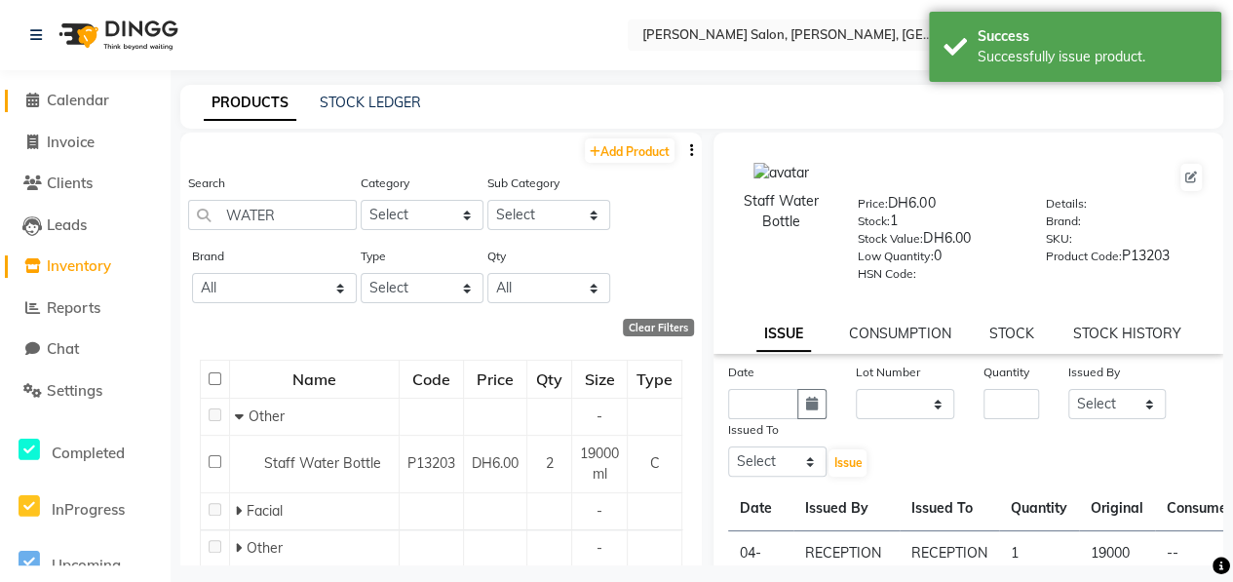
drag, startPoint x: 102, startPoint y: 97, endPoint x: 115, endPoint y: 79, distance: 21.6
click at [102, 97] on span "Calendar" at bounding box center [78, 100] width 62 height 19
